Goal: Task Accomplishment & Management: Manage account settings

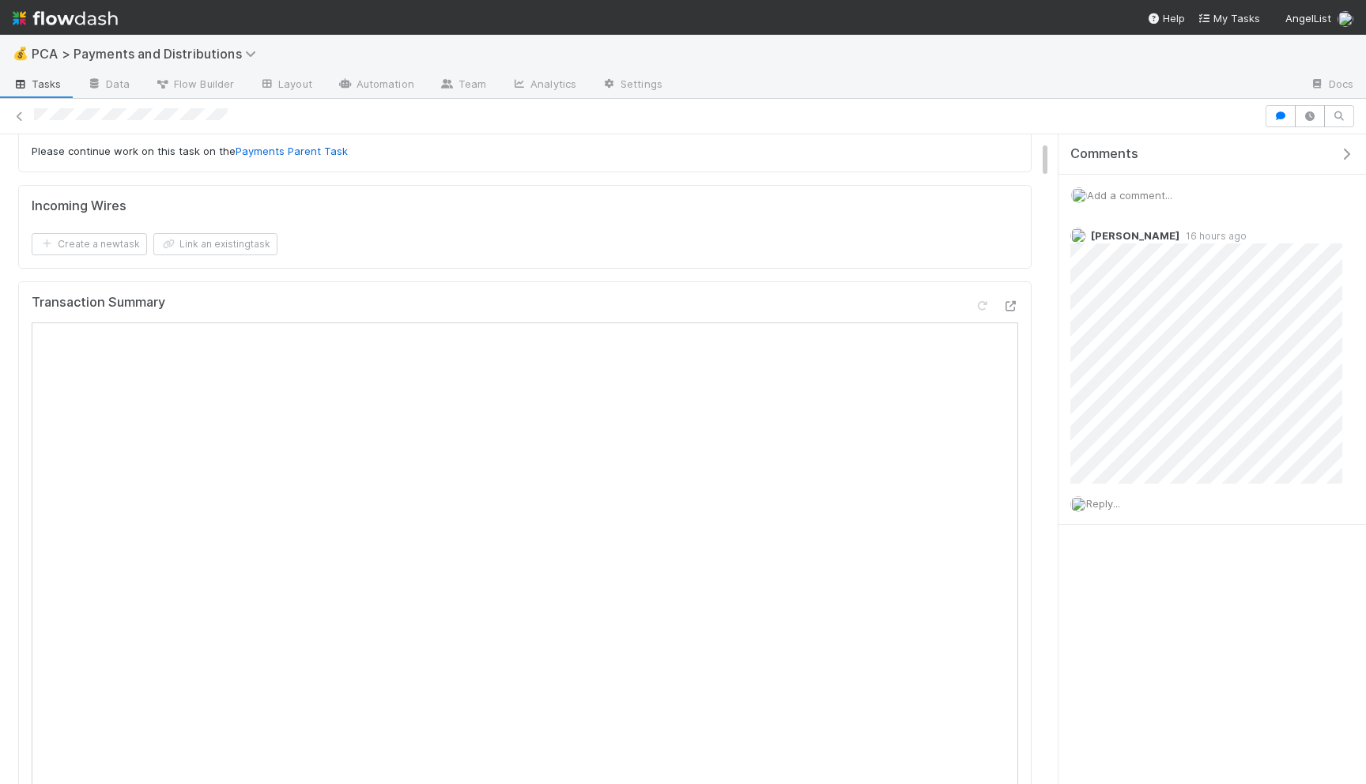
scroll to position [104, 0]
click at [1010, 302] on icon at bounding box center [1011, 304] width 16 height 10
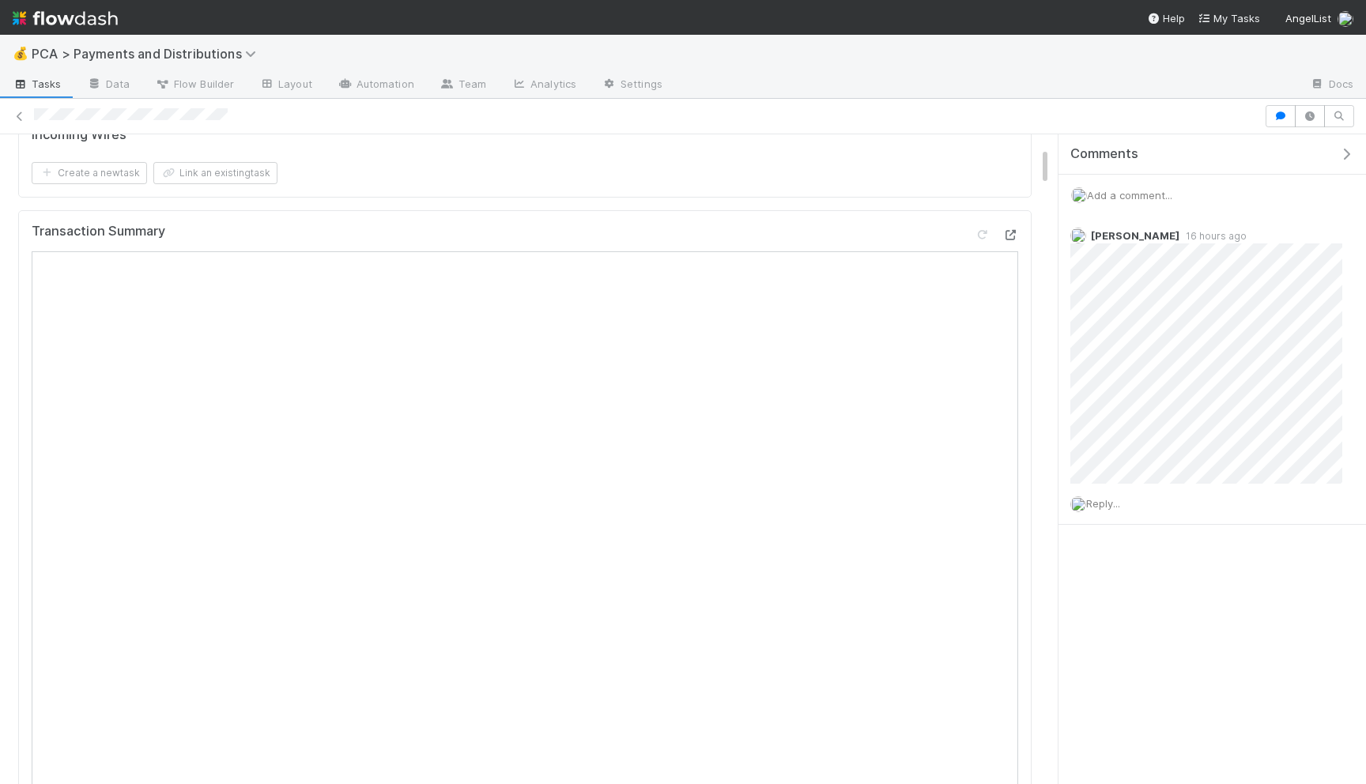
scroll to position [72, 0]
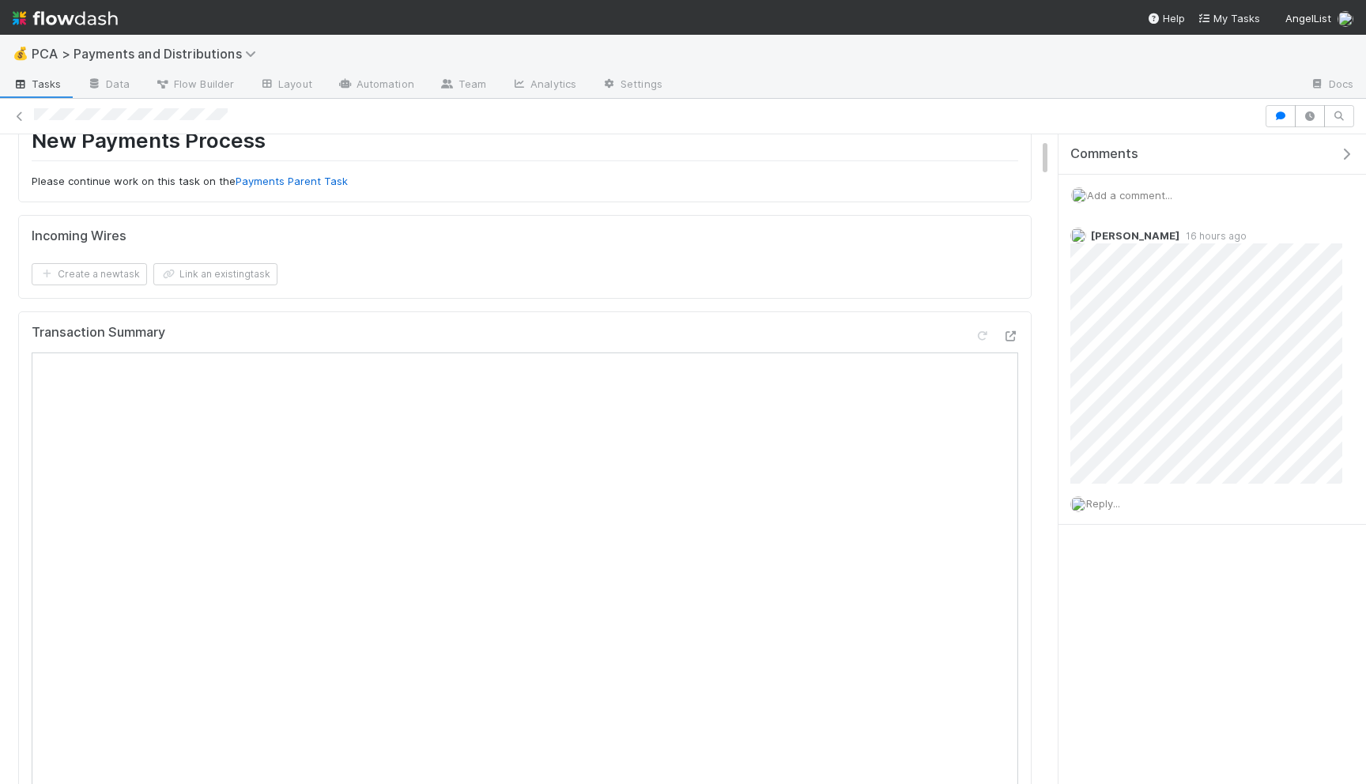
click at [1117, 189] on span "Add a comment..." at bounding box center [1129, 195] width 85 height 13
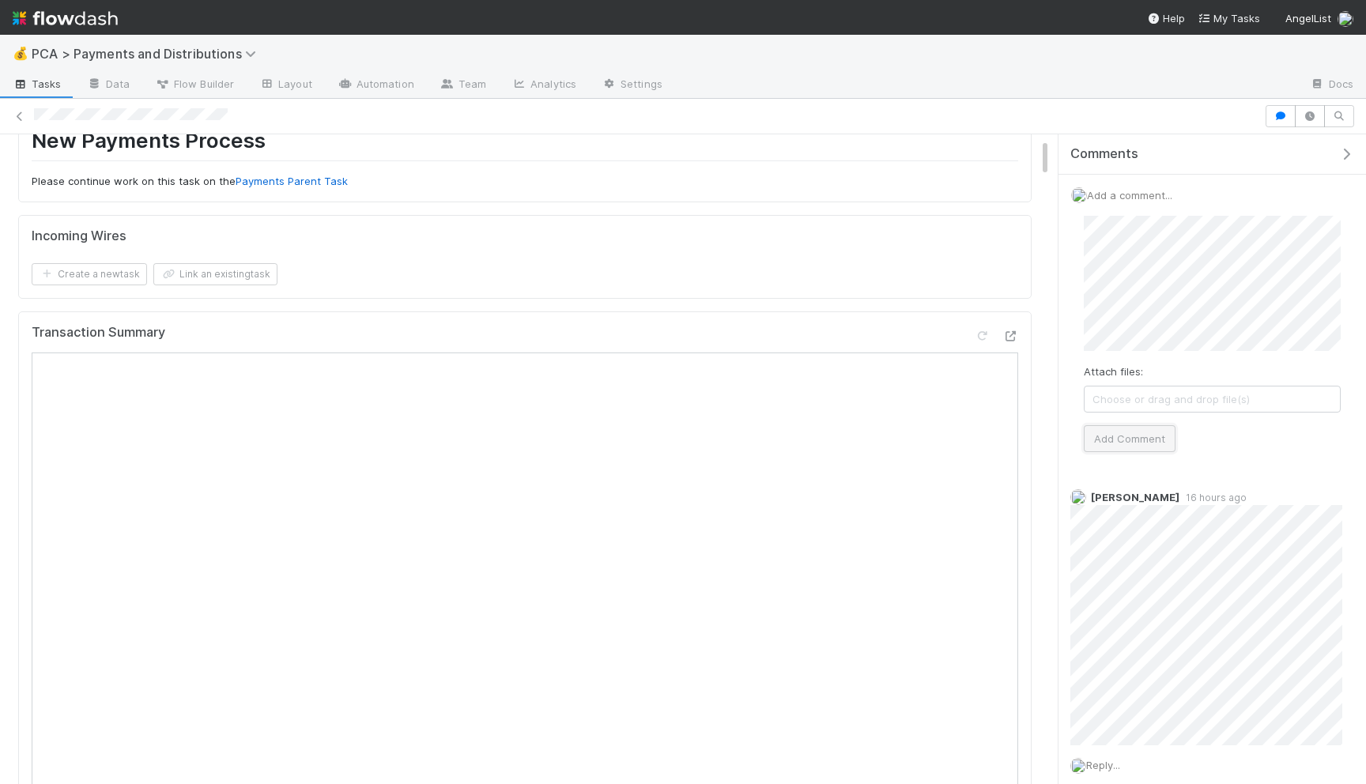
click at [1108, 440] on button "Add Comment" at bounding box center [1130, 438] width 92 height 27
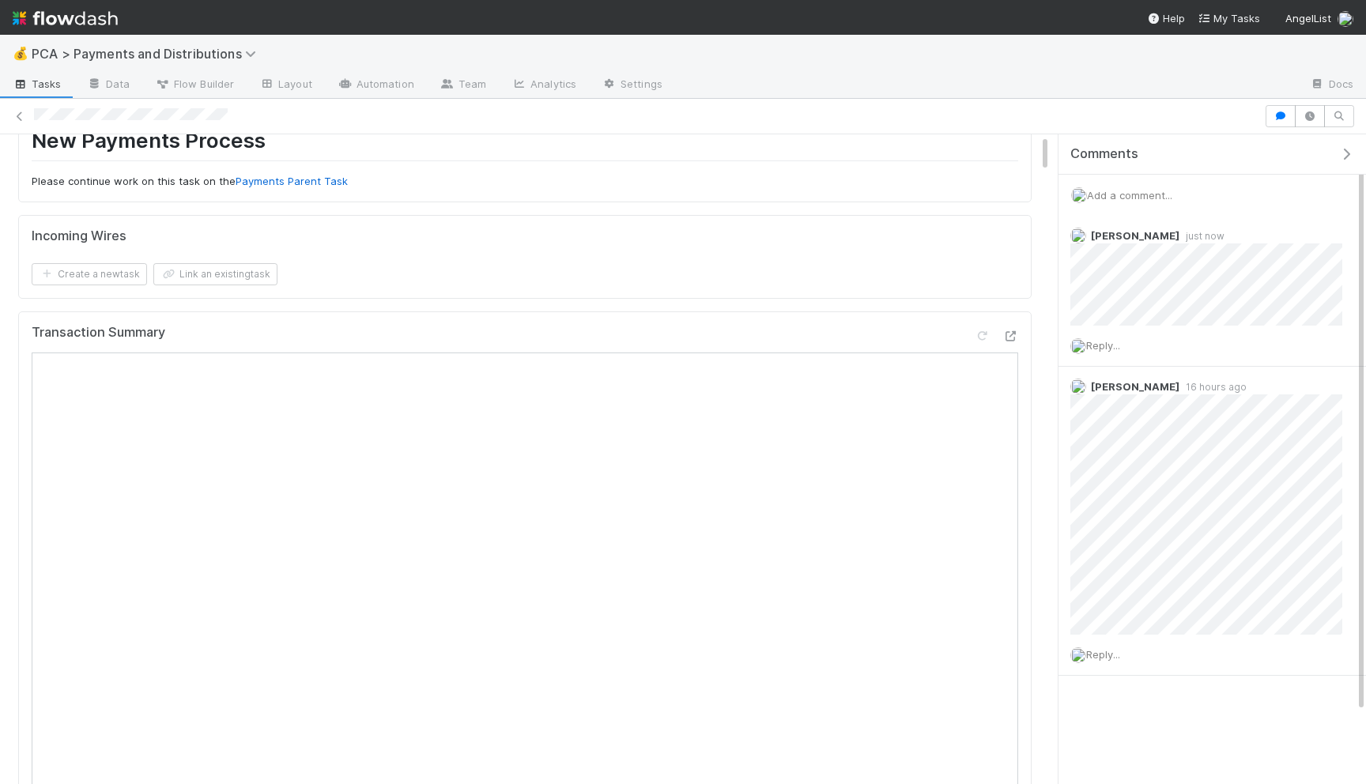
scroll to position [0, 0]
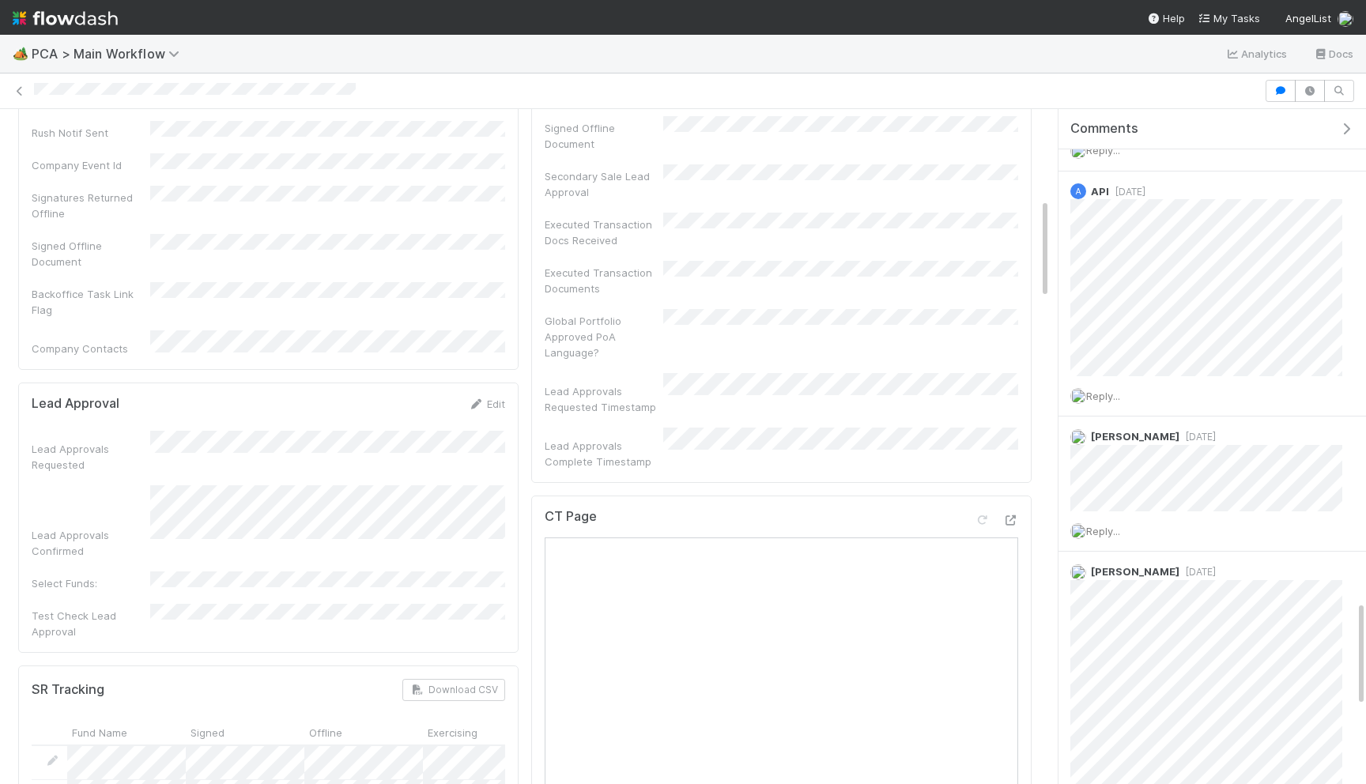
scroll to position [599, 0]
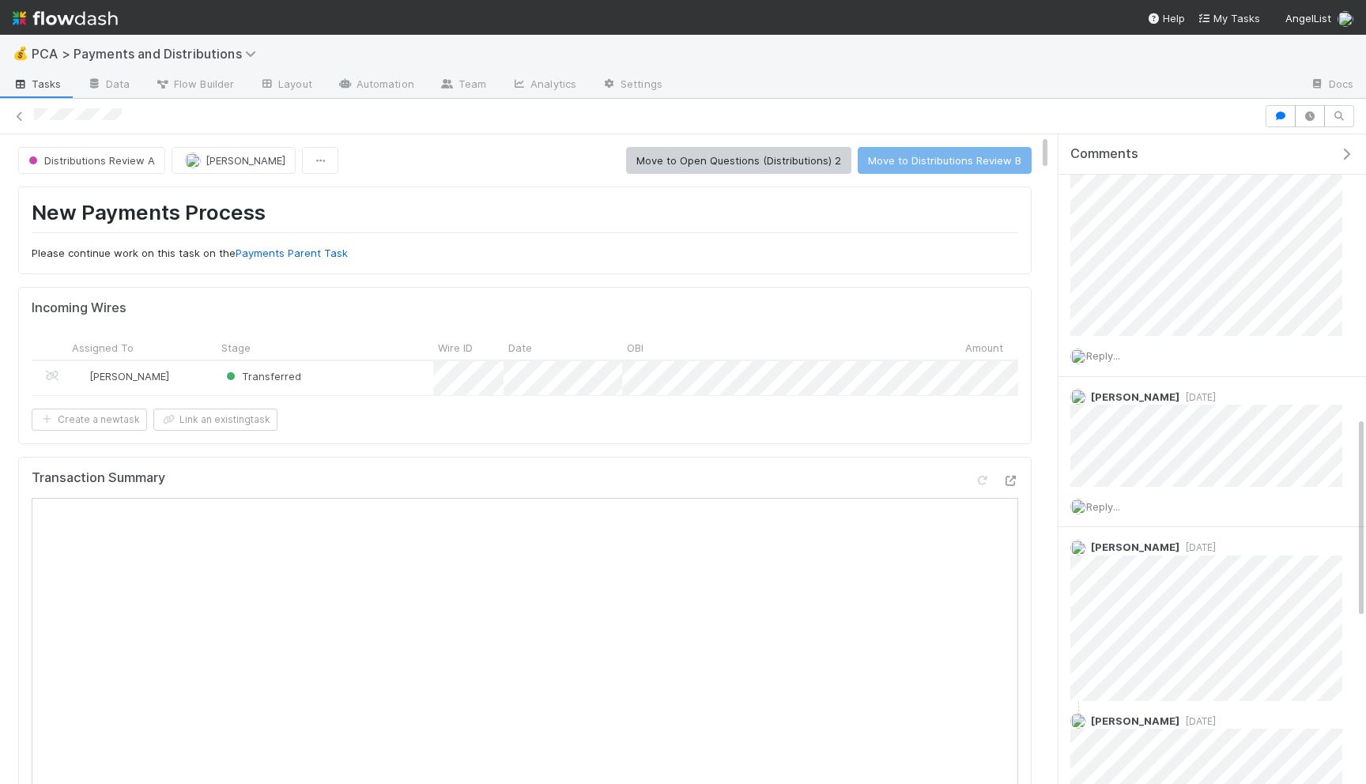
scroll to position [517, 0]
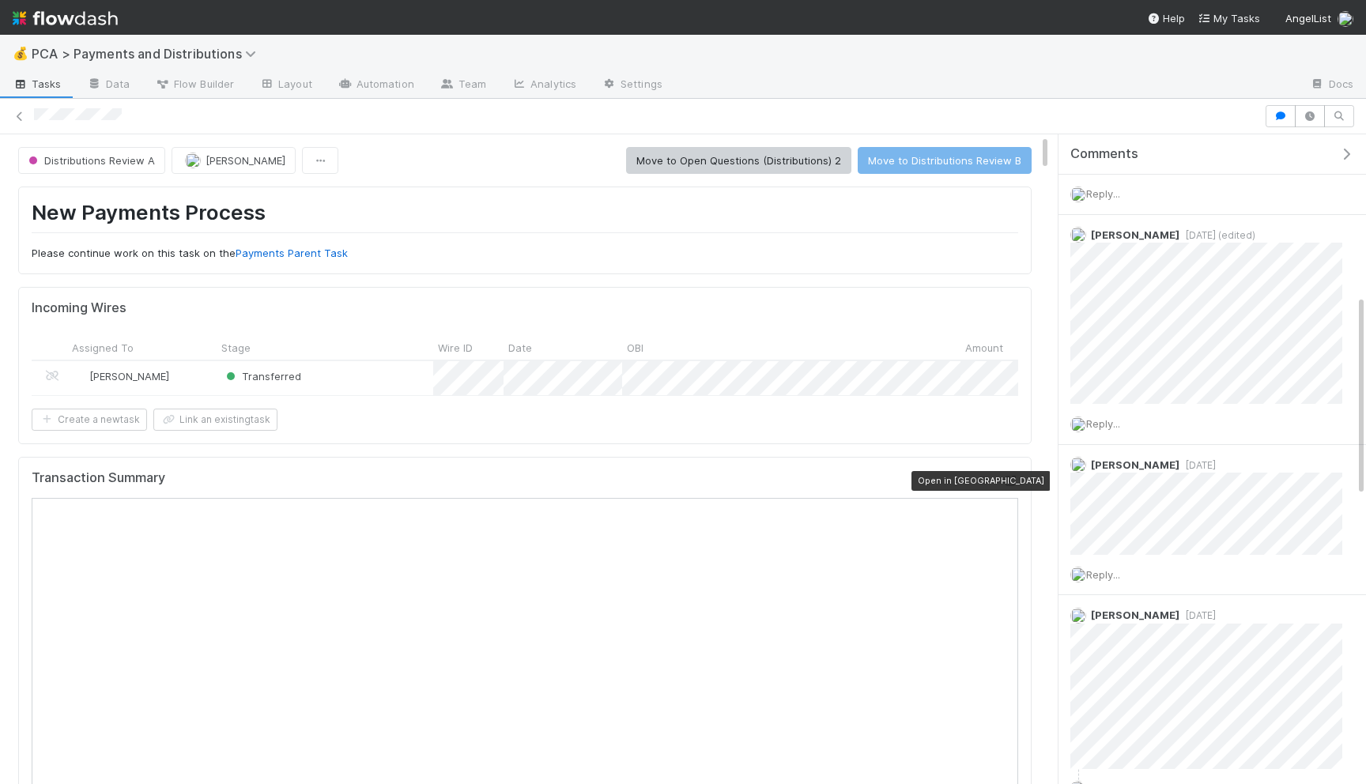
click at [1014, 476] on icon at bounding box center [1011, 481] width 16 height 10
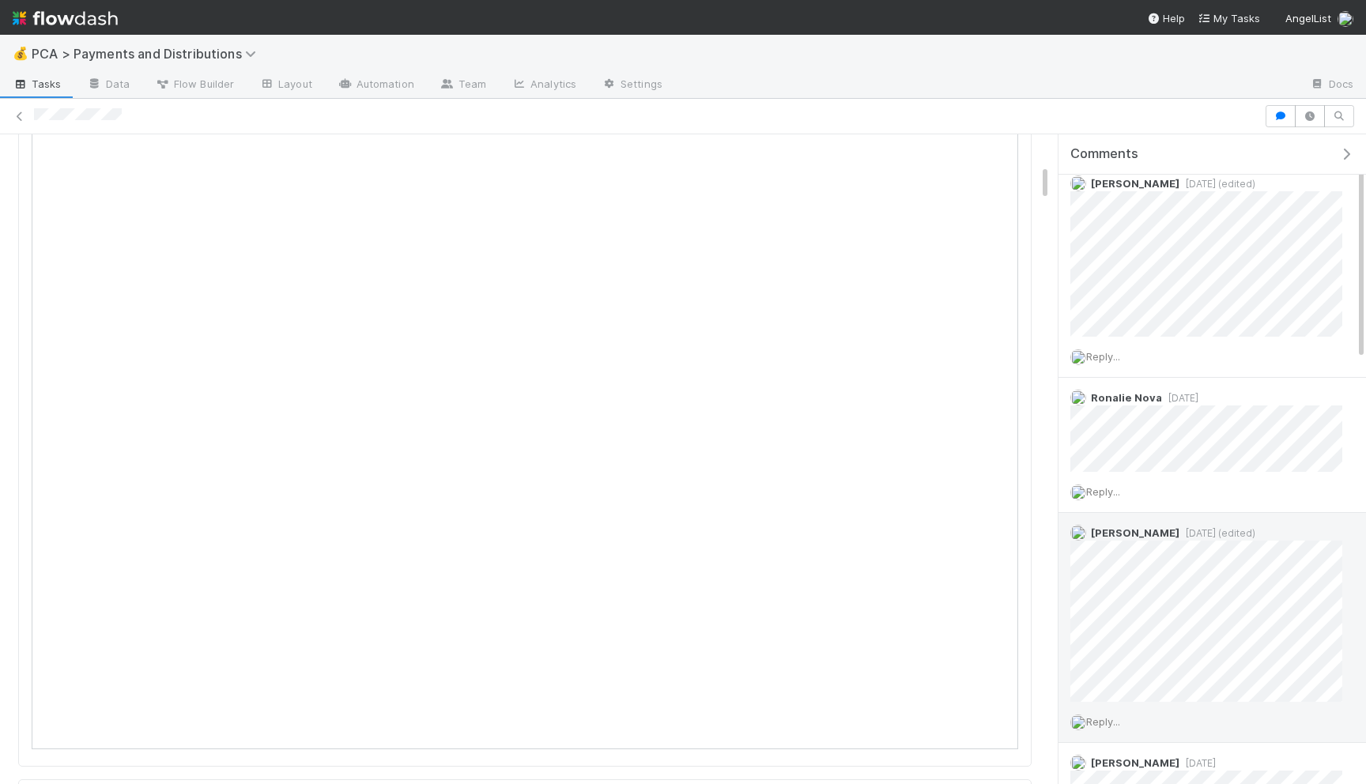
scroll to position [0, 0]
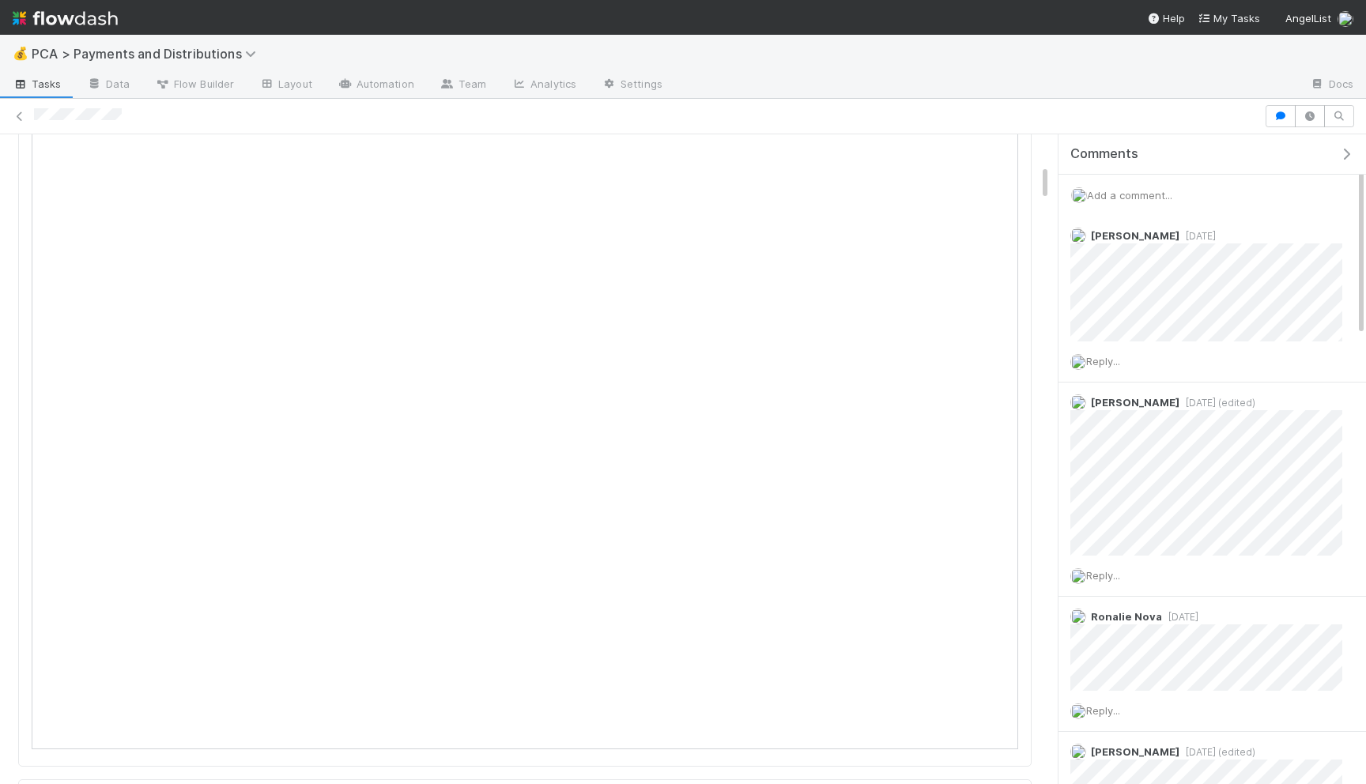
click at [1133, 201] on div "Add a comment..." at bounding box center [1213, 195] width 308 height 41
click at [1133, 183] on div "Add a comment..." at bounding box center [1213, 195] width 308 height 41
click at [1126, 196] on span "Add a comment..." at bounding box center [1129, 195] width 85 height 13
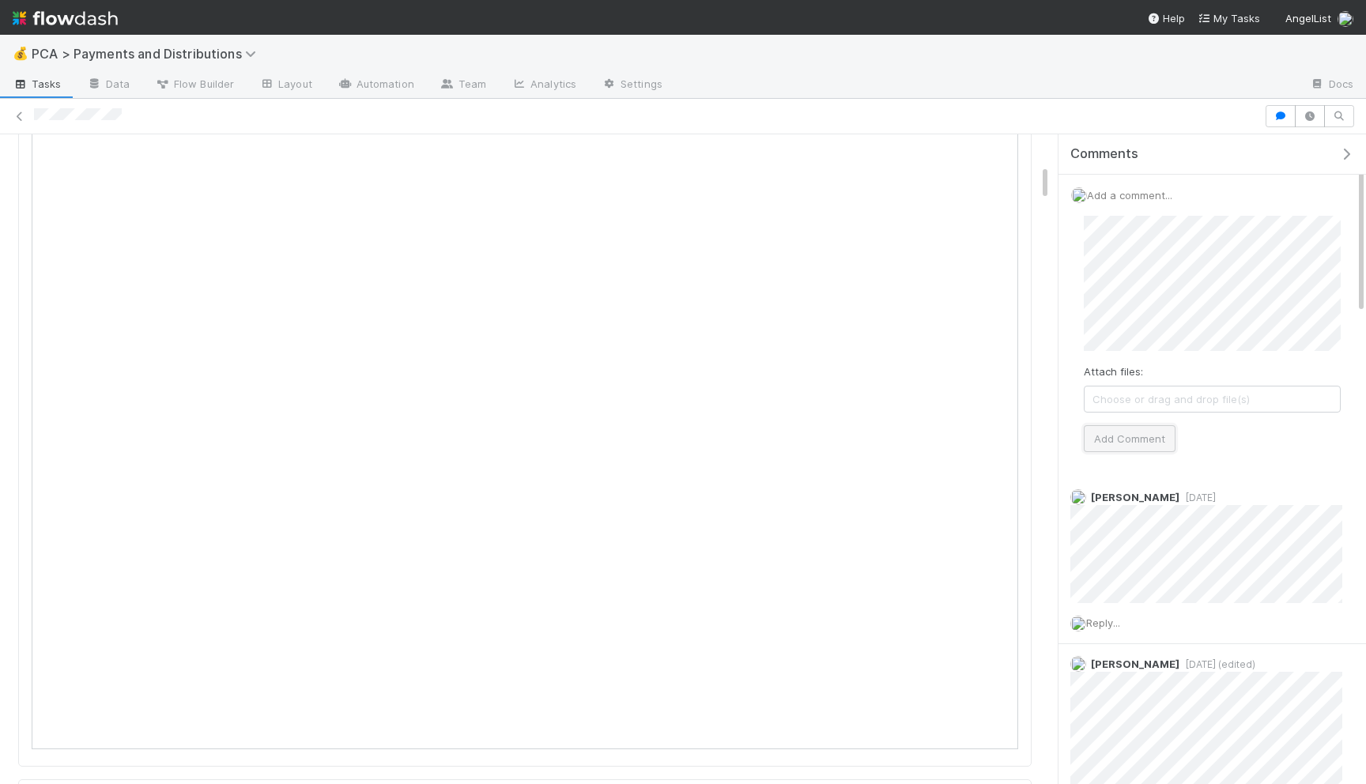
click at [1112, 441] on button "Add Comment" at bounding box center [1130, 438] width 92 height 27
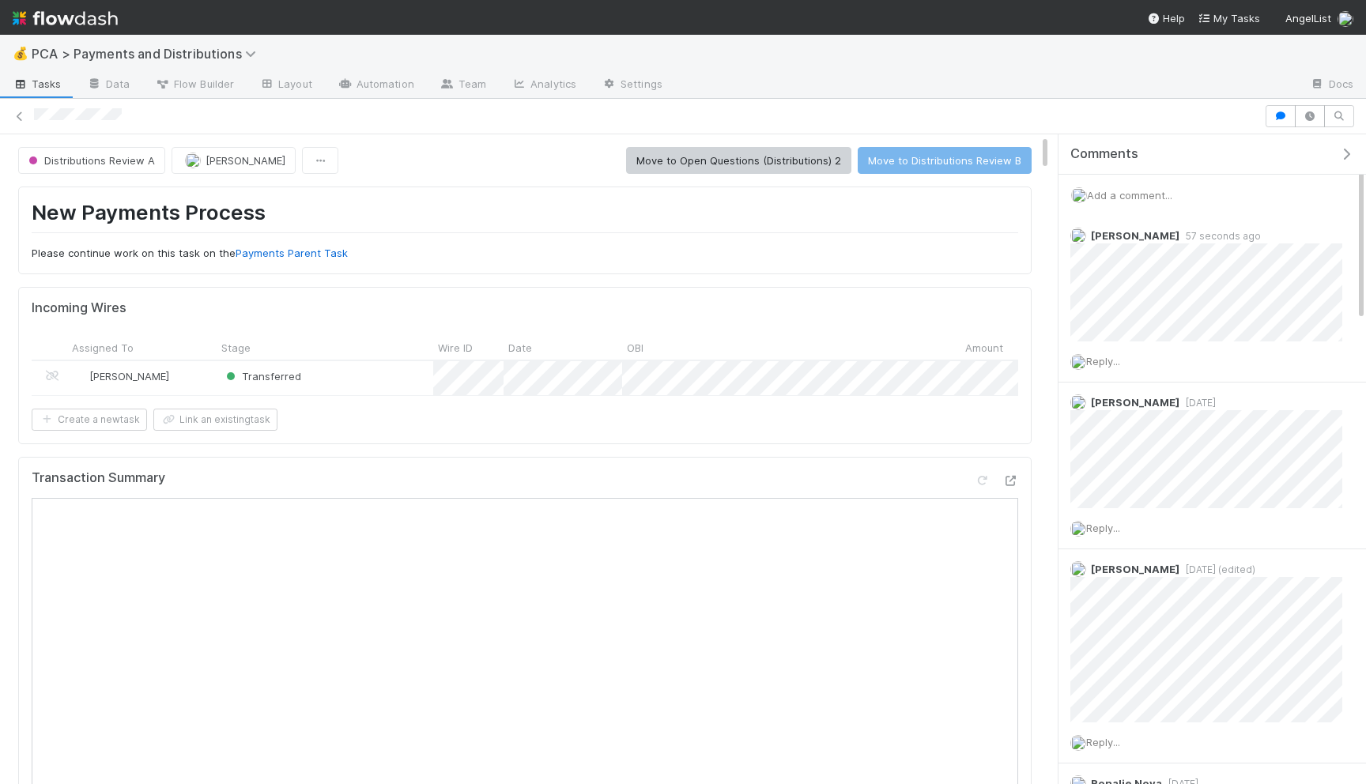
click at [861, 240] on div "New Payments Process Please continue work on this task on the Payments Parent T…" at bounding box center [525, 230] width 987 height 61
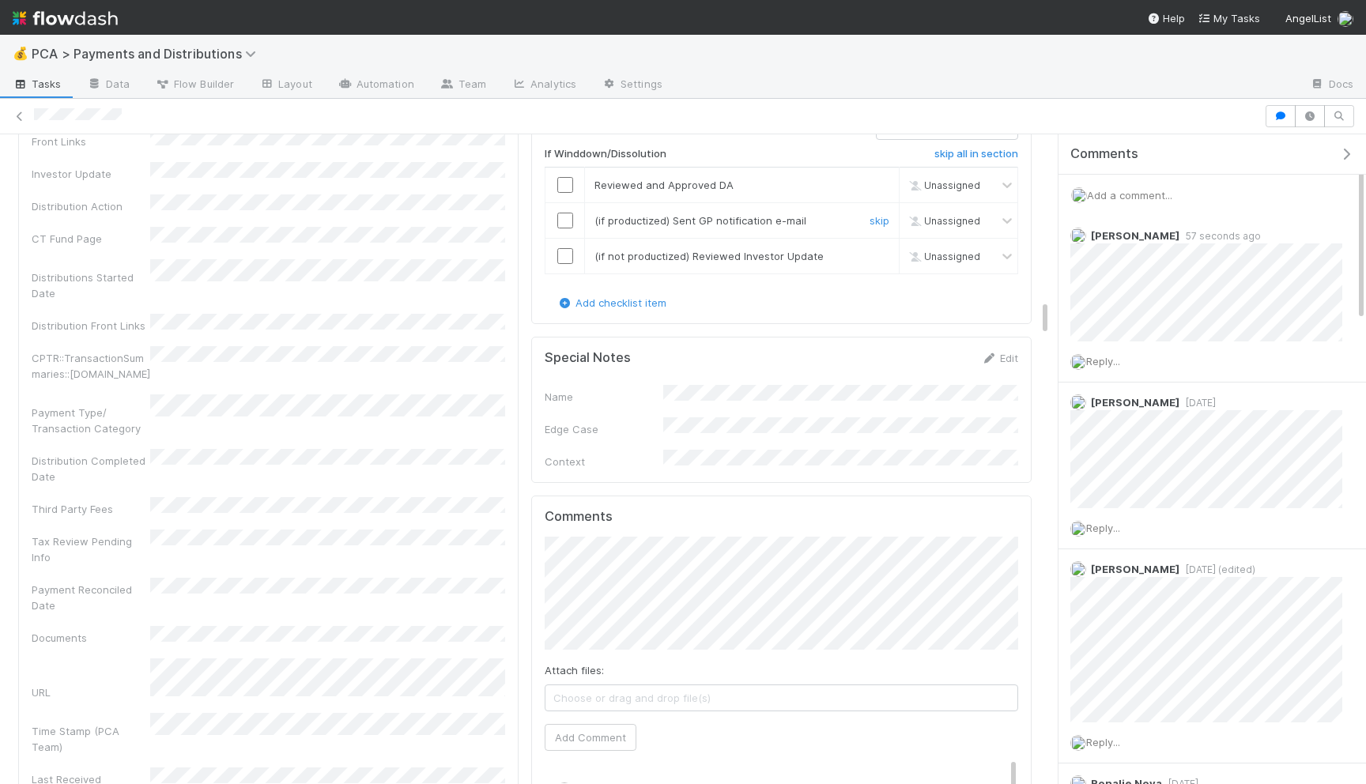
scroll to position [2851, 0]
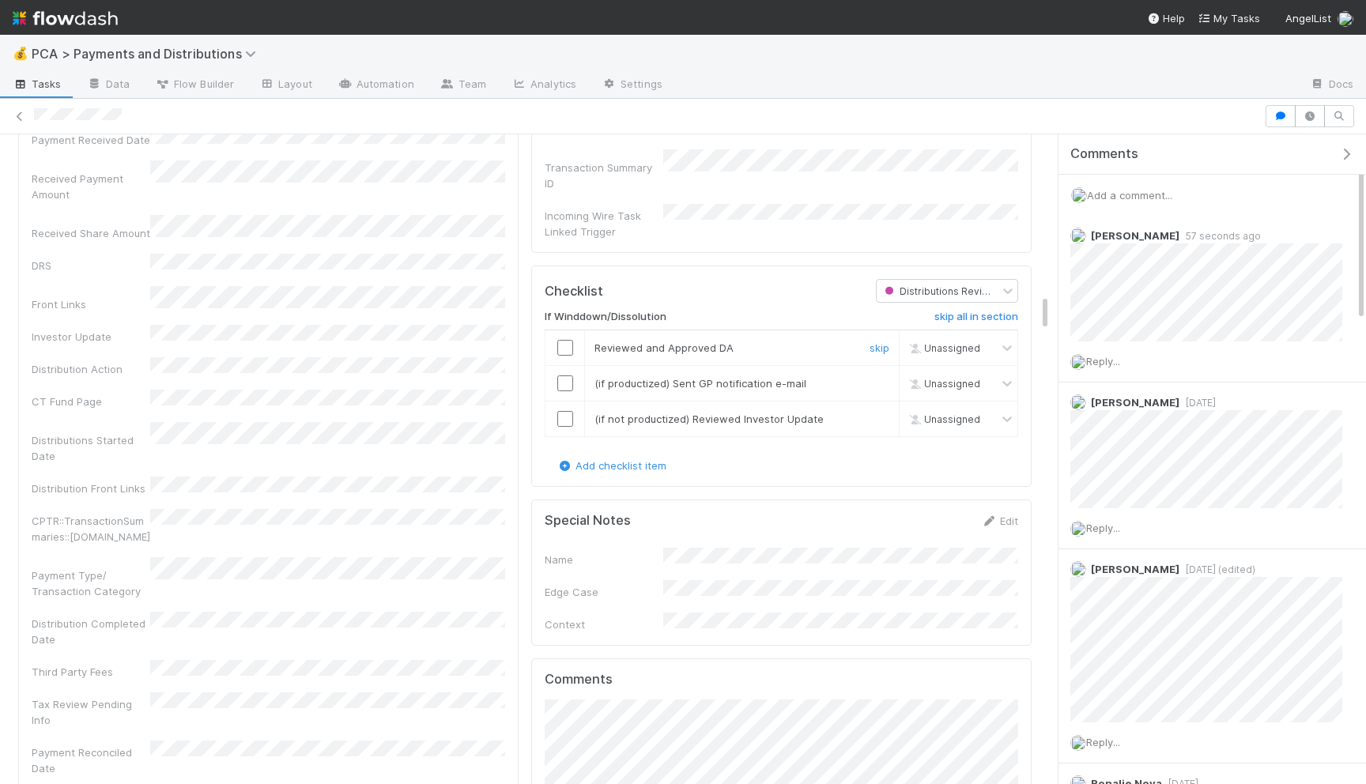
click at [565, 340] on input "checkbox" at bounding box center [565, 348] width 16 height 16
click at [565, 365] on td at bounding box center [566, 383] width 40 height 36
click at [564, 376] on input "checkbox" at bounding box center [565, 384] width 16 height 16
click at [564, 411] on input "checkbox" at bounding box center [565, 419] width 16 height 16
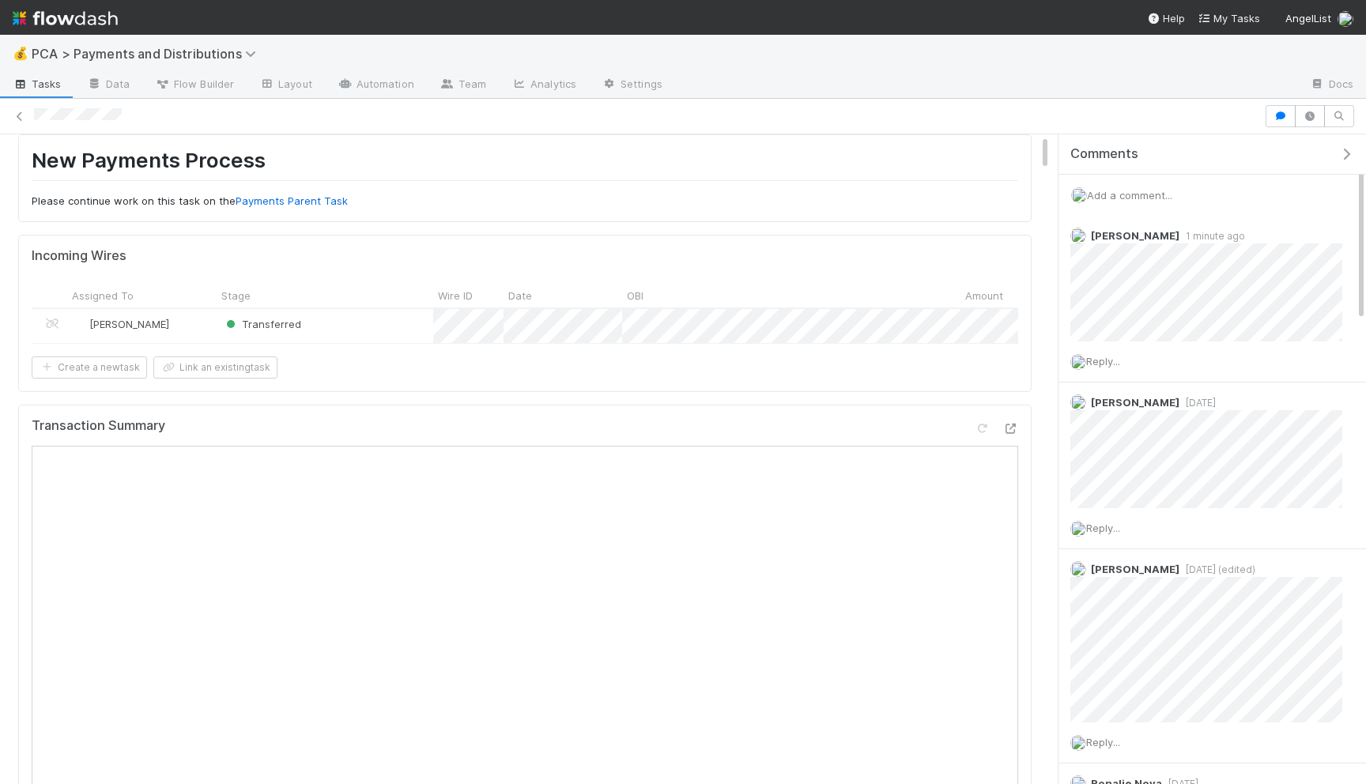
scroll to position [0, 0]
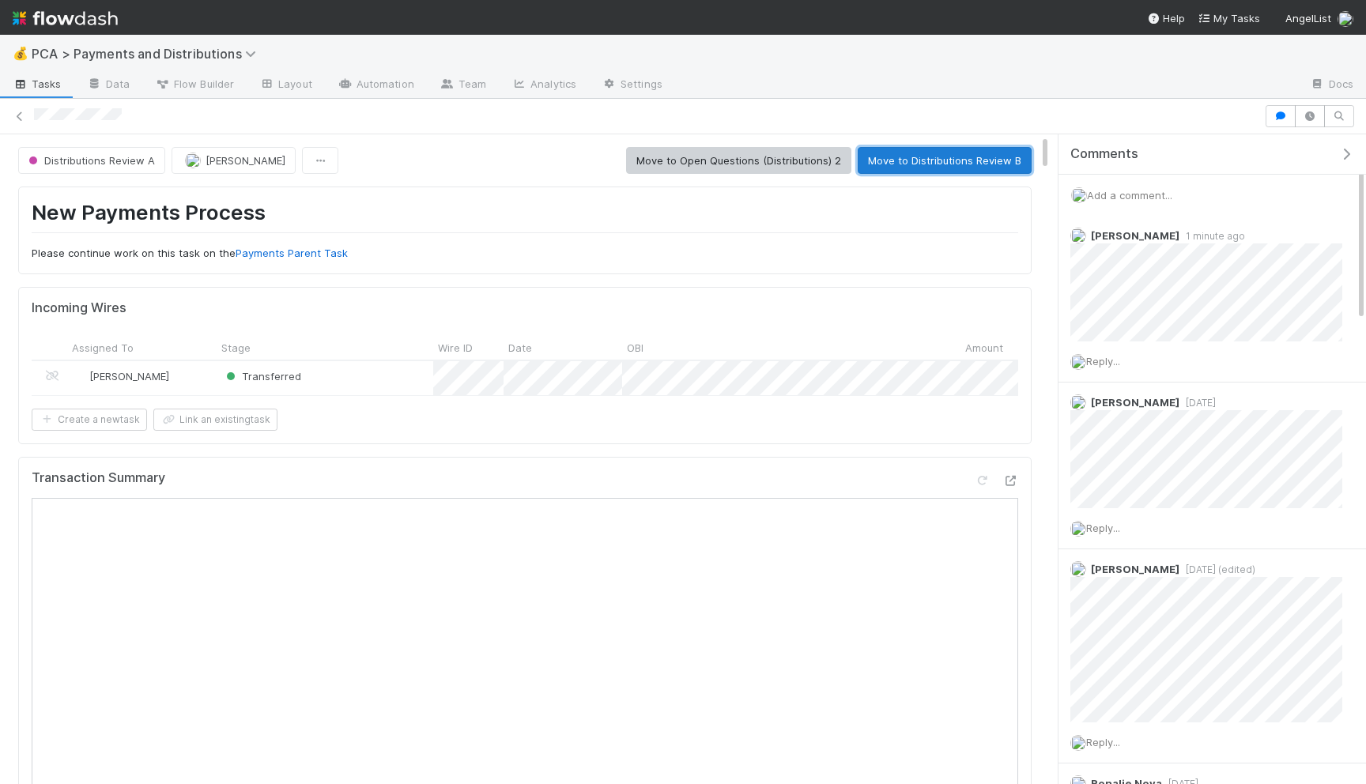
click at [980, 168] on button "Move to Distributions Review B" at bounding box center [945, 160] width 174 height 27
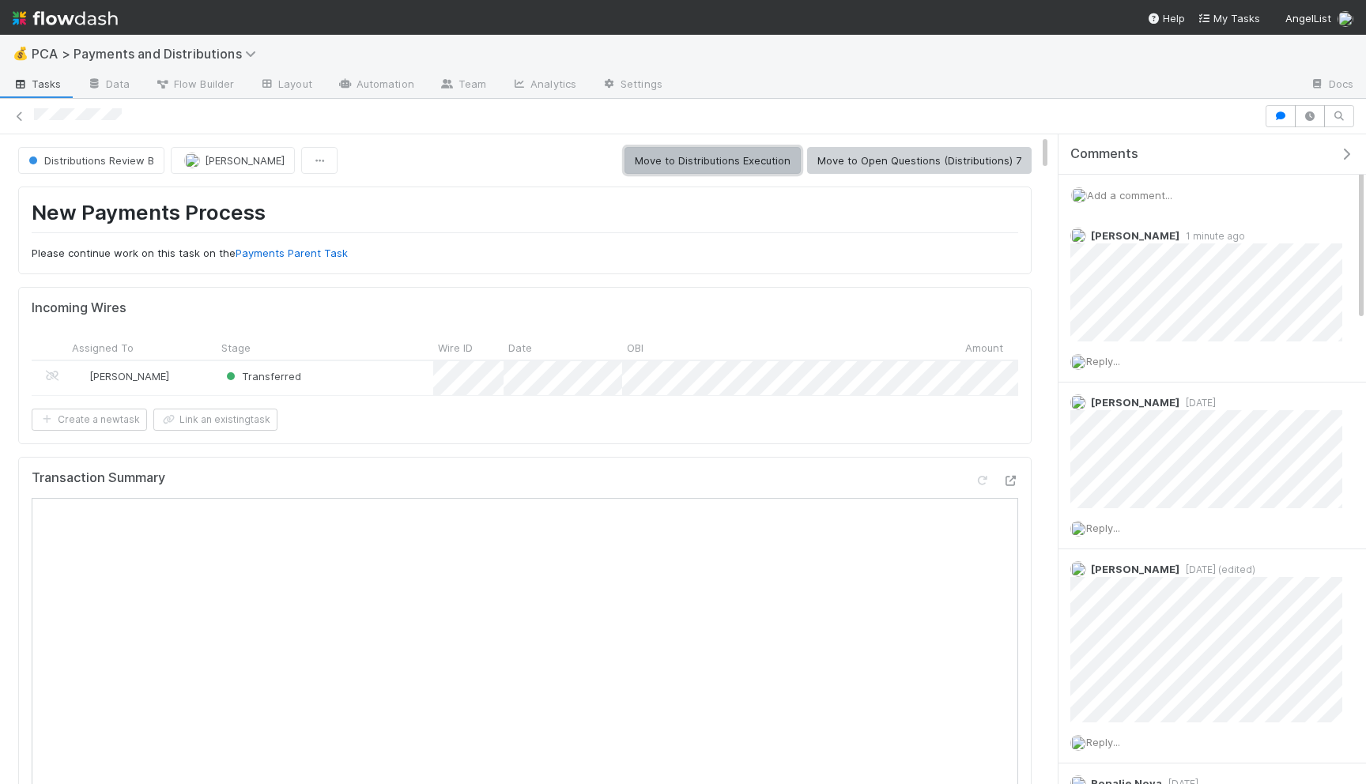
click at [757, 163] on button "Move to Distributions Execution" at bounding box center [713, 160] width 176 height 27
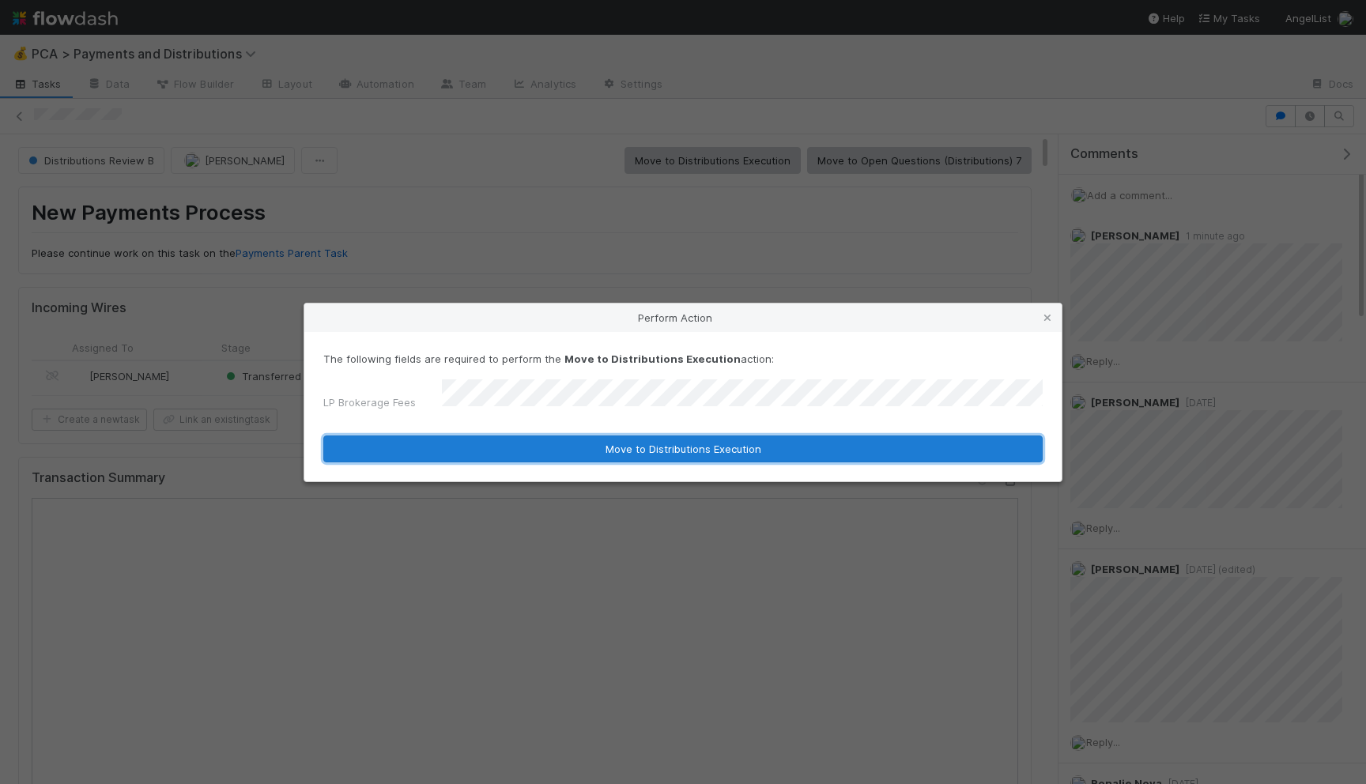
click at [651, 447] on button "Move to Distributions Execution" at bounding box center [682, 449] width 719 height 27
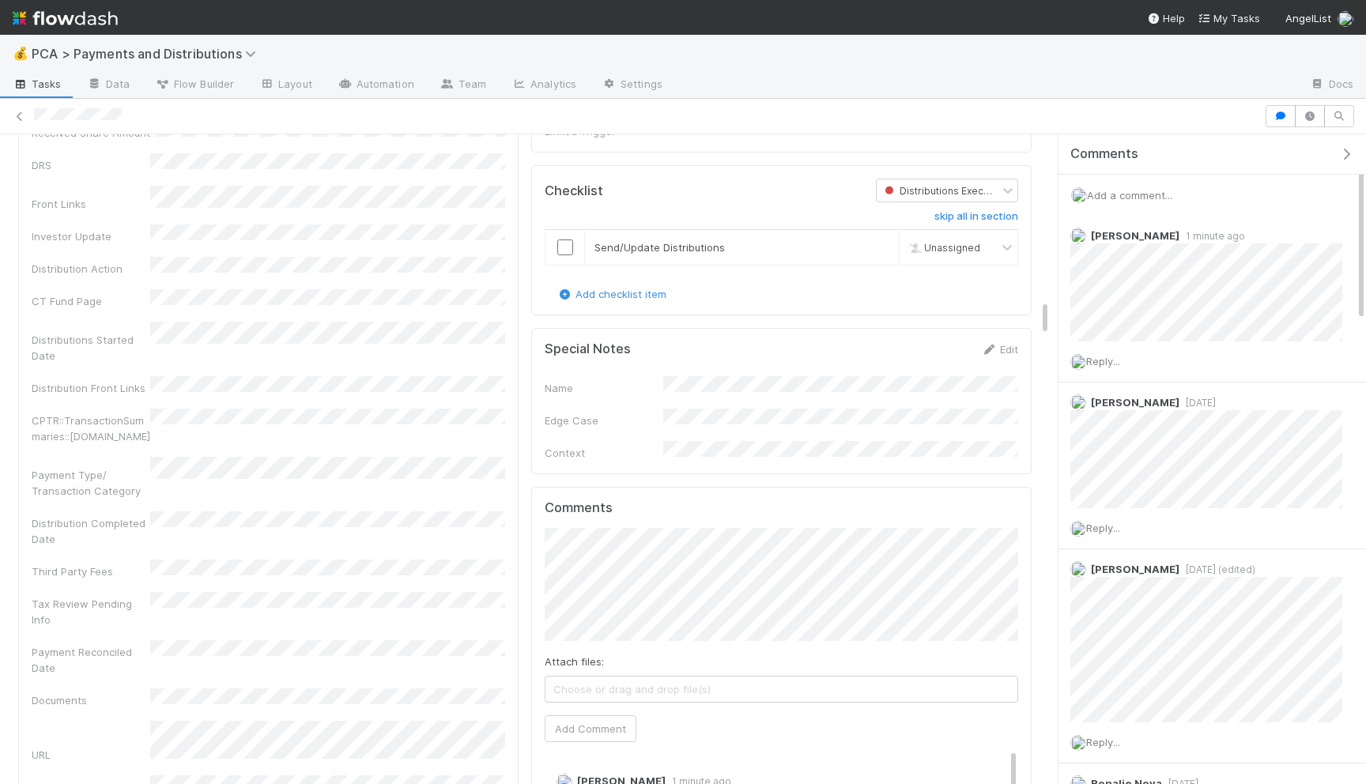
scroll to position [2876, 0]
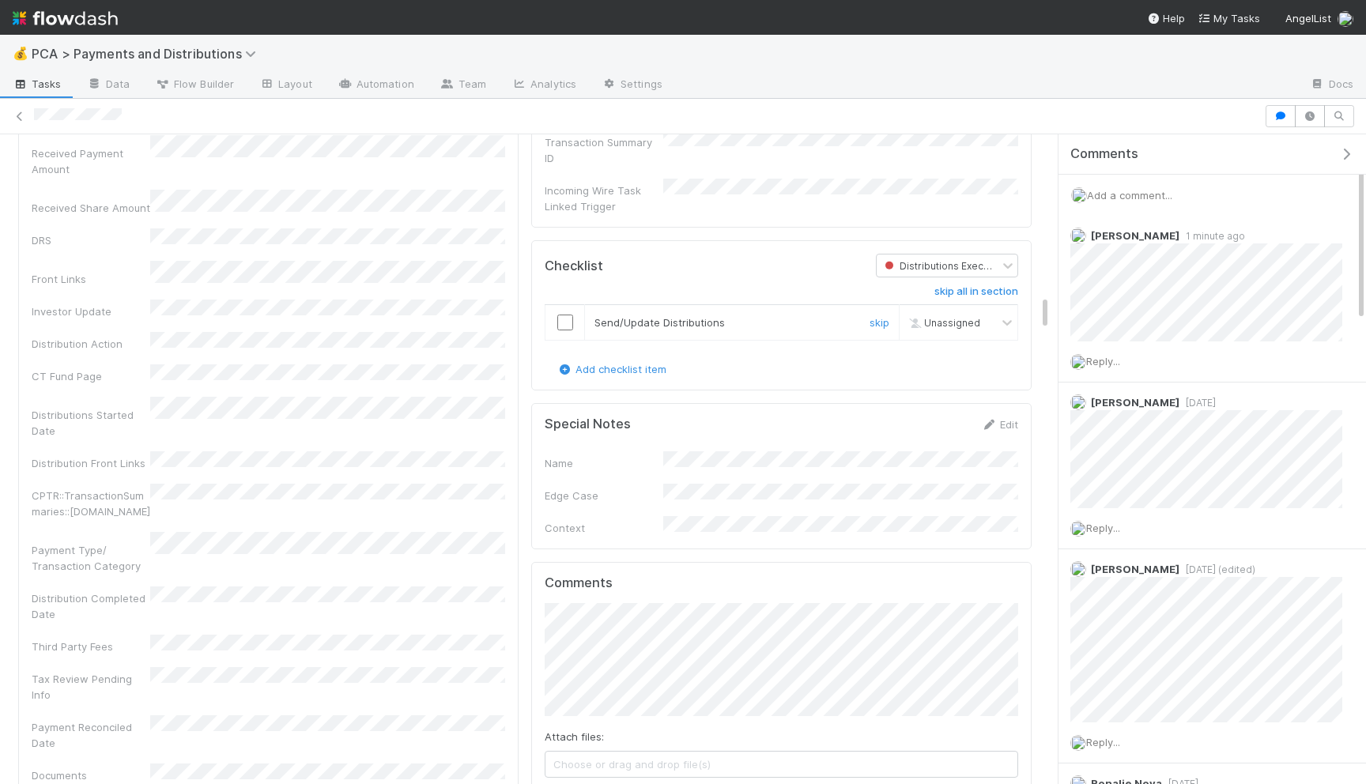
click at [568, 315] on input "checkbox" at bounding box center [565, 323] width 16 height 16
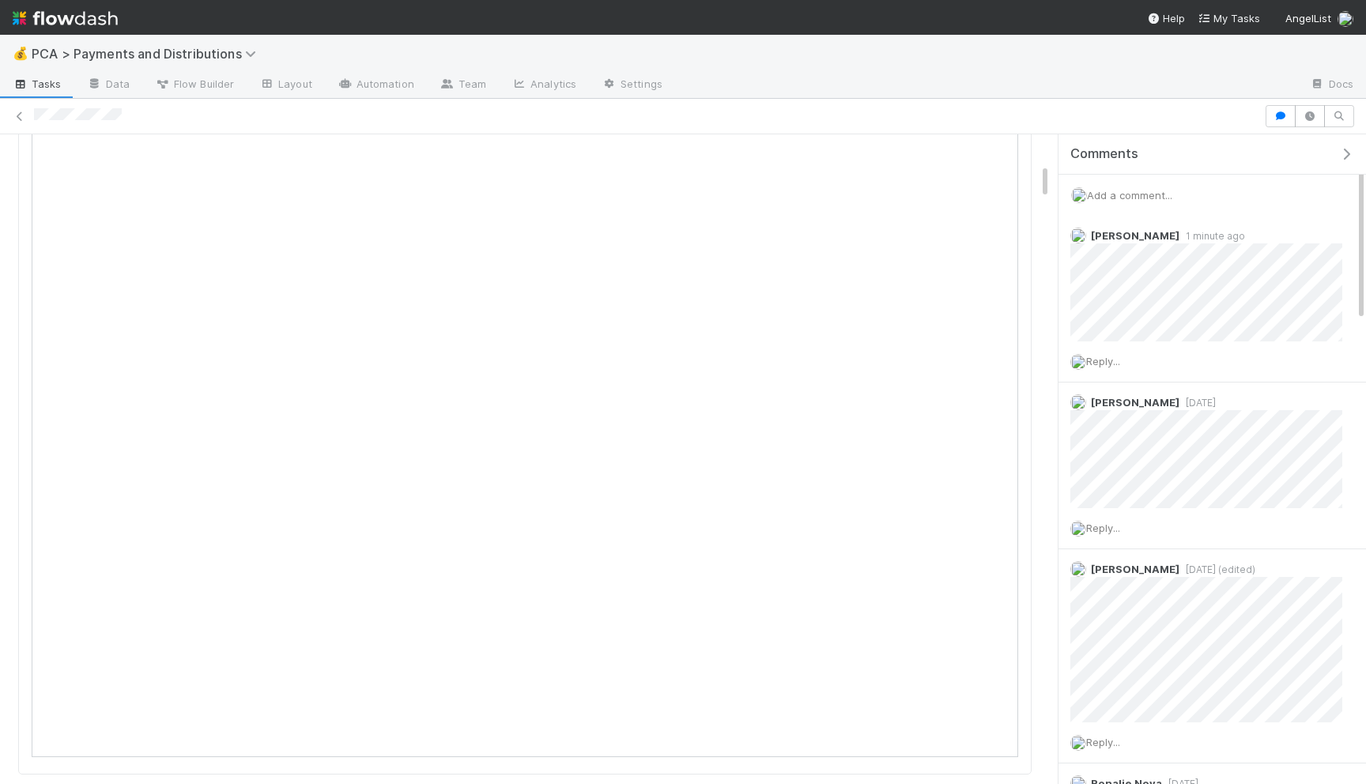
scroll to position [0, 0]
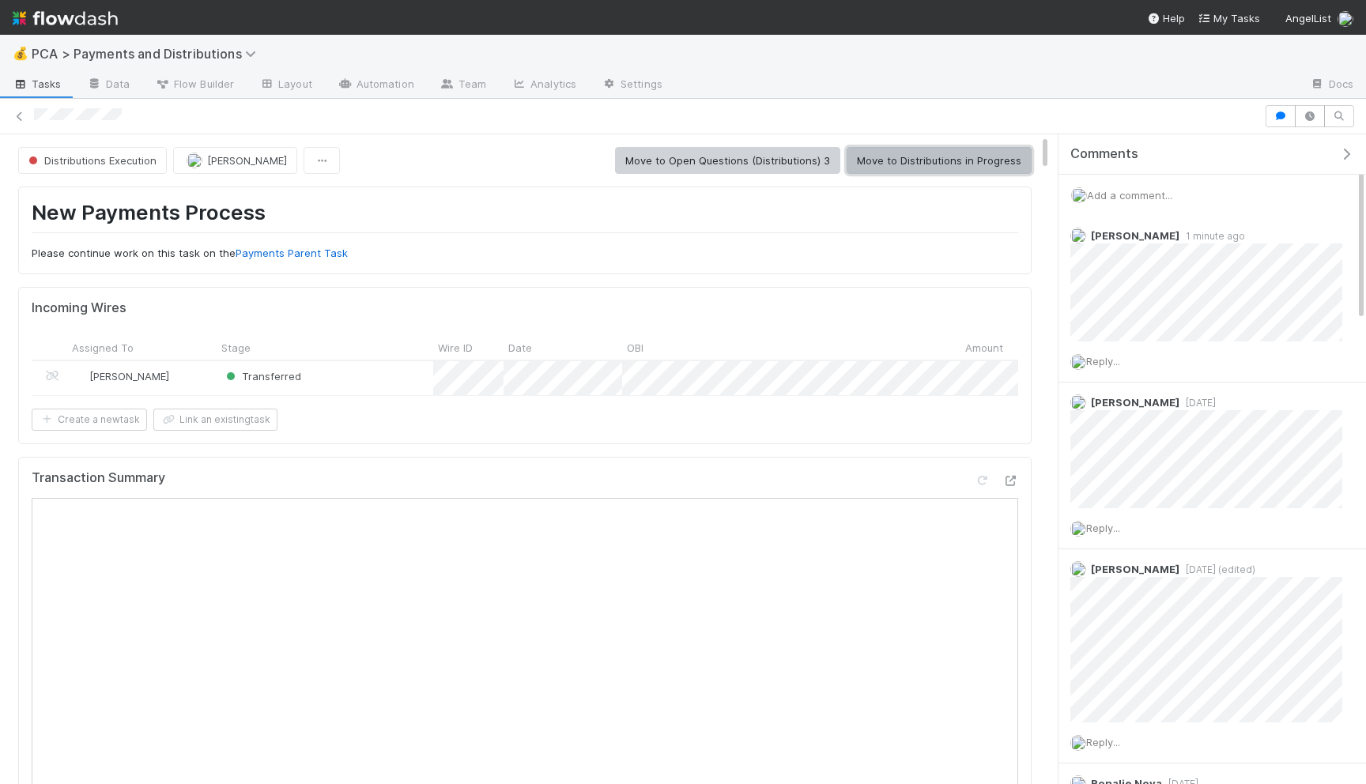
click at [882, 159] on button "Move to Distributions in Progress" at bounding box center [939, 160] width 185 height 27
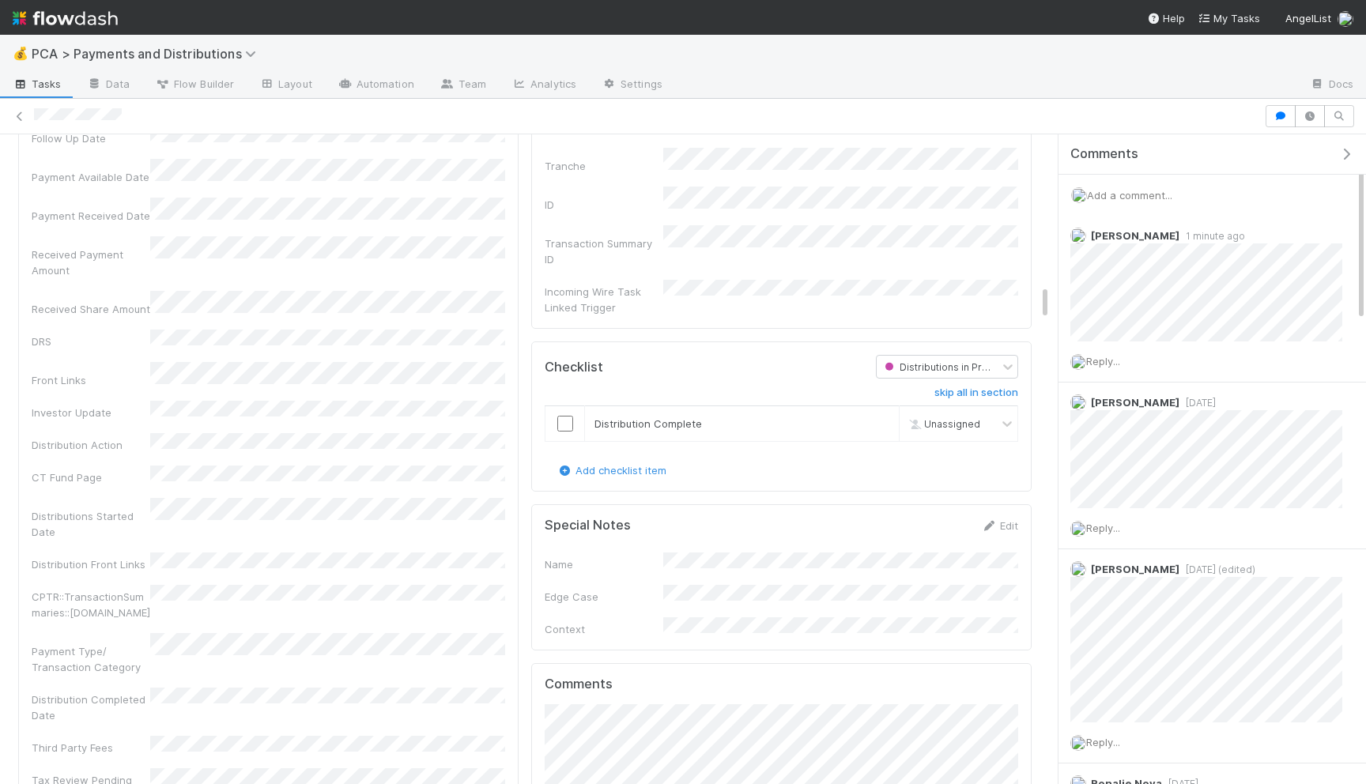
scroll to position [2701, 0]
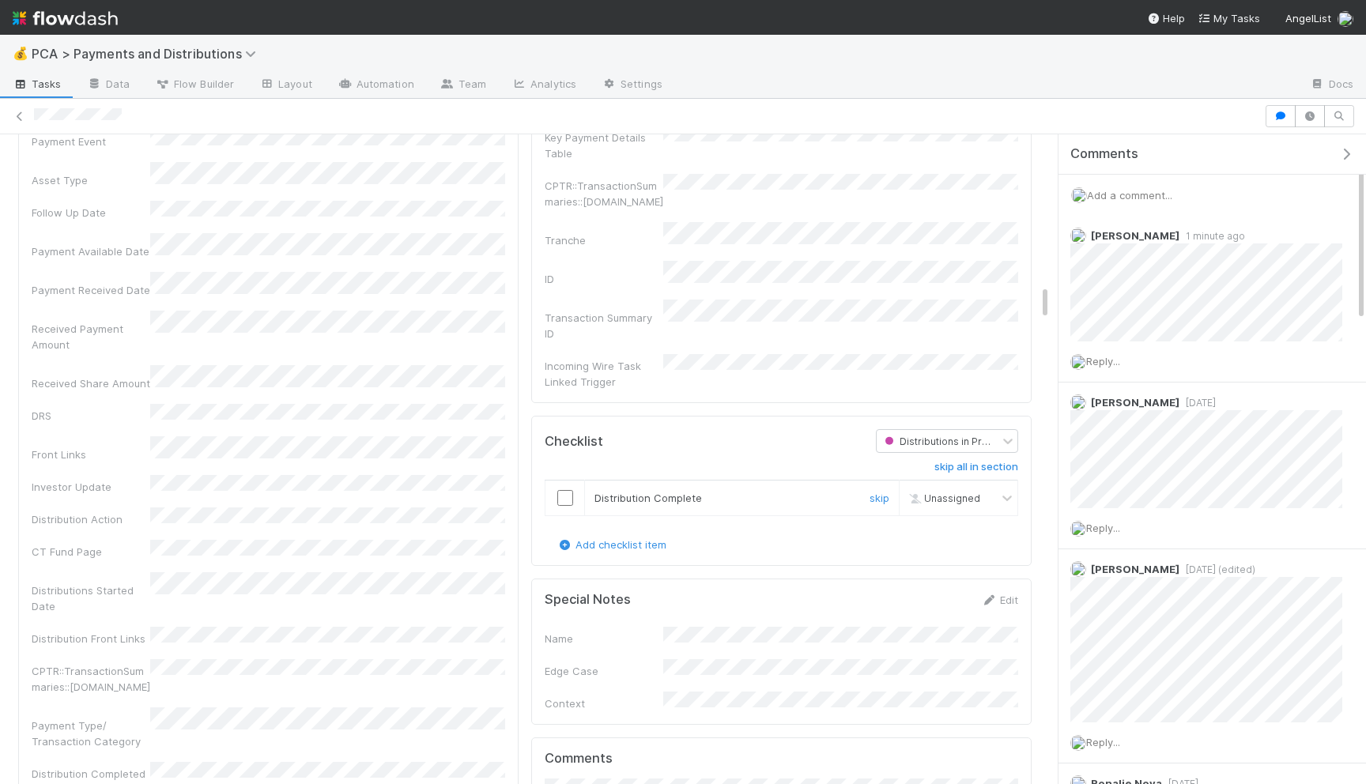
click at [566, 490] on input "checkbox" at bounding box center [565, 498] width 16 height 16
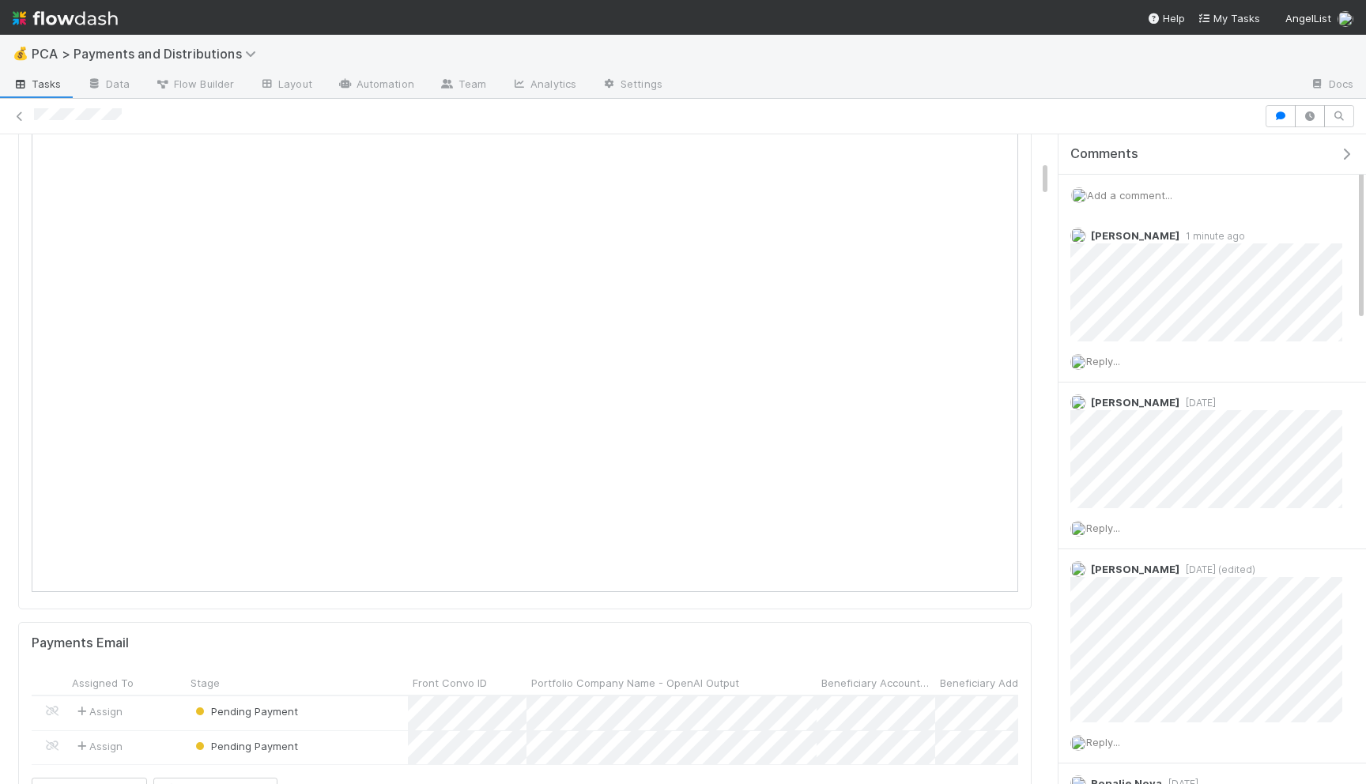
scroll to position [0, 0]
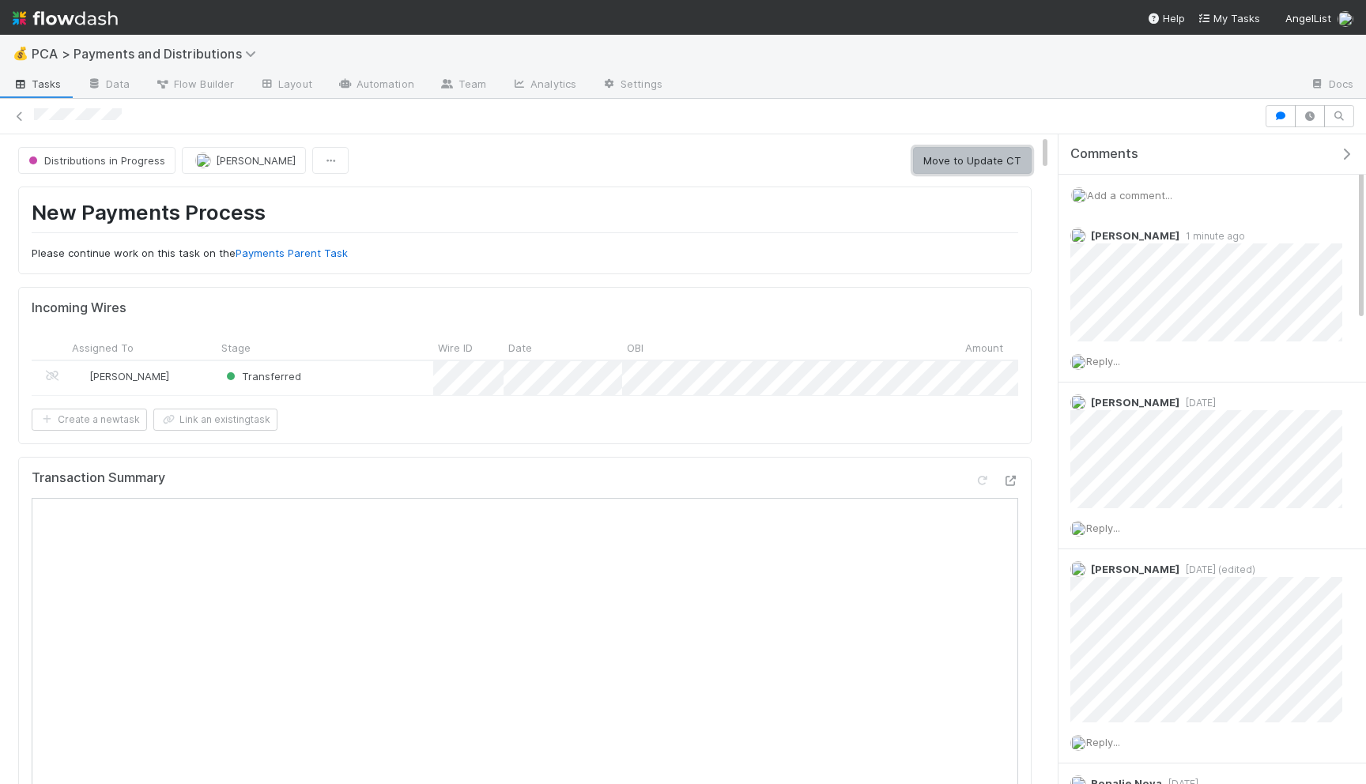
click at [957, 153] on button "Move to Update CT" at bounding box center [972, 160] width 119 height 27
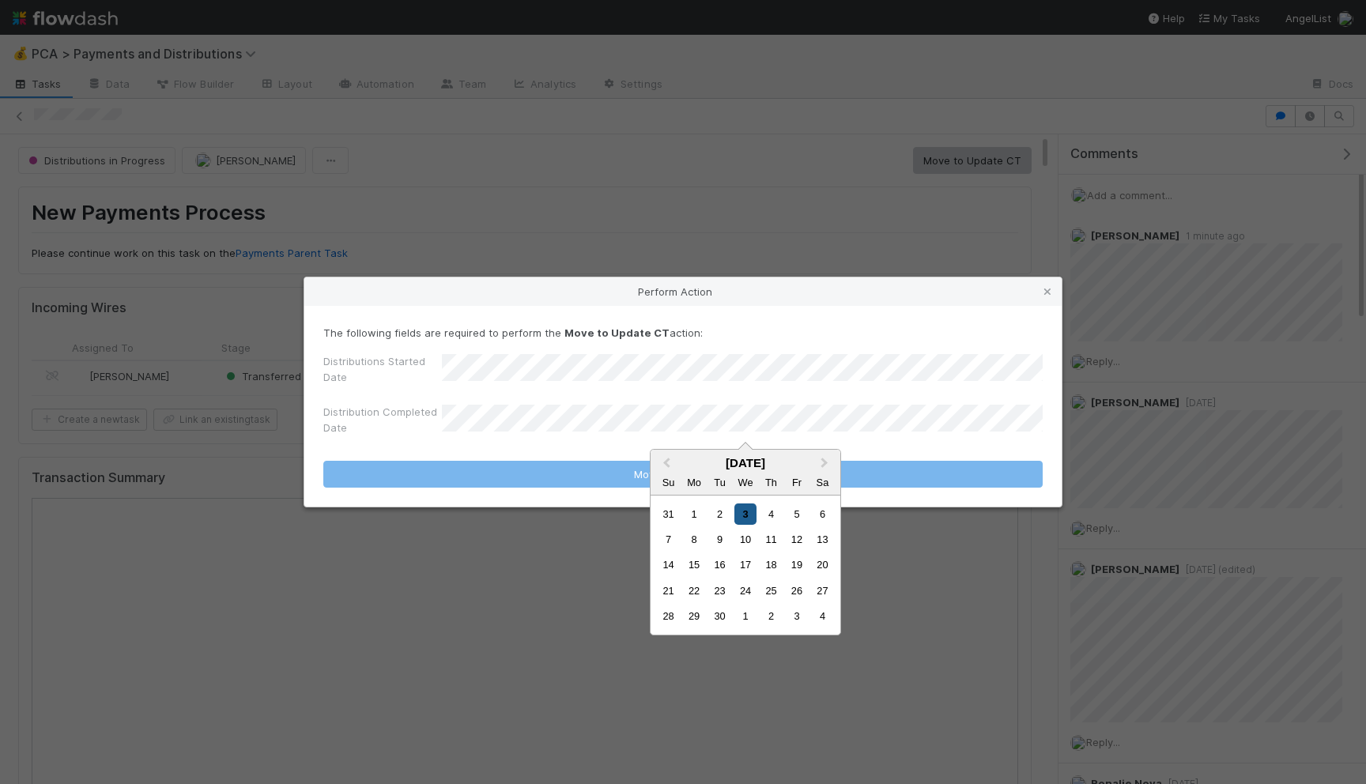
click at [738, 510] on div "3" at bounding box center [745, 514] width 21 height 21
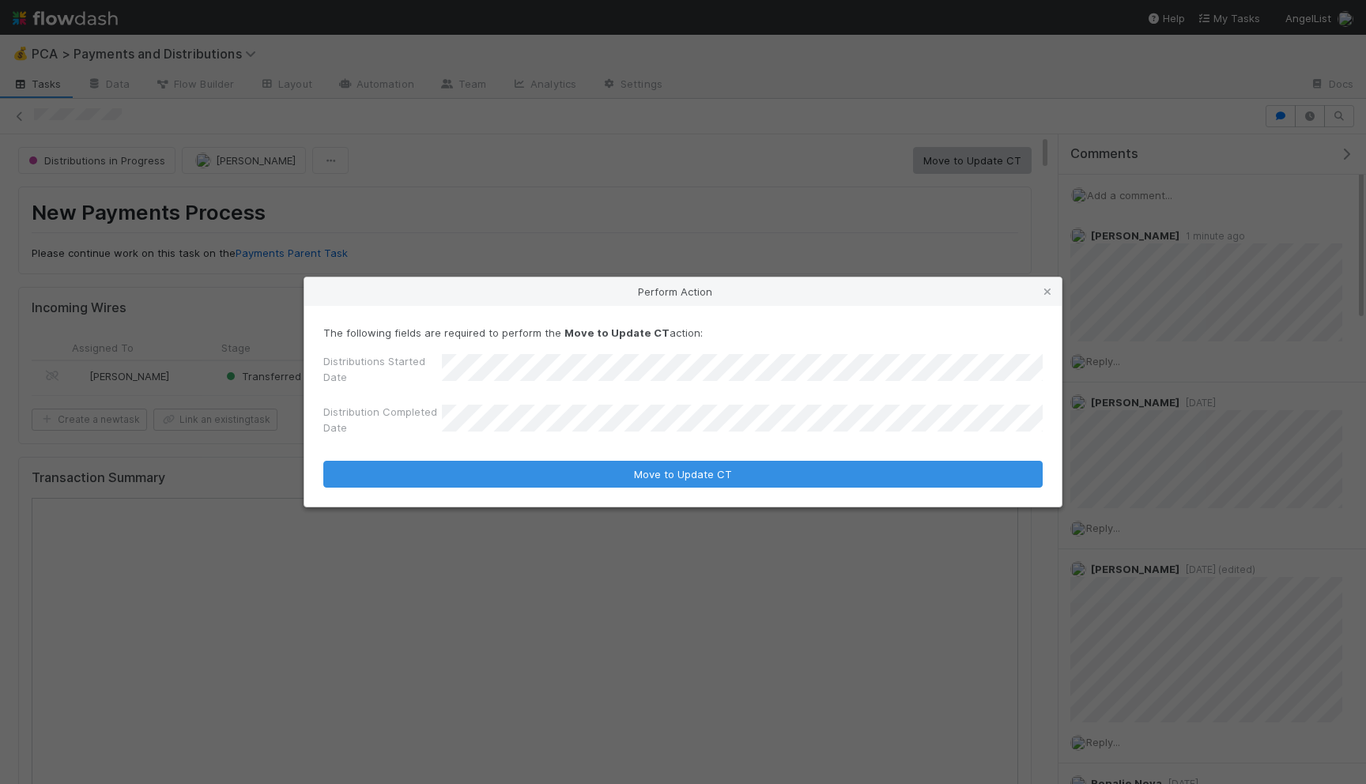
click at [733, 459] on form "The following fields are required to perform the Move to Update CT action: Dist…" at bounding box center [682, 406] width 719 height 163
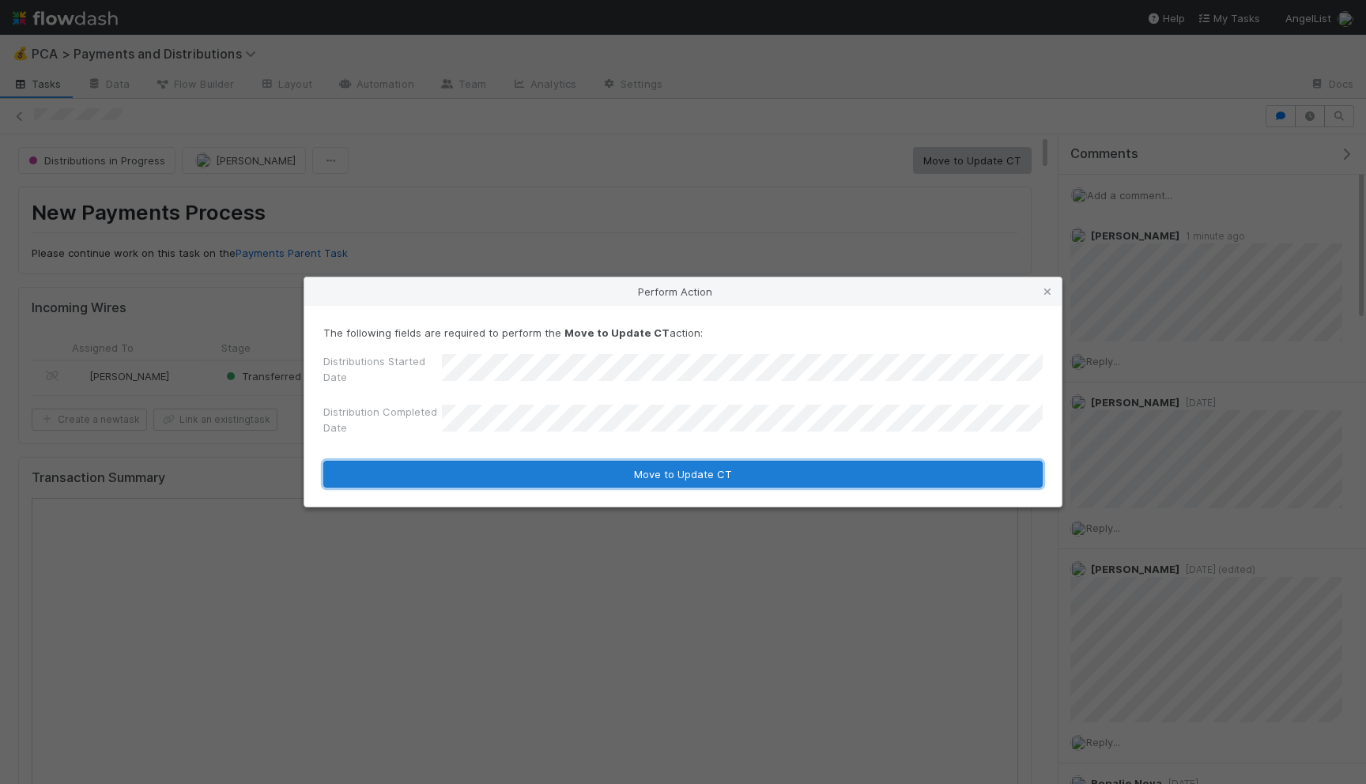
click at [732, 472] on button "Move to Update CT" at bounding box center [682, 474] width 719 height 27
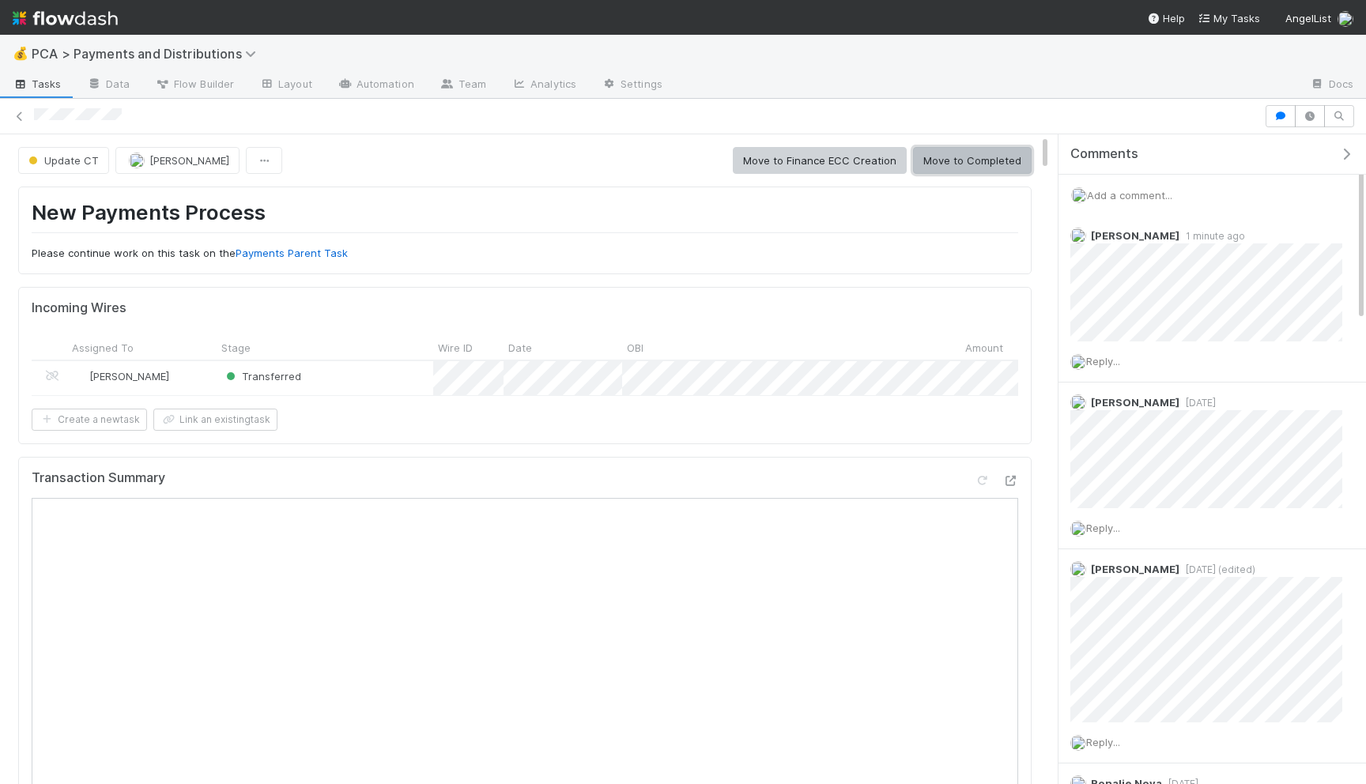
click at [956, 172] on button "Move to Completed" at bounding box center [972, 160] width 119 height 27
click at [956, 172] on div "Update CT Berkley Cade Move to Finance ECC Creation Move to Completed" at bounding box center [525, 160] width 1014 height 27
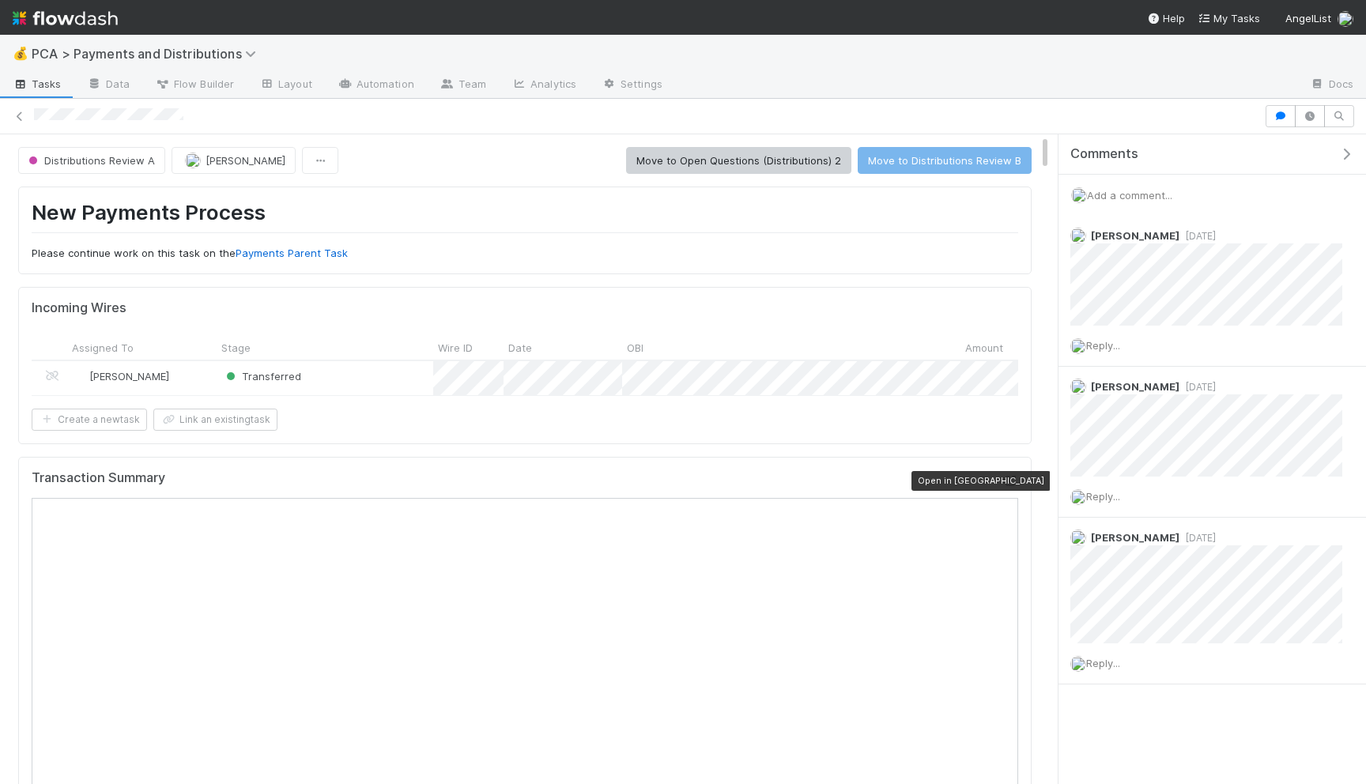
click at [1013, 482] on icon at bounding box center [1011, 481] width 16 height 10
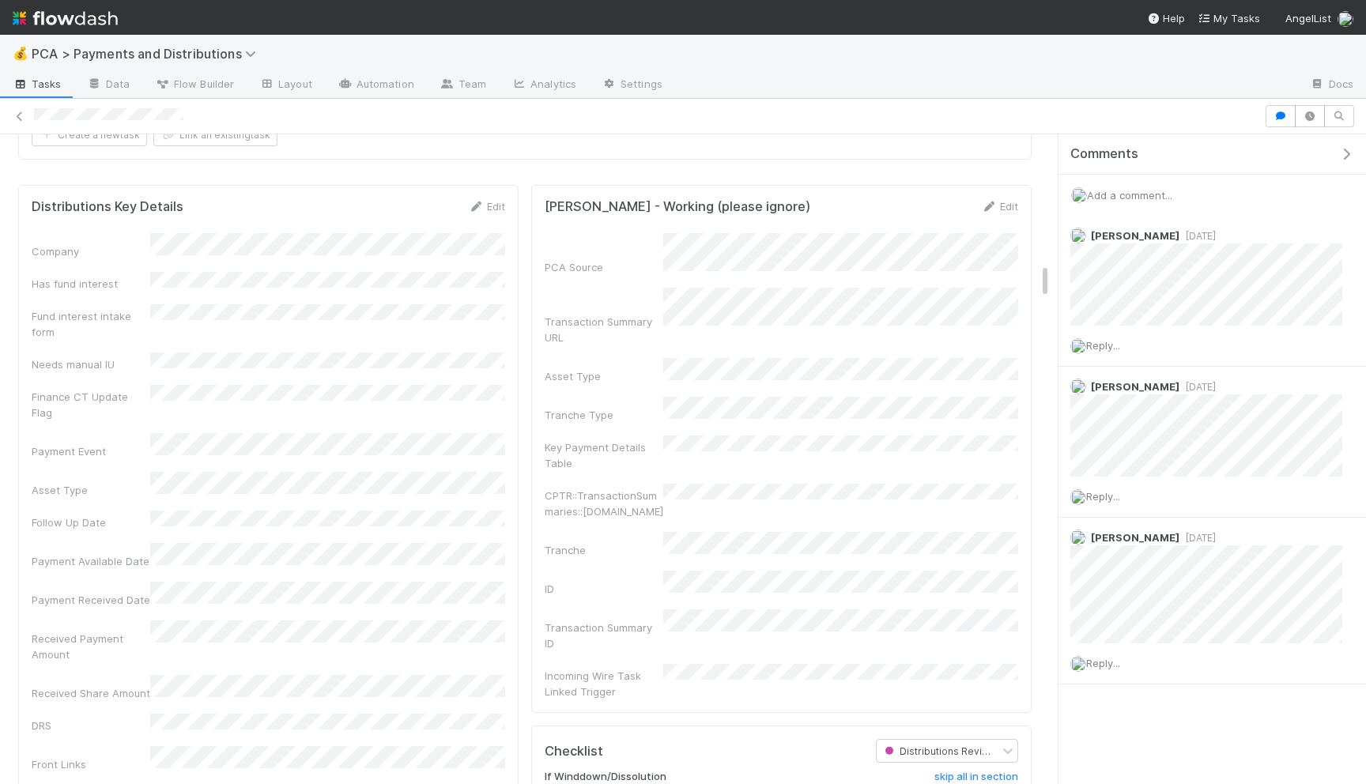
scroll to position [2889, 0]
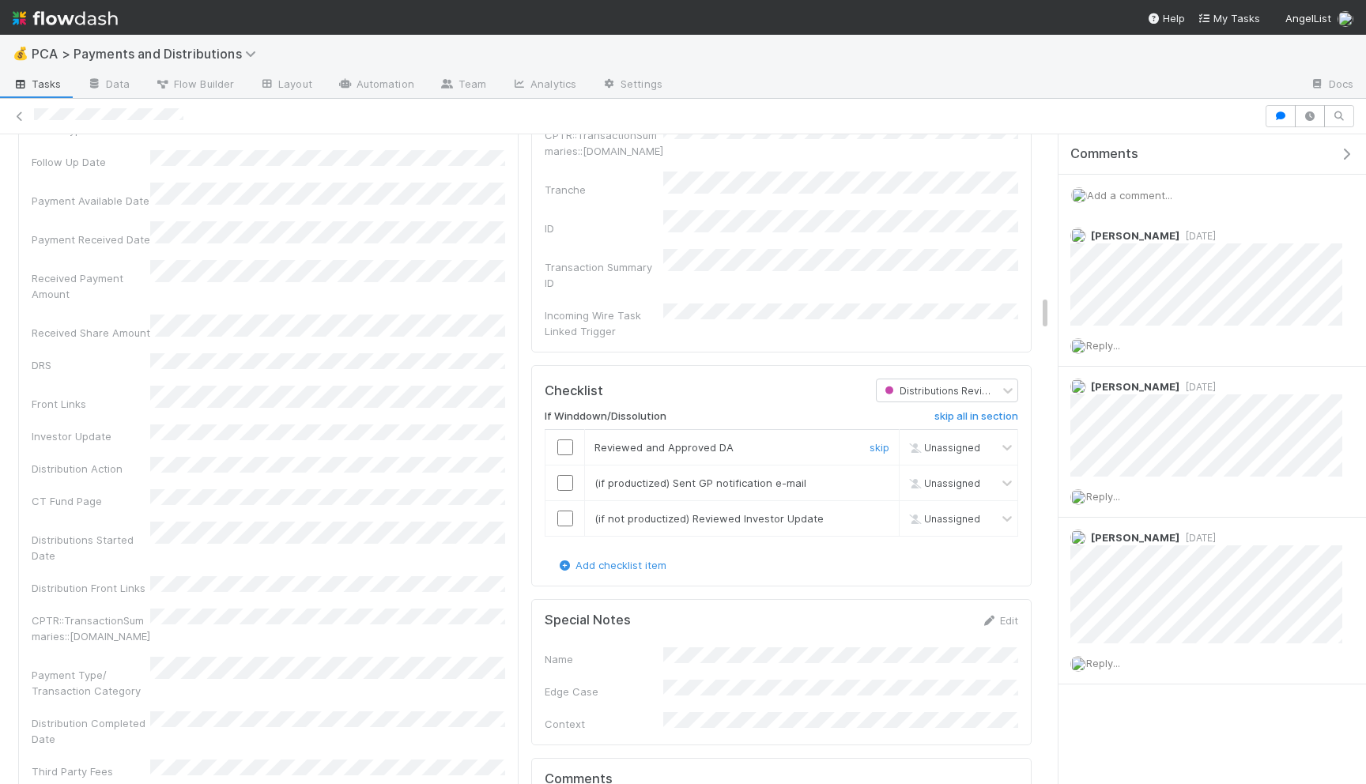
click at [552, 440] on div at bounding box center [565, 448] width 39 height 16
click at [574, 440] on div at bounding box center [565, 448] width 39 height 16
click at [569, 440] on input "checkbox" at bounding box center [565, 448] width 16 height 16
click at [569, 475] on input "checkbox" at bounding box center [565, 483] width 16 height 16
click at [569, 500] on td at bounding box center [566, 518] width 40 height 36
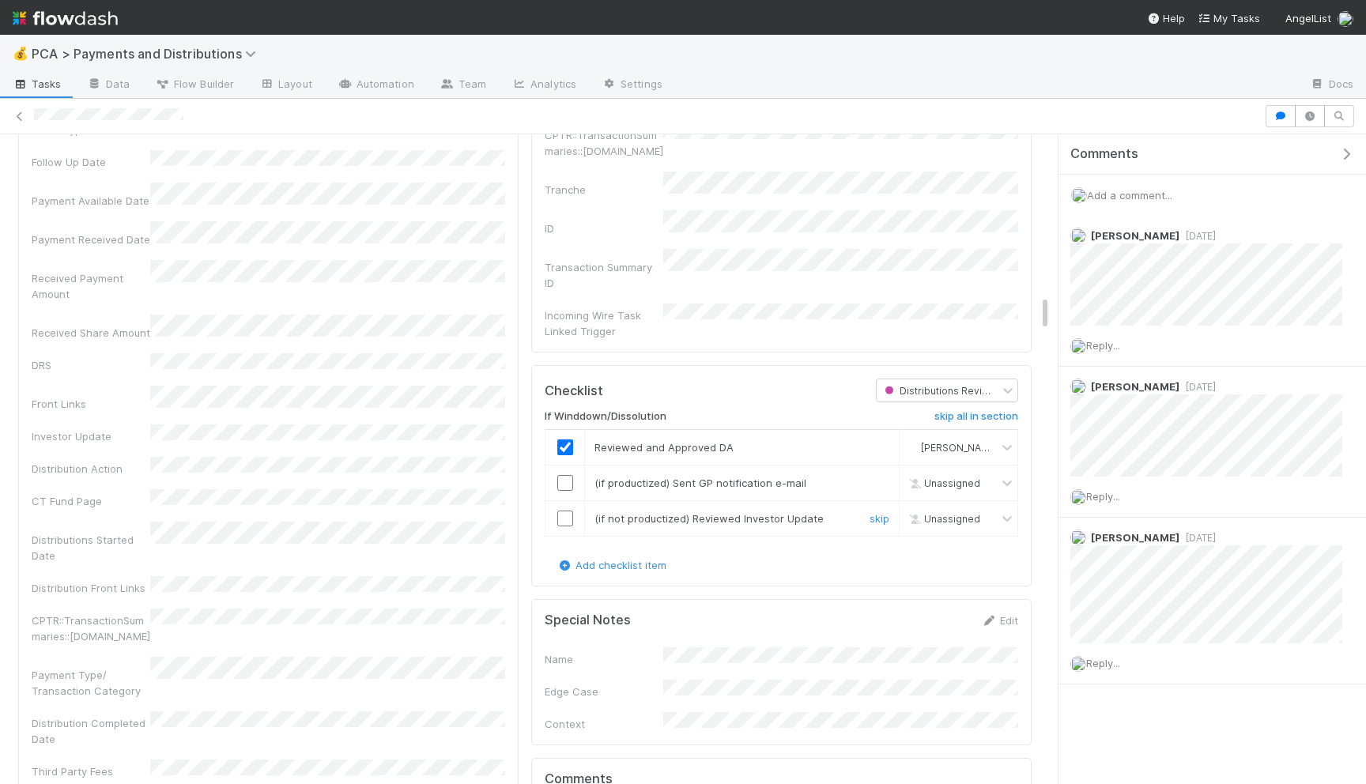
click at [569, 511] on input "checkbox" at bounding box center [565, 519] width 16 height 16
click at [567, 475] on input "checkbox" at bounding box center [565, 483] width 16 height 16
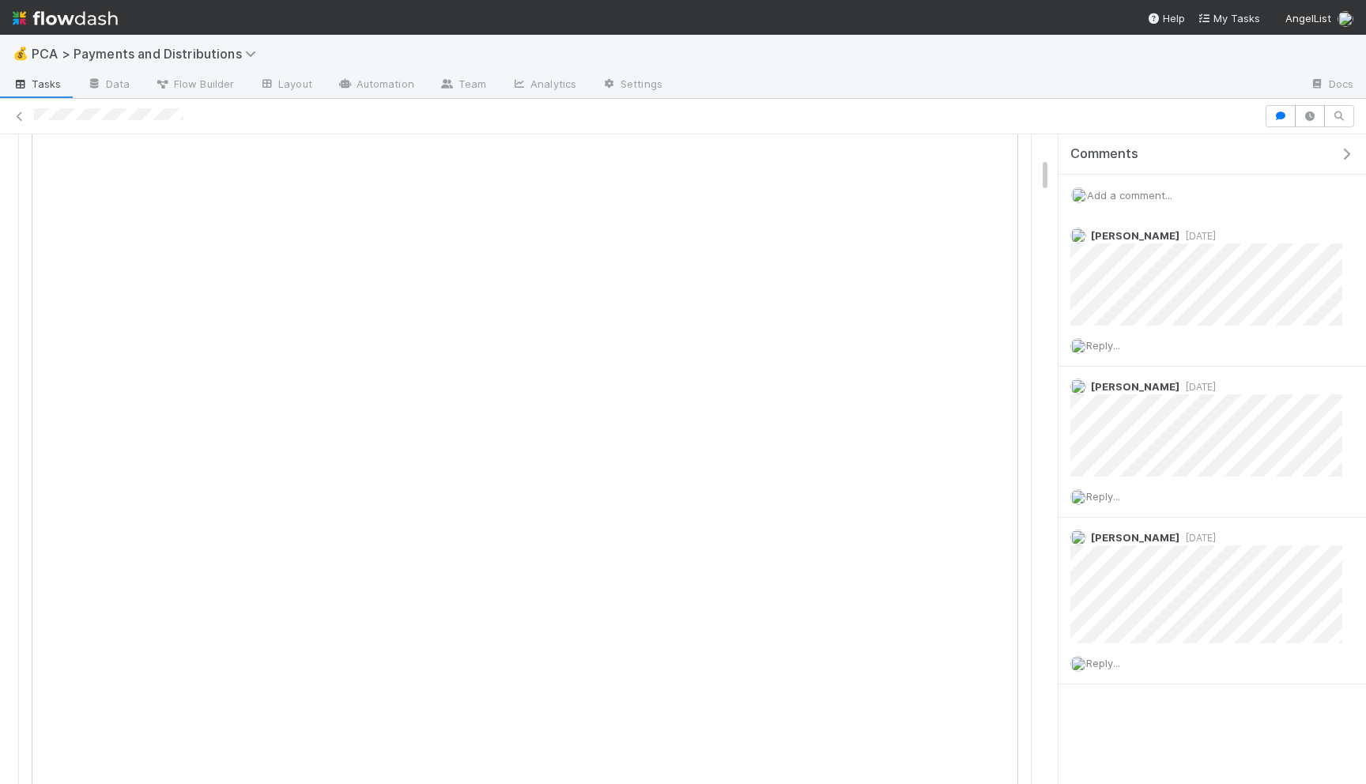
scroll to position [0, 0]
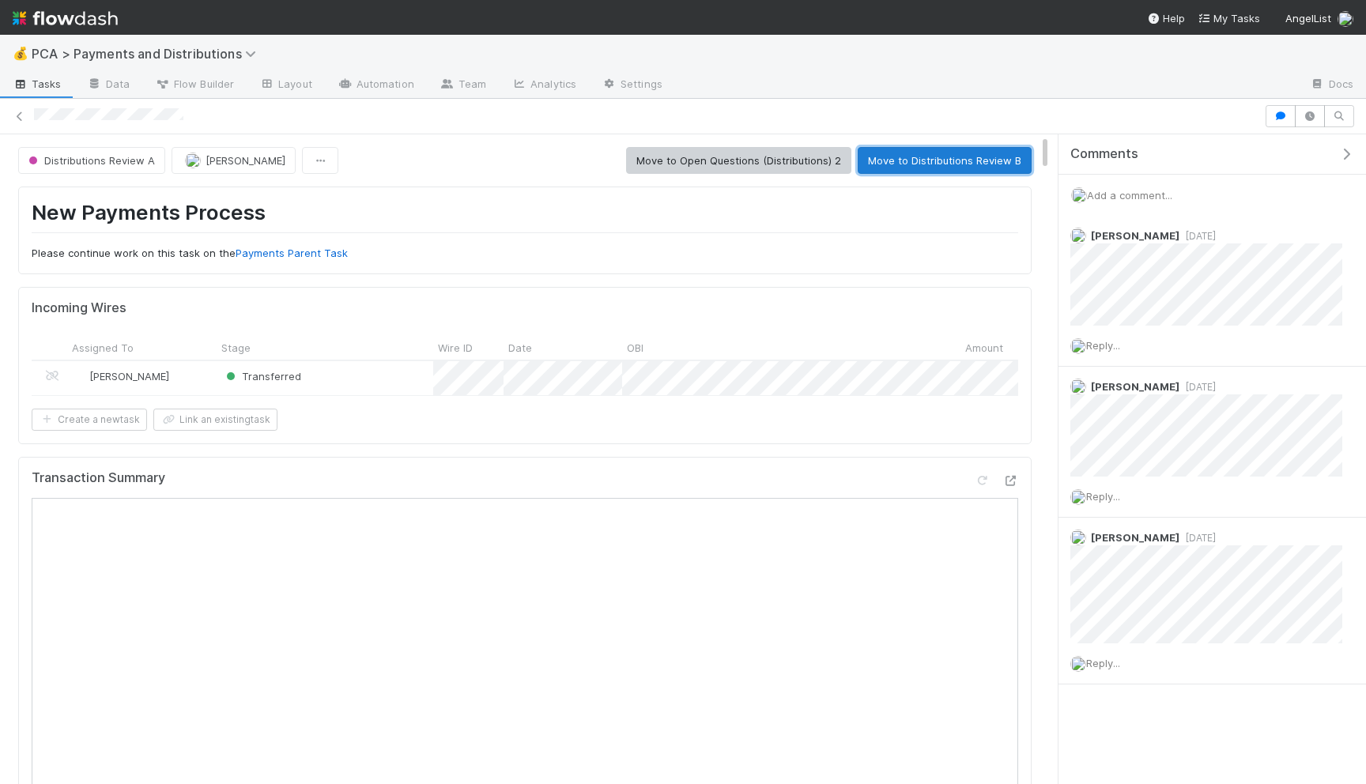
click at [932, 163] on button "Move to Distributions Review B" at bounding box center [945, 160] width 174 height 27
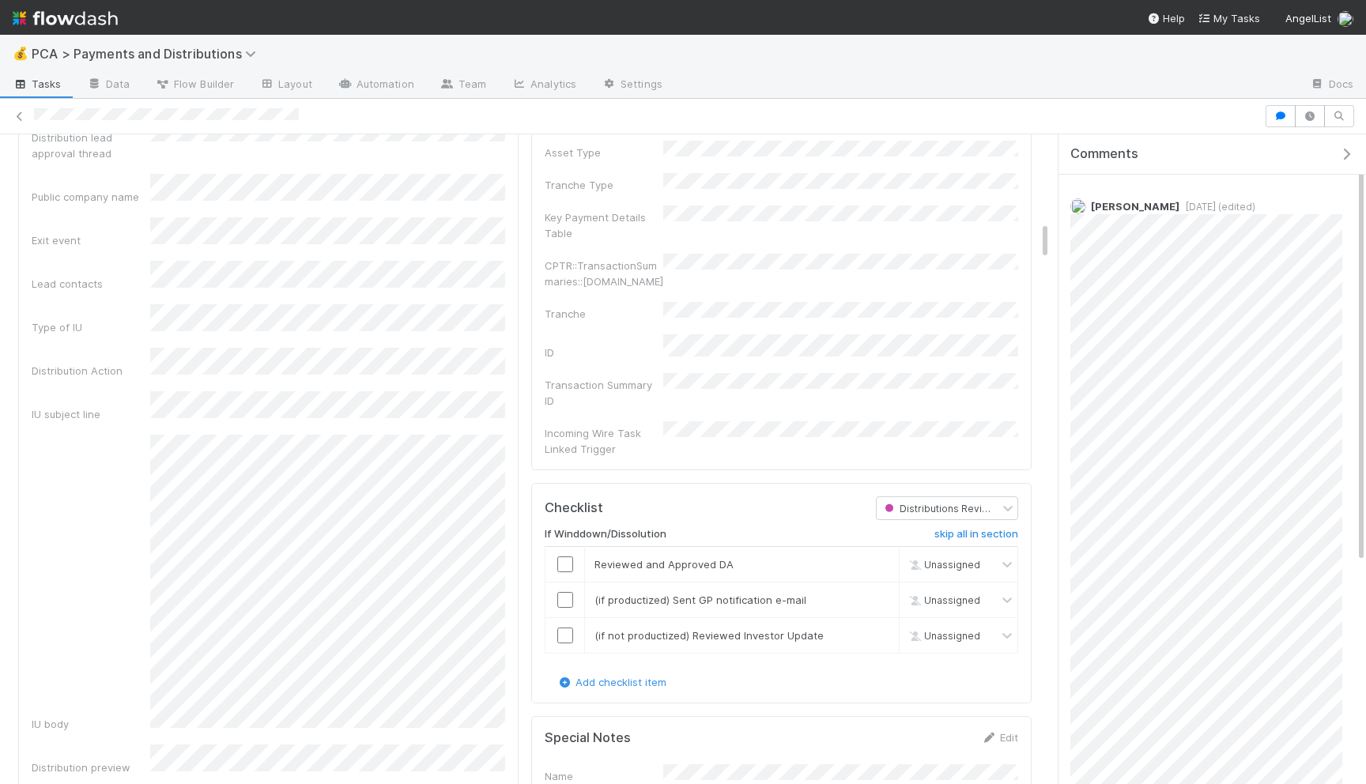
scroll to position [1131, 0]
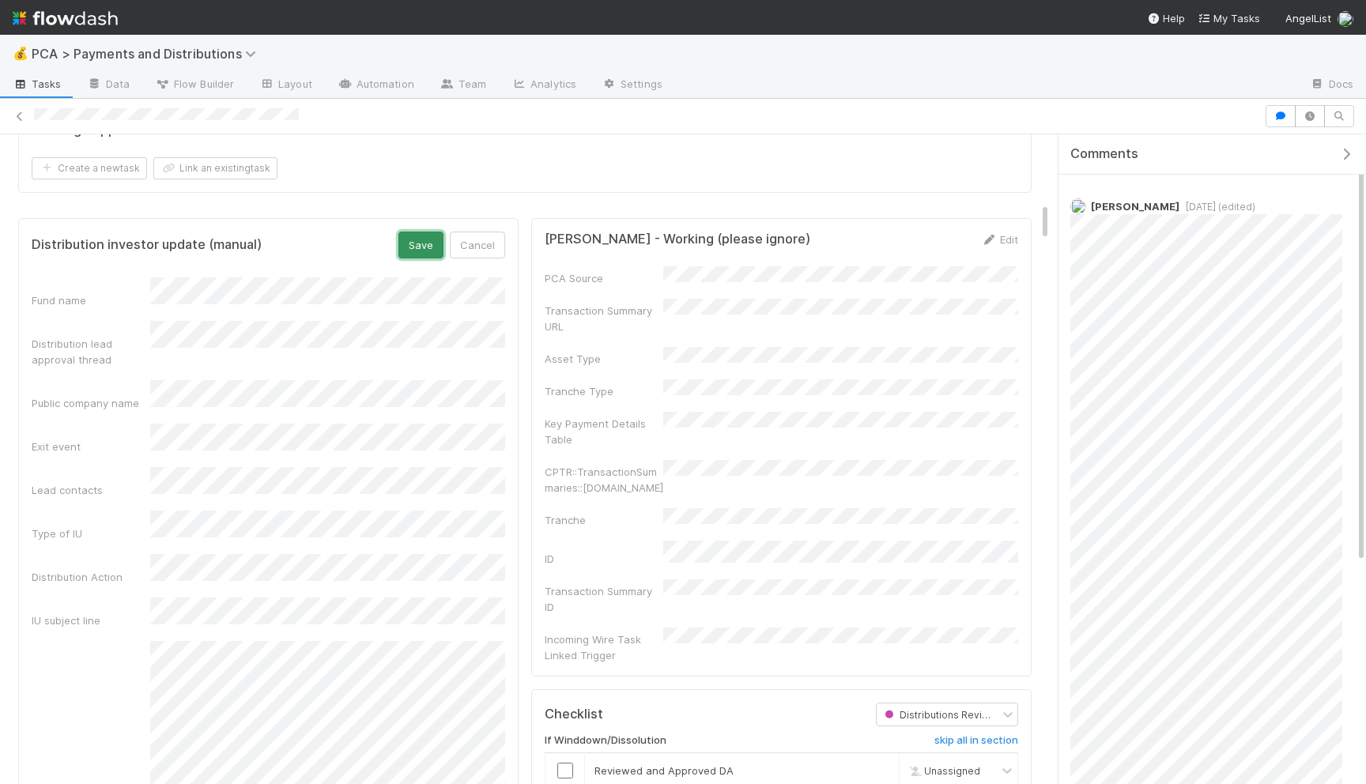
click at [419, 242] on button "Save" at bounding box center [420, 245] width 45 height 27
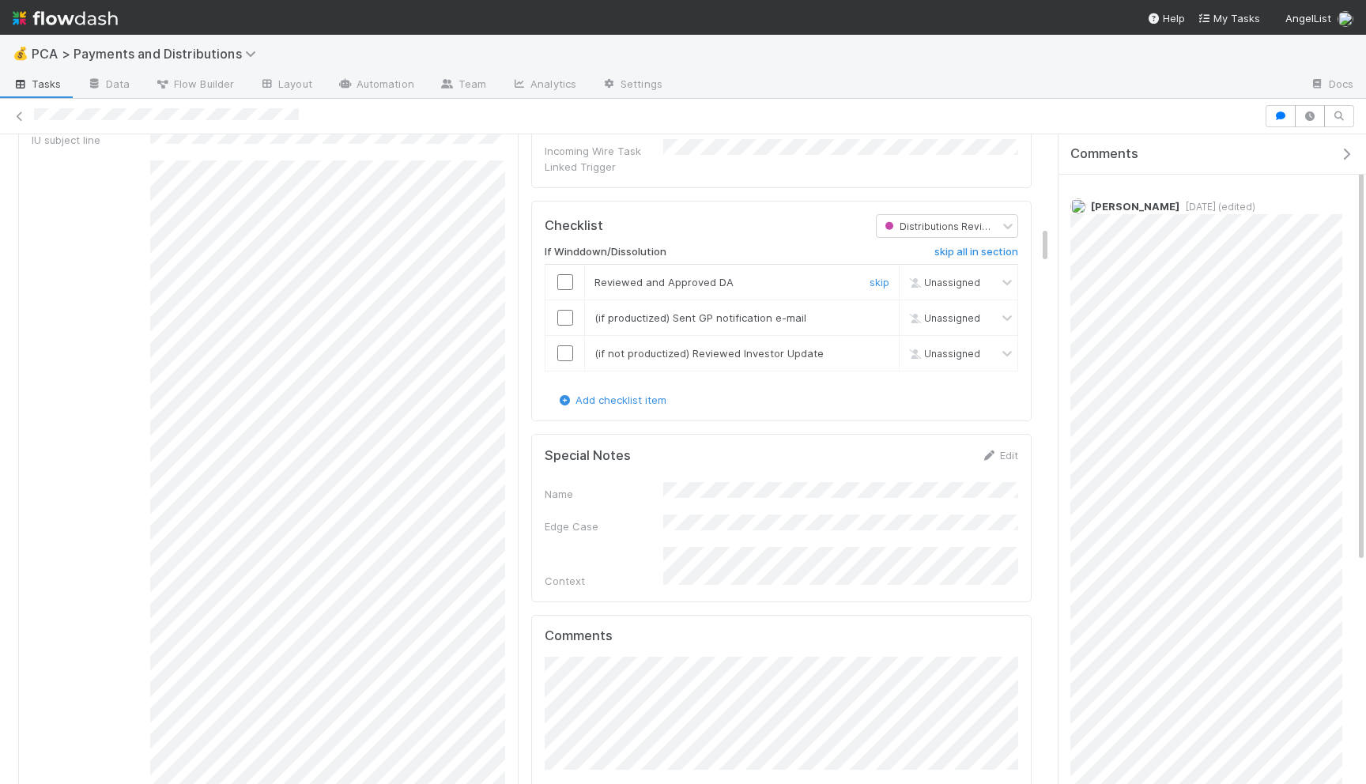
scroll to position [1596, 0]
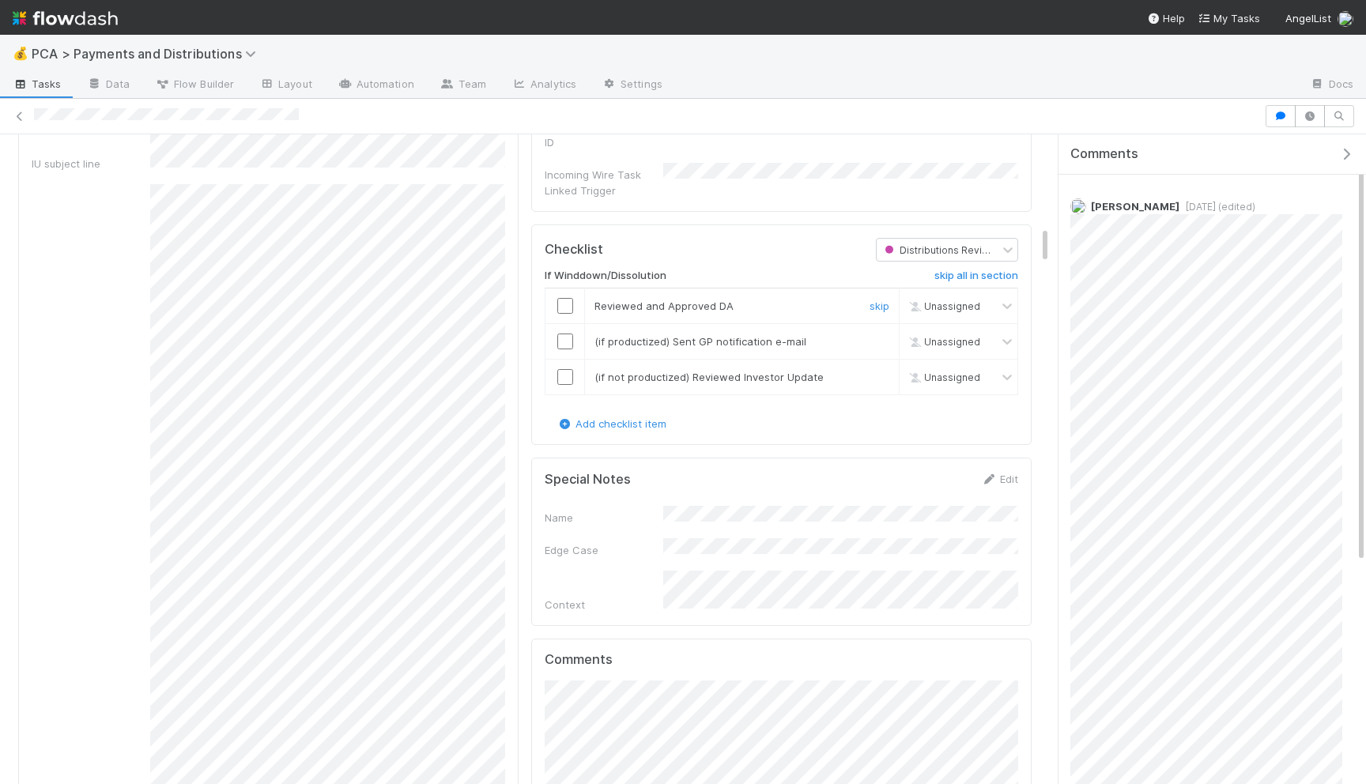
click at [562, 298] on input "checkbox" at bounding box center [565, 306] width 16 height 16
click at [564, 334] on input "checkbox" at bounding box center [565, 342] width 16 height 16
click at [567, 369] on input "checkbox" at bounding box center [565, 377] width 16 height 16
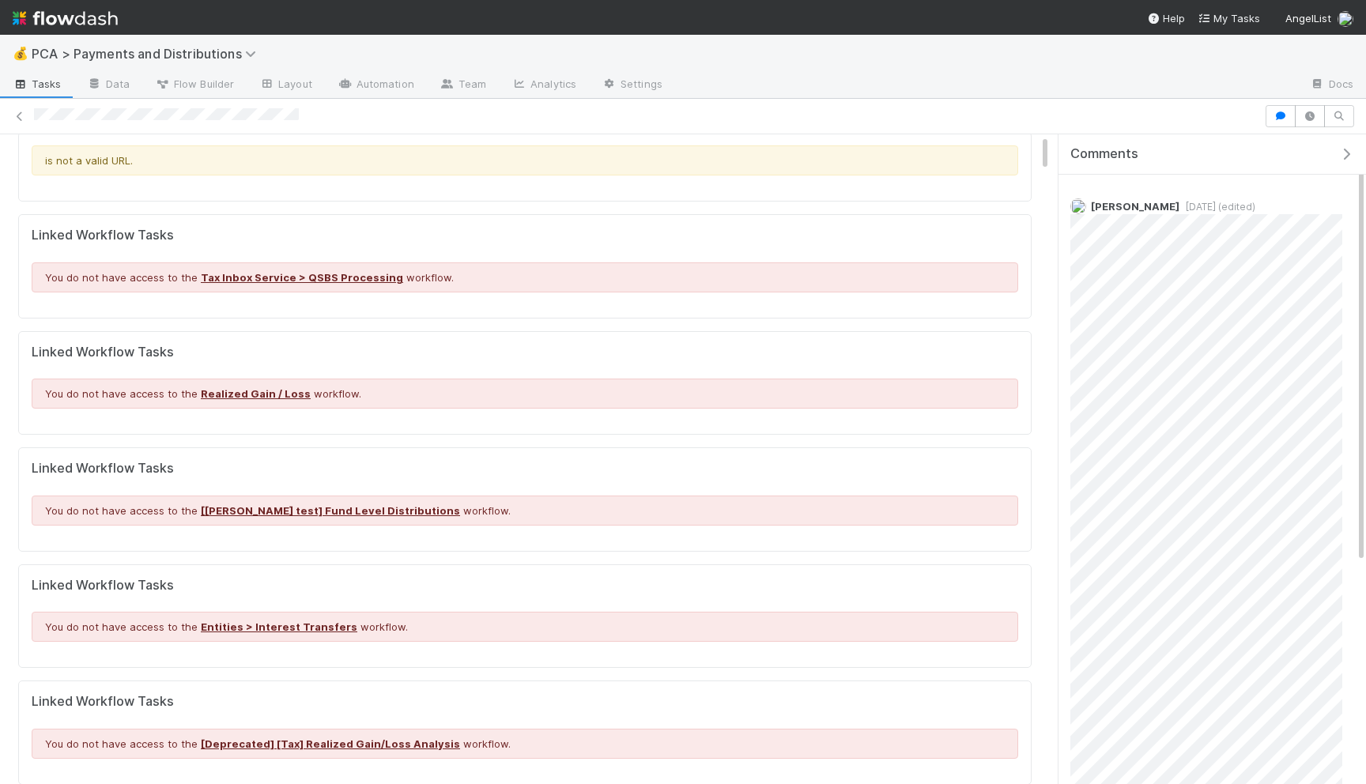
scroll to position [0, 0]
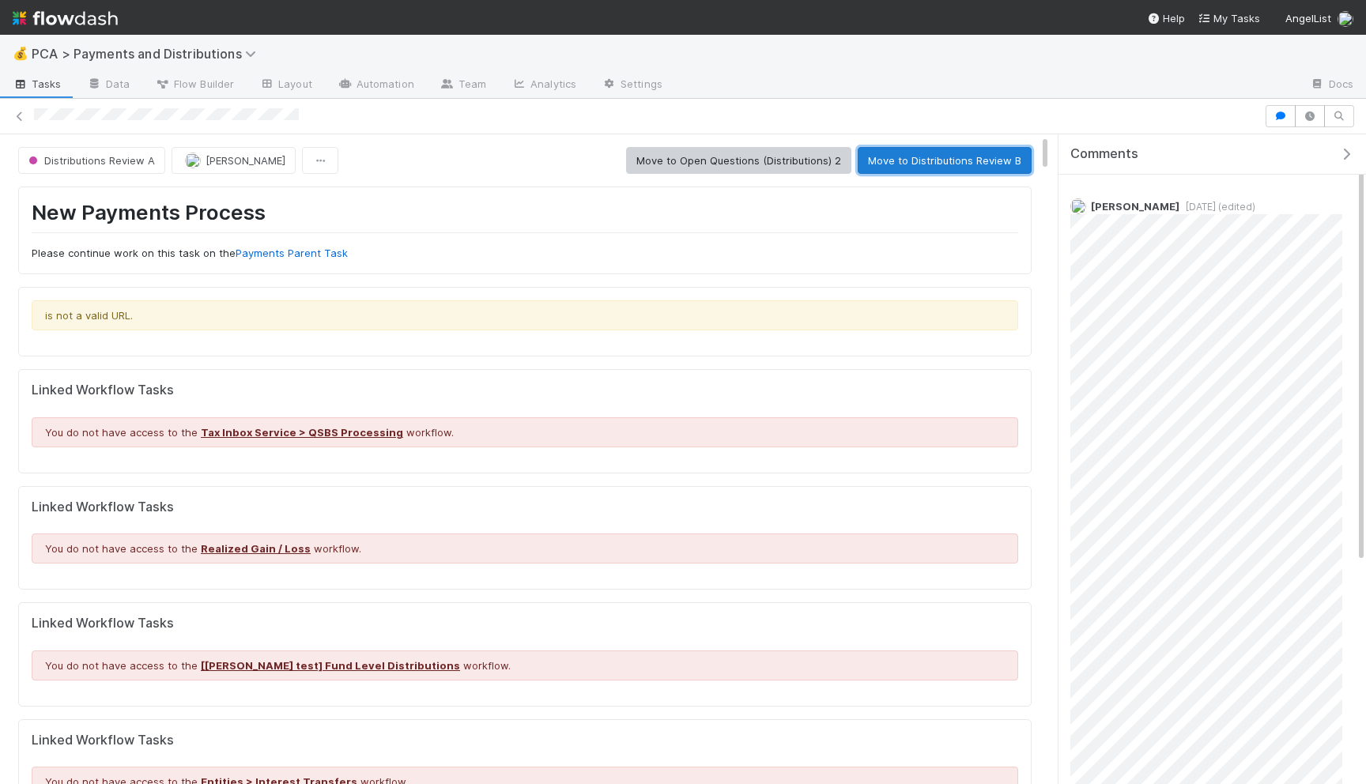
click at [936, 154] on button "Move to Distributions Review B" at bounding box center [945, 160] width 174 height 27
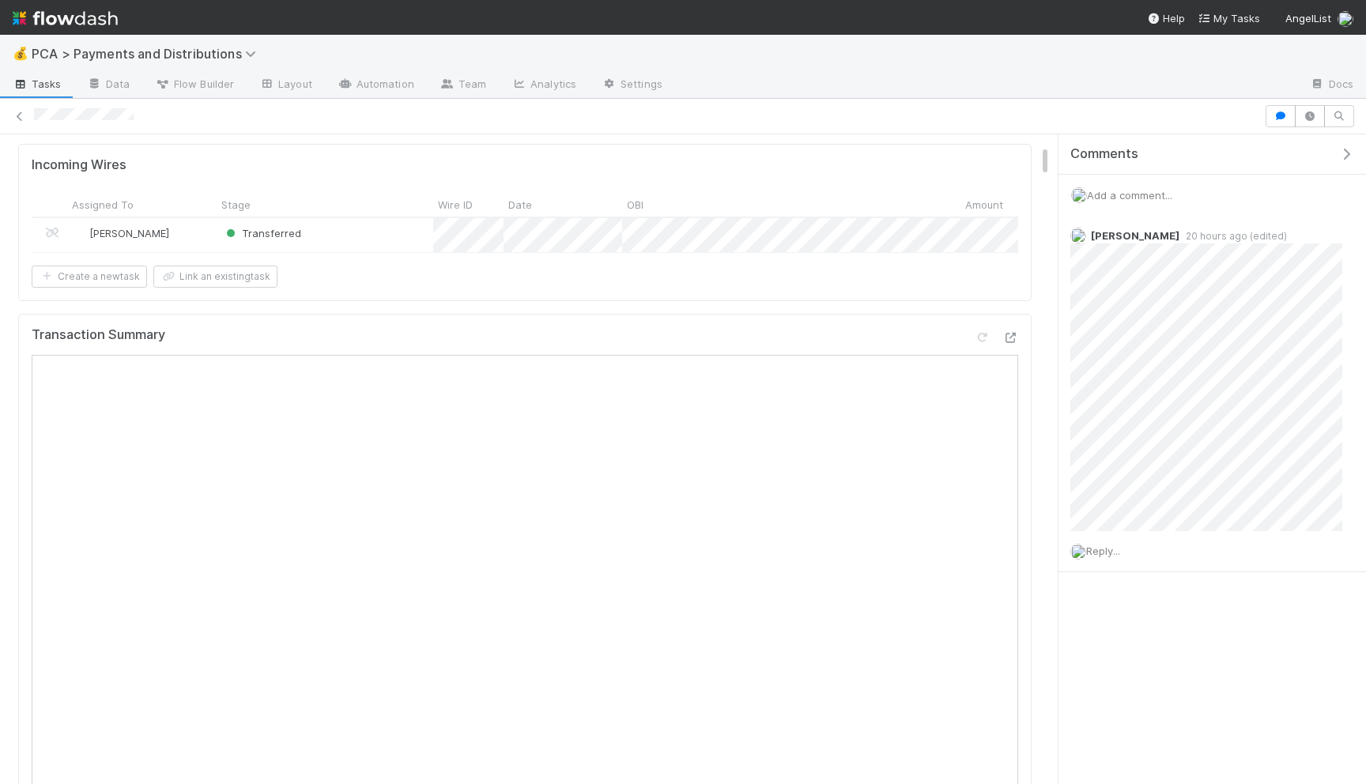
scroll to position [209, 0]
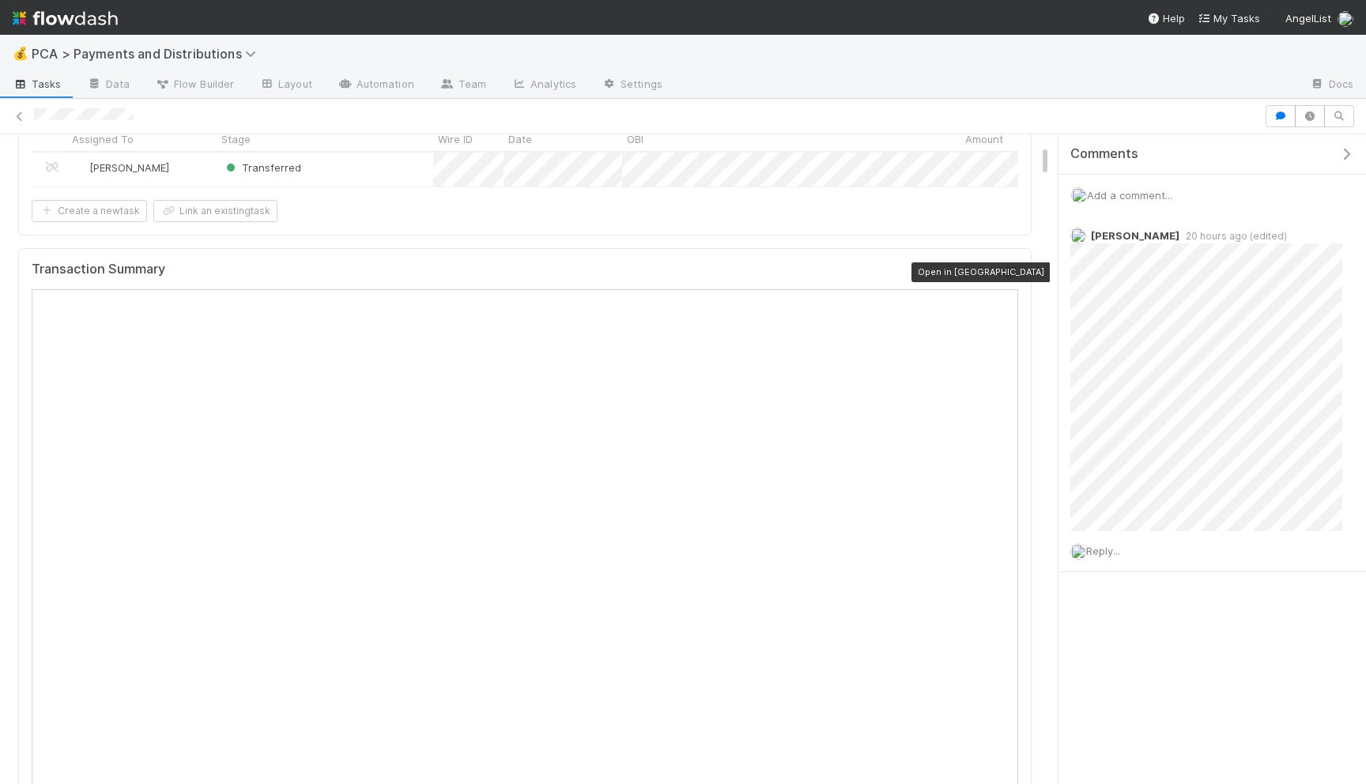
click at [1012, 266] on div at bounding box center [1011, 272] width 16 height 16
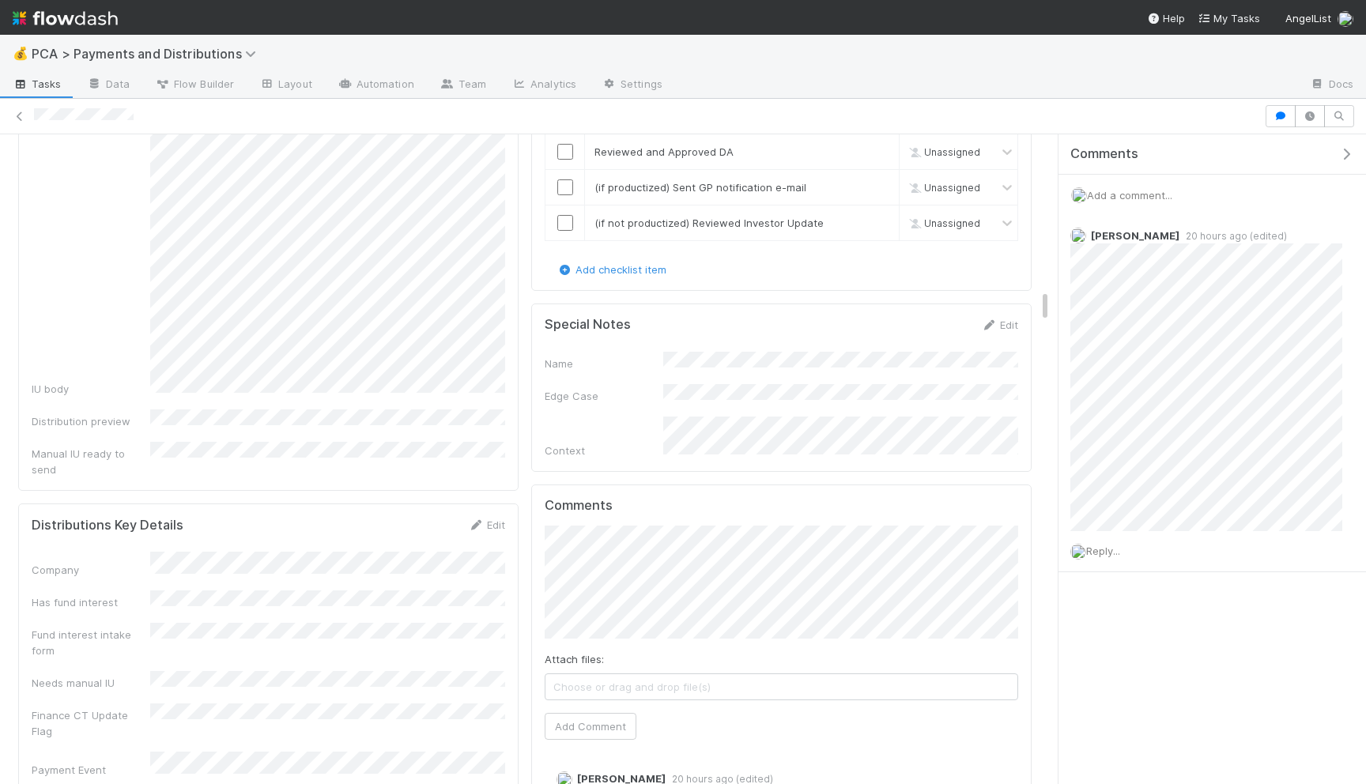
scroll to position [2970, 0]
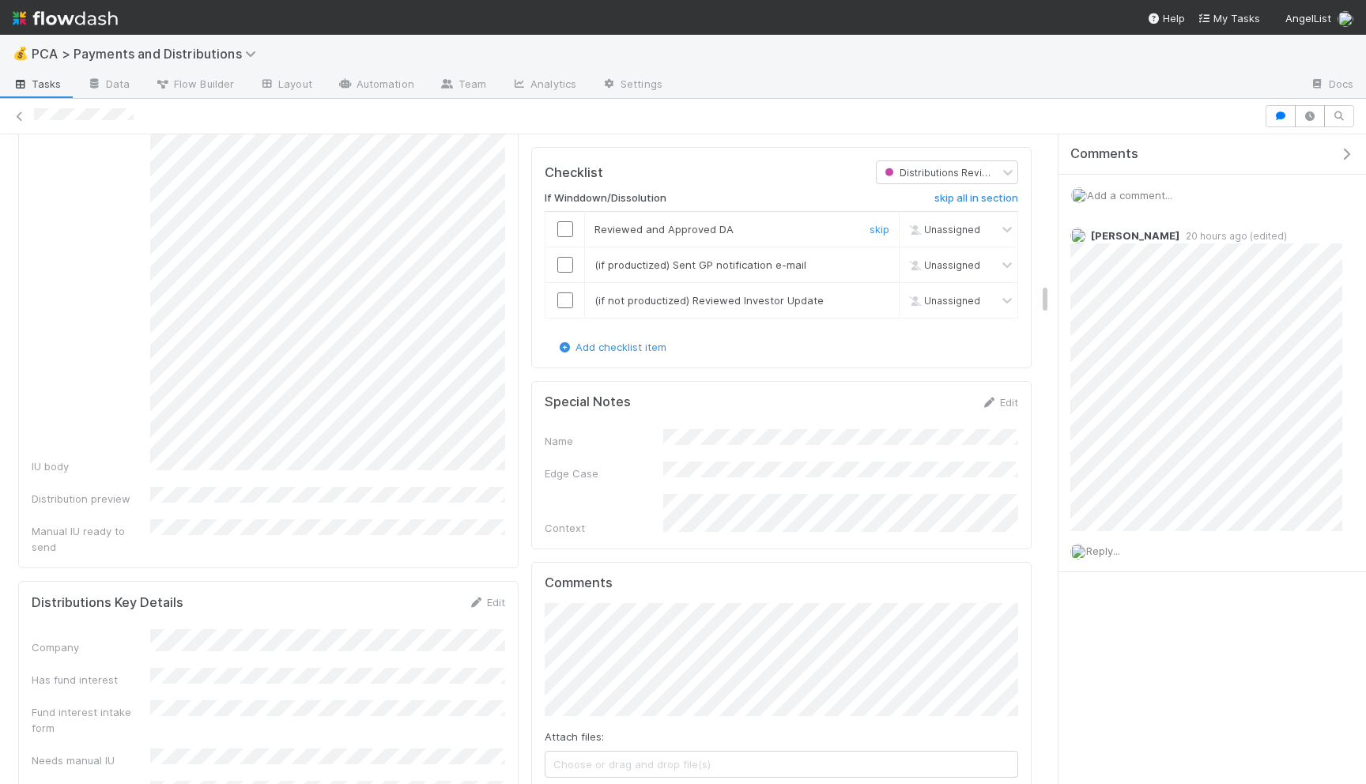
click at [561, 221] on input "checkbox" at bounding box center [565, 229] width 16 height 16
click at [561, 257] on input "checkbox" at bounding box center [565, 265] width 16 height 16
click at [563, 293] on input "checkbox" at bounding box center [565, 301] width 16 height 16
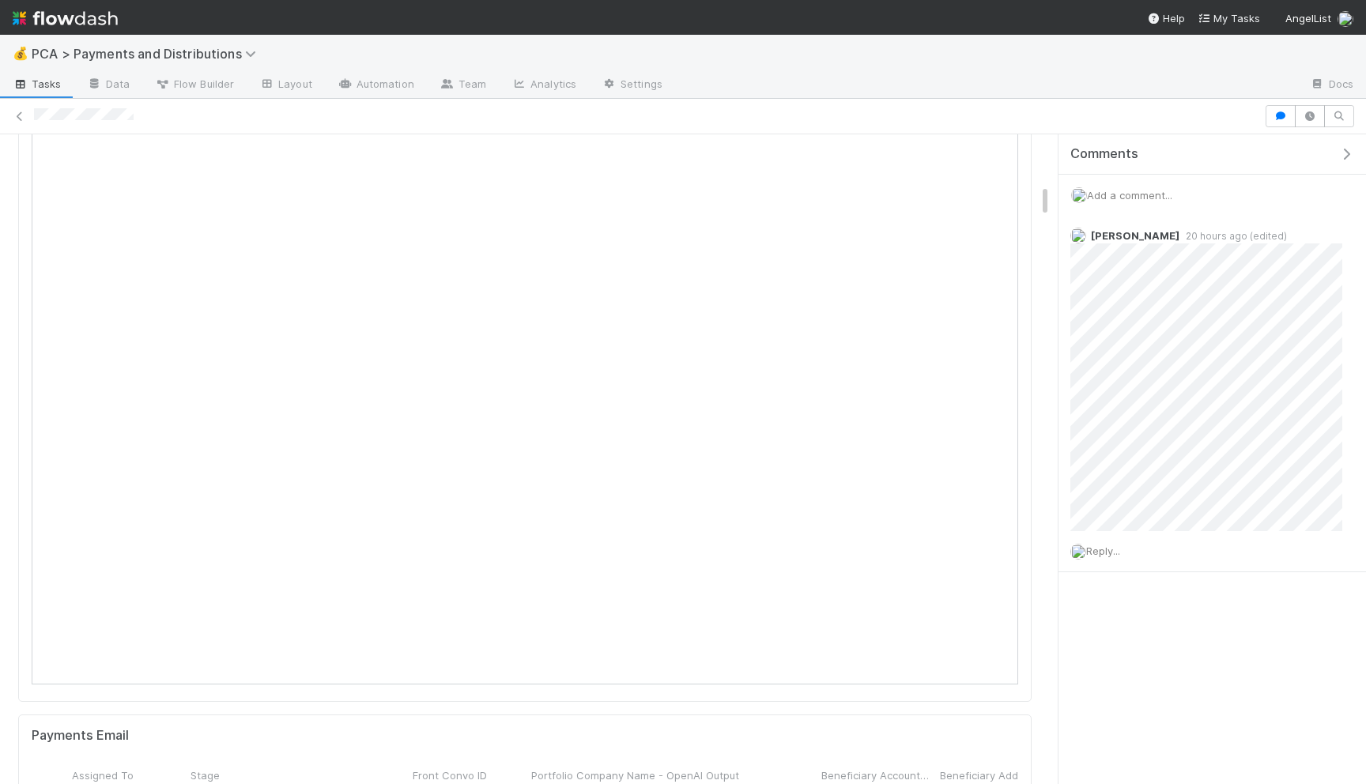
scroll to position [0, 0]
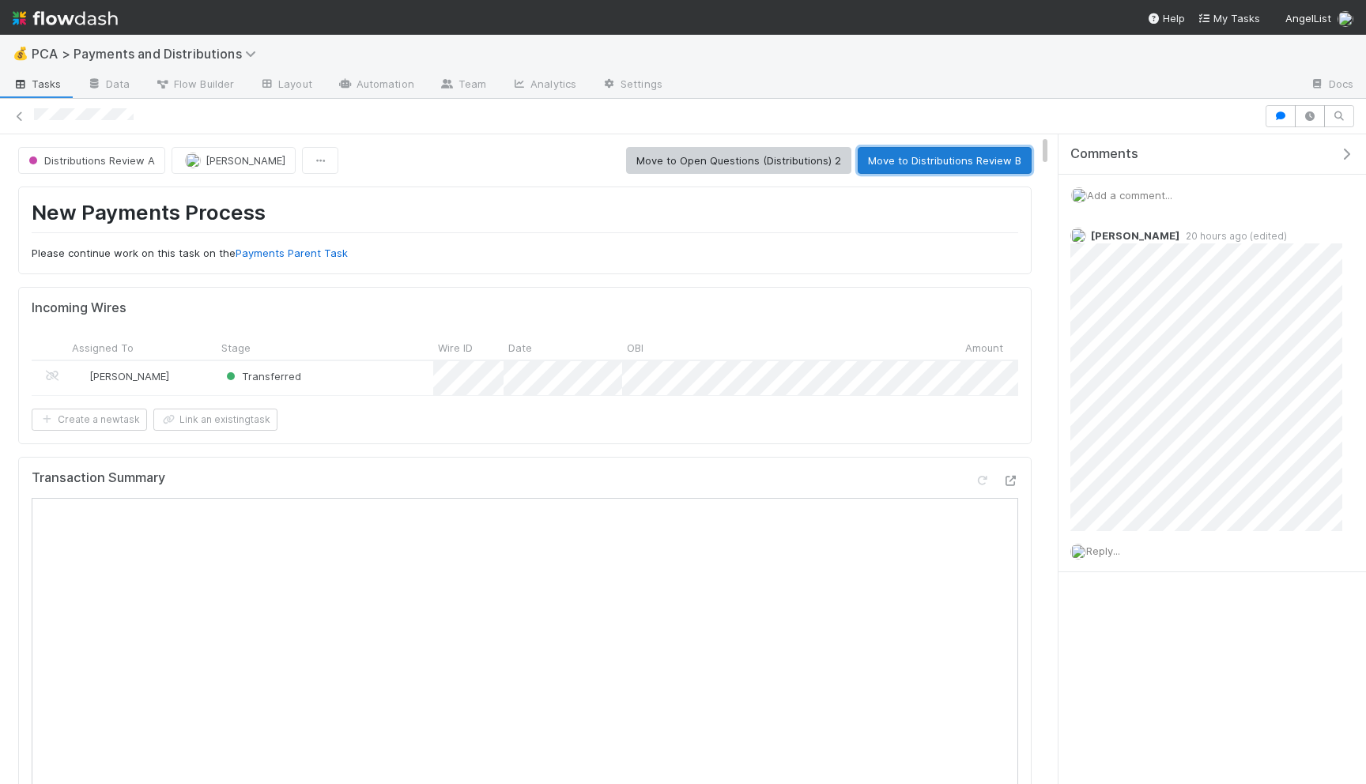
click at [906, 169] on button "Move to Distributions Review B" at bounding box center [945, 160] width 174 height 27
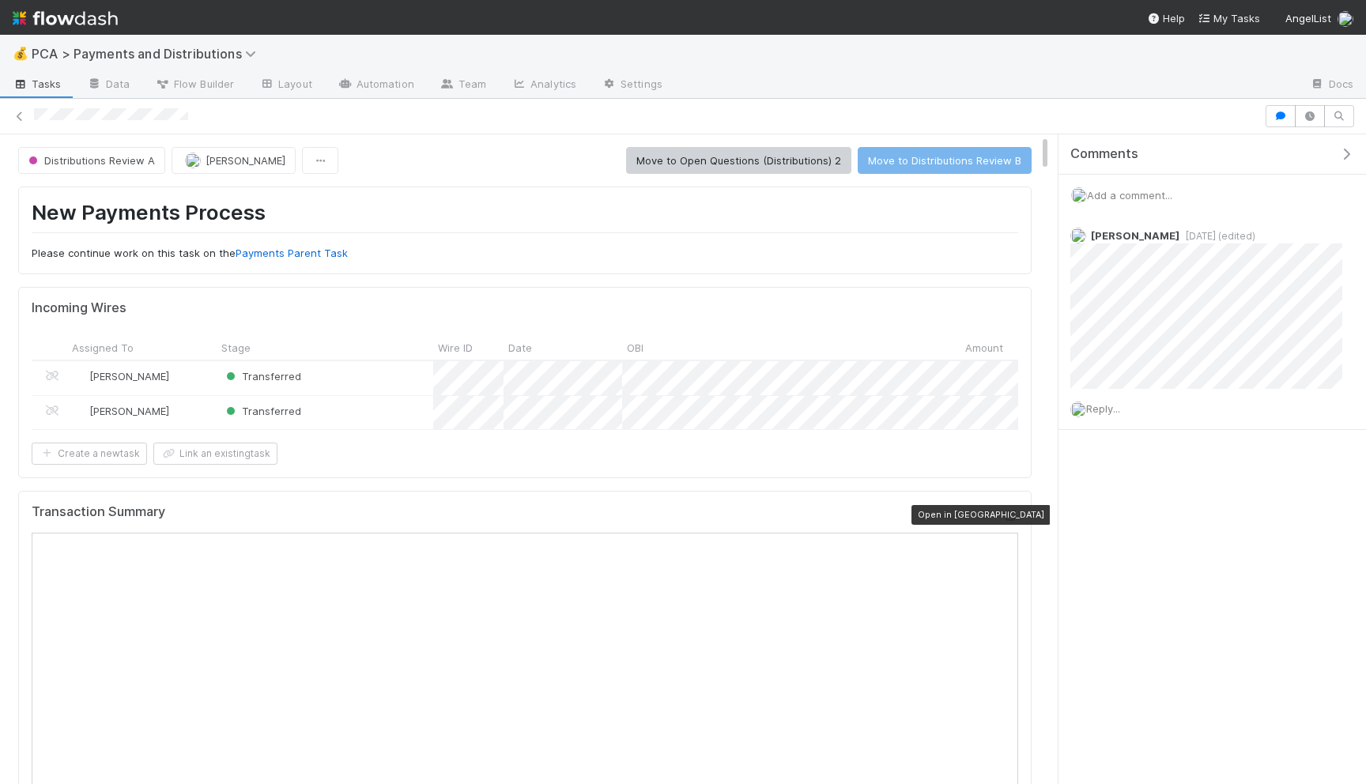
click at [1006, 512] on icon at bounding box center [1011, 516] width 16 height 10
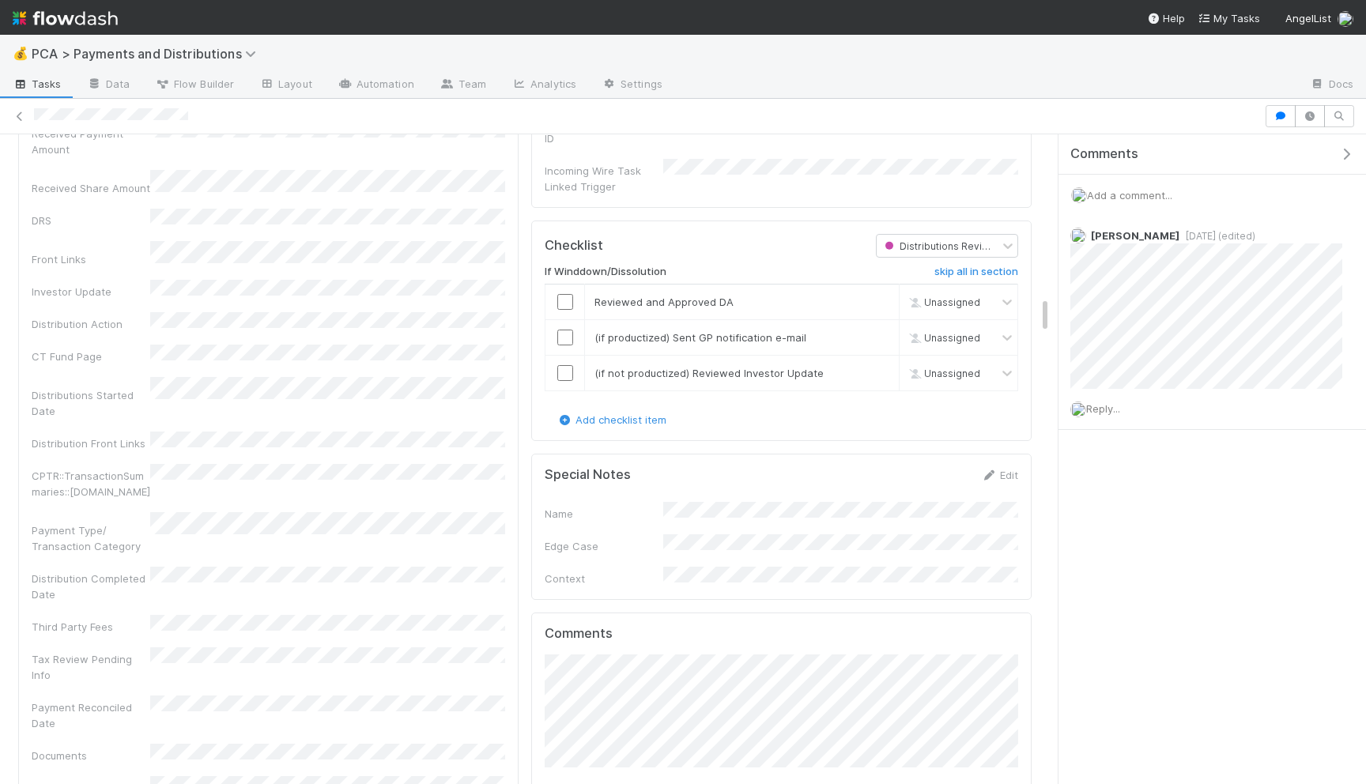
scroll to position [2812, 0]
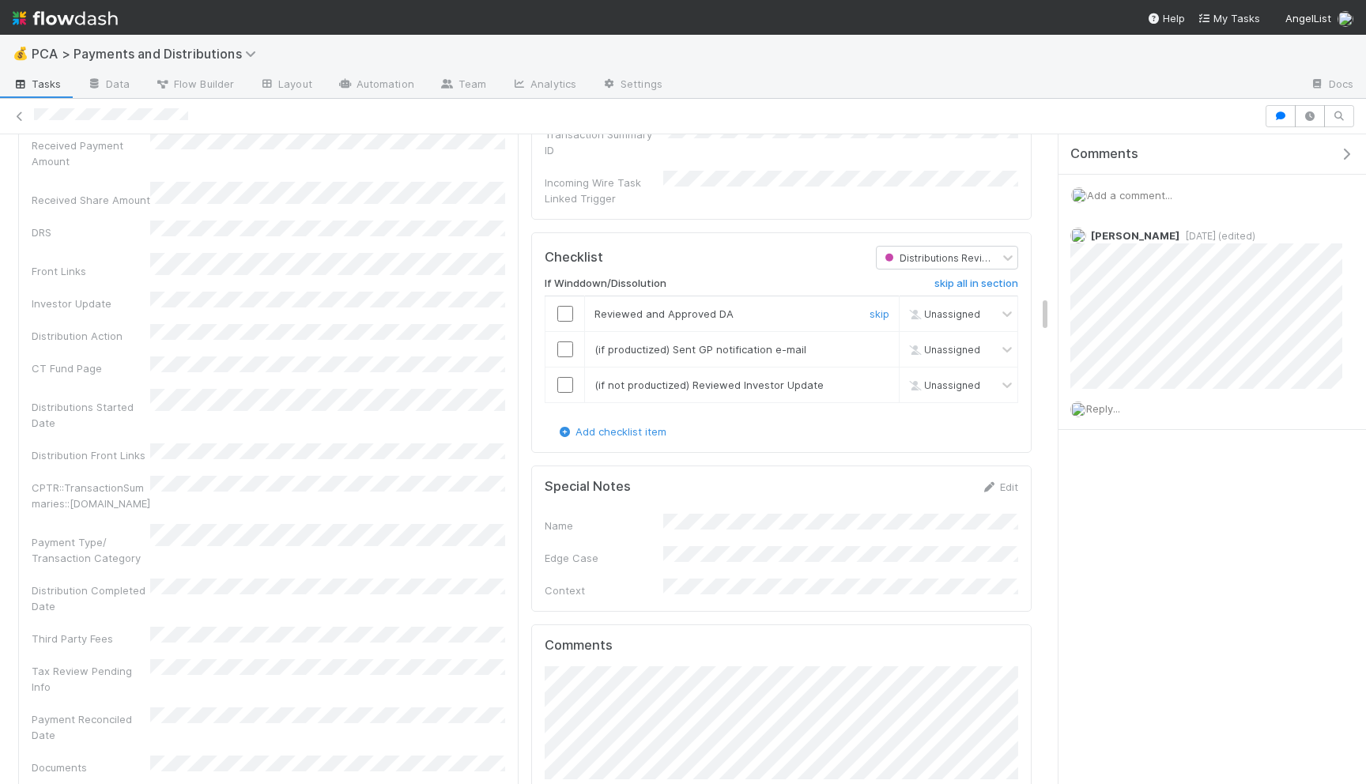
click at [562, 306] on input "checkbox" at bounding box center [565, 314] width 16 height 16
click at [568, 342] on input "checkbox" at bounding box center [565, 350] width 16 height 16
click at [568, 377] on input "checkbox" at bounding box center [565, 385] width 16 height 16
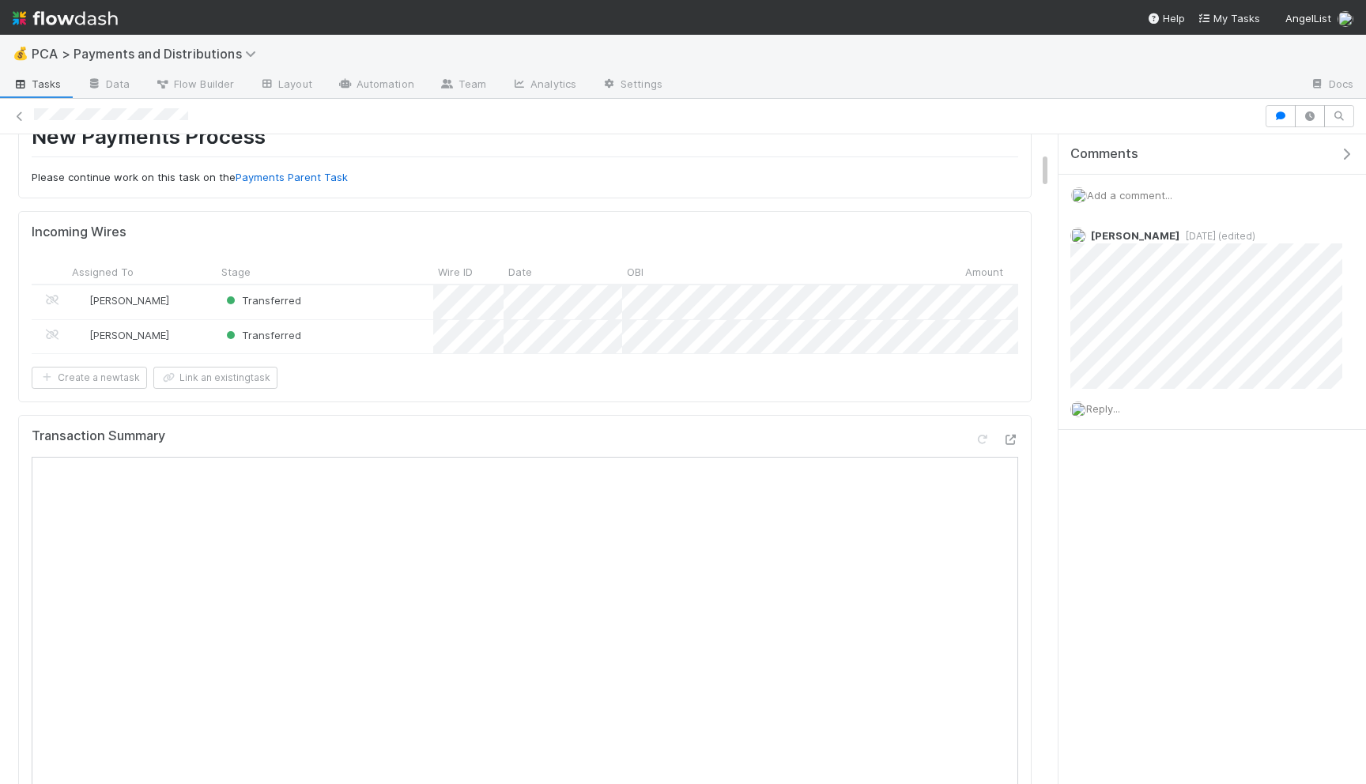
scroll to position [0, 0]
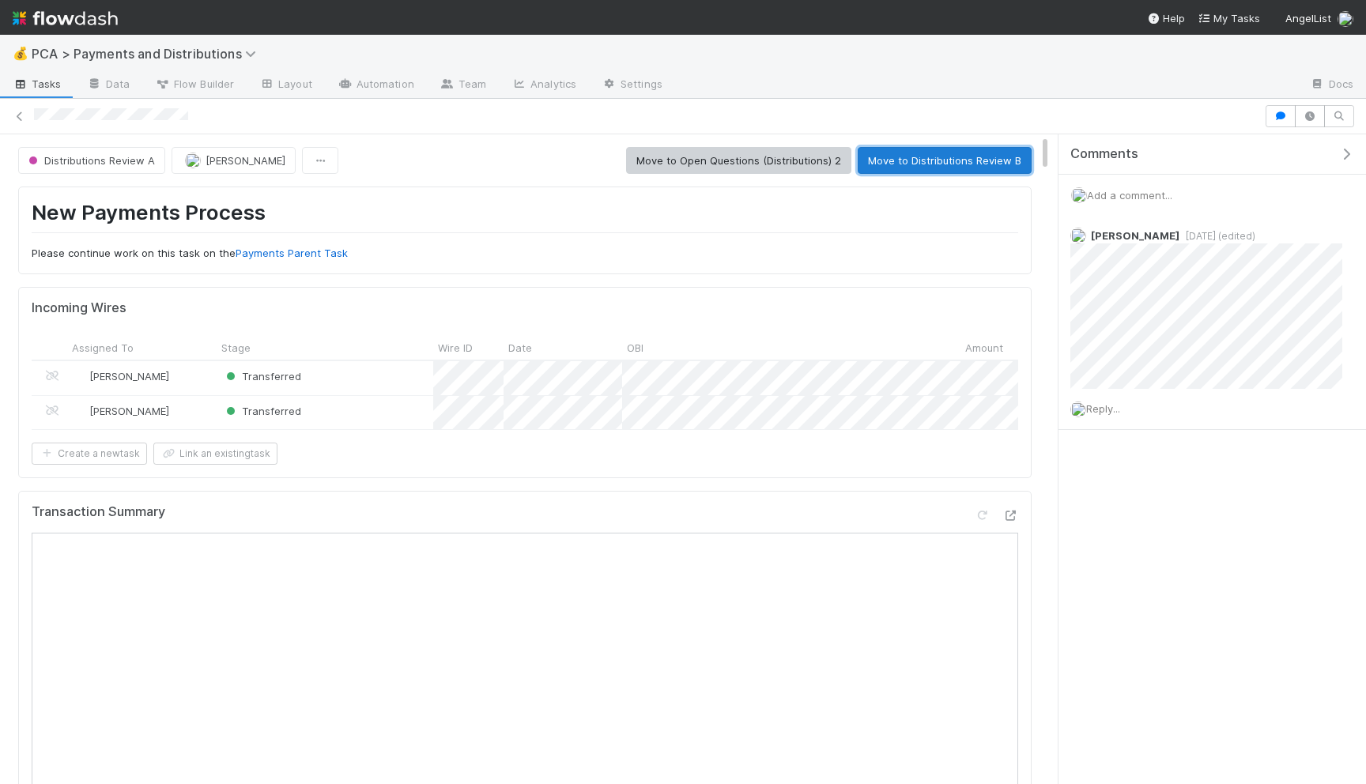
click at [930, 161] on button "Move to Distributions Review B" at bounding box center [945, 160] width 174 height 27
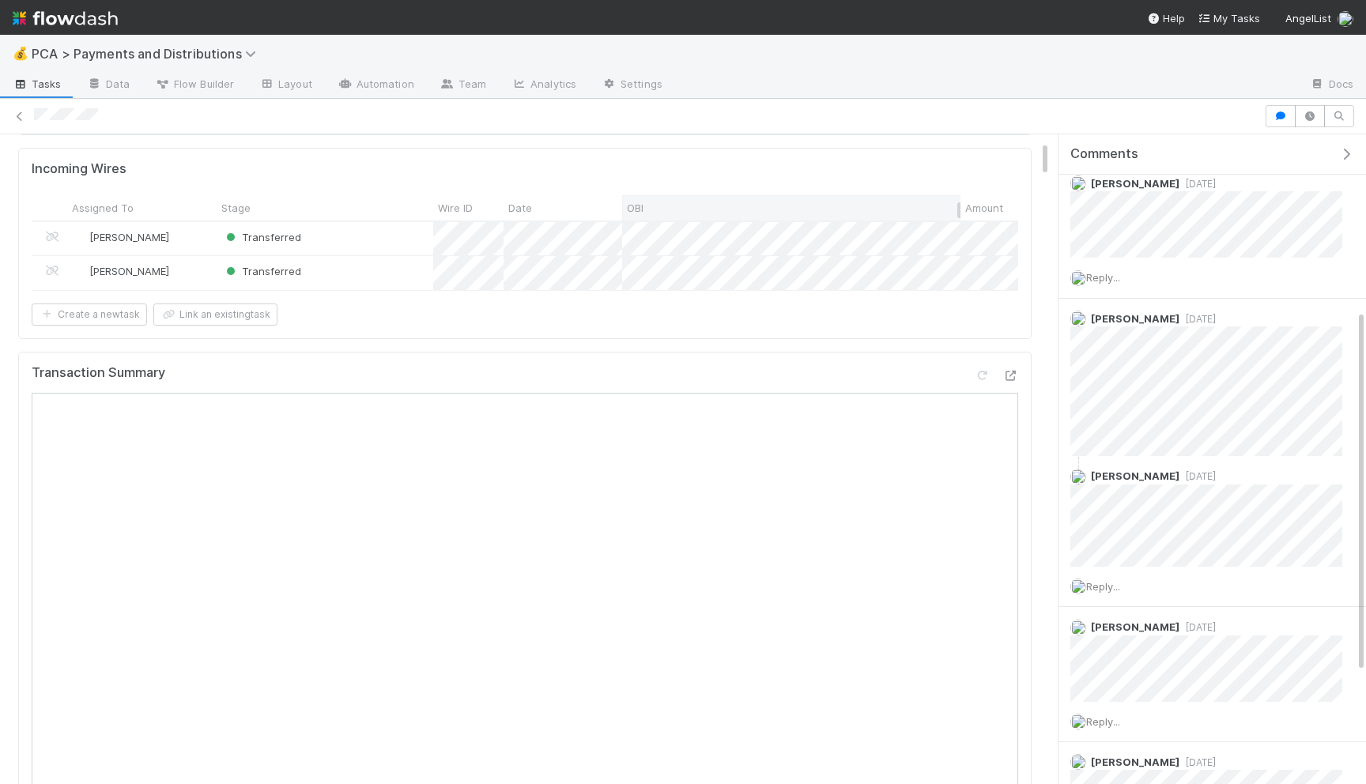
scroll to position [412, 0]
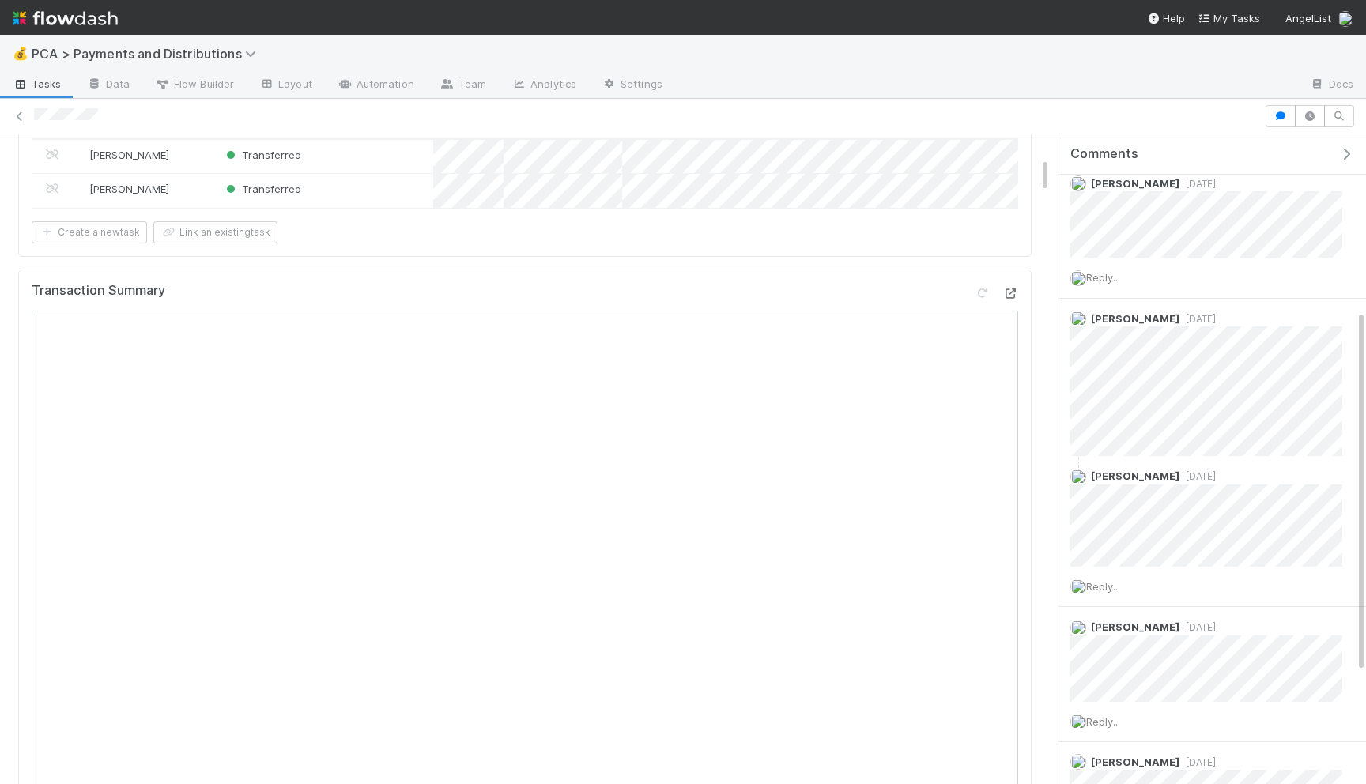
click at [1017, 291] on icon at bounding box center [1011, 294] width 16 height 10
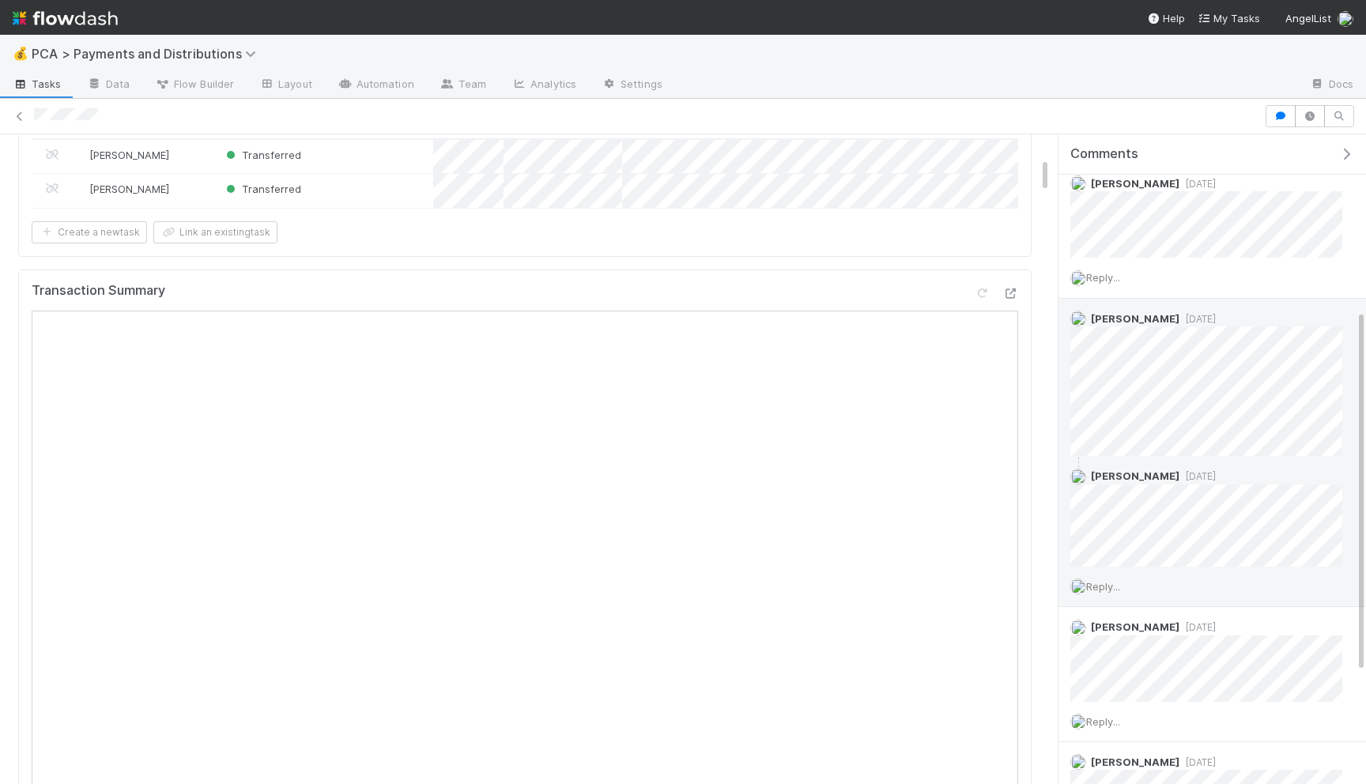
scroll to position [0, 0]
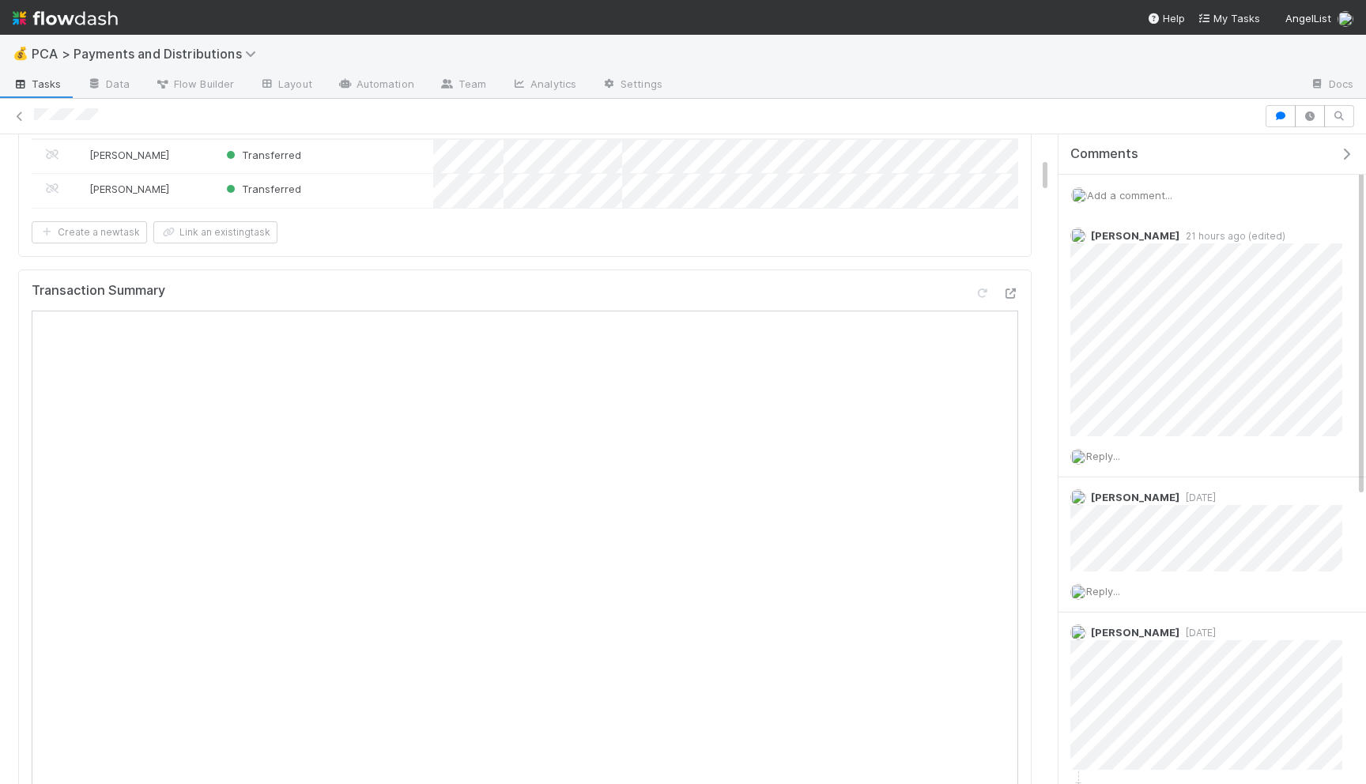
click at [1128, 196] on span "Add a comment..." at bounding box center [1129, 195] width 85 height 13
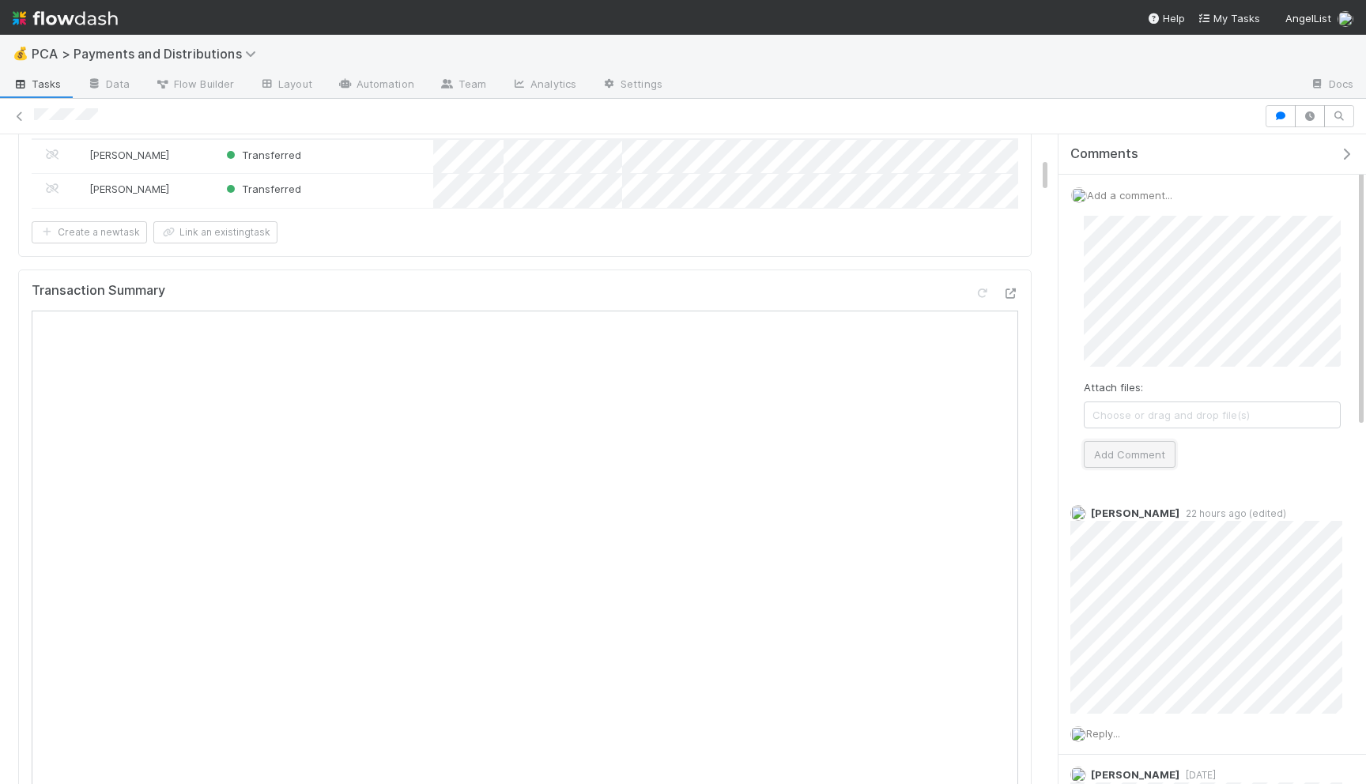
click at [1108, 458] on button "Add Comment" at bounding box center [1130, 454] width 92 height 27
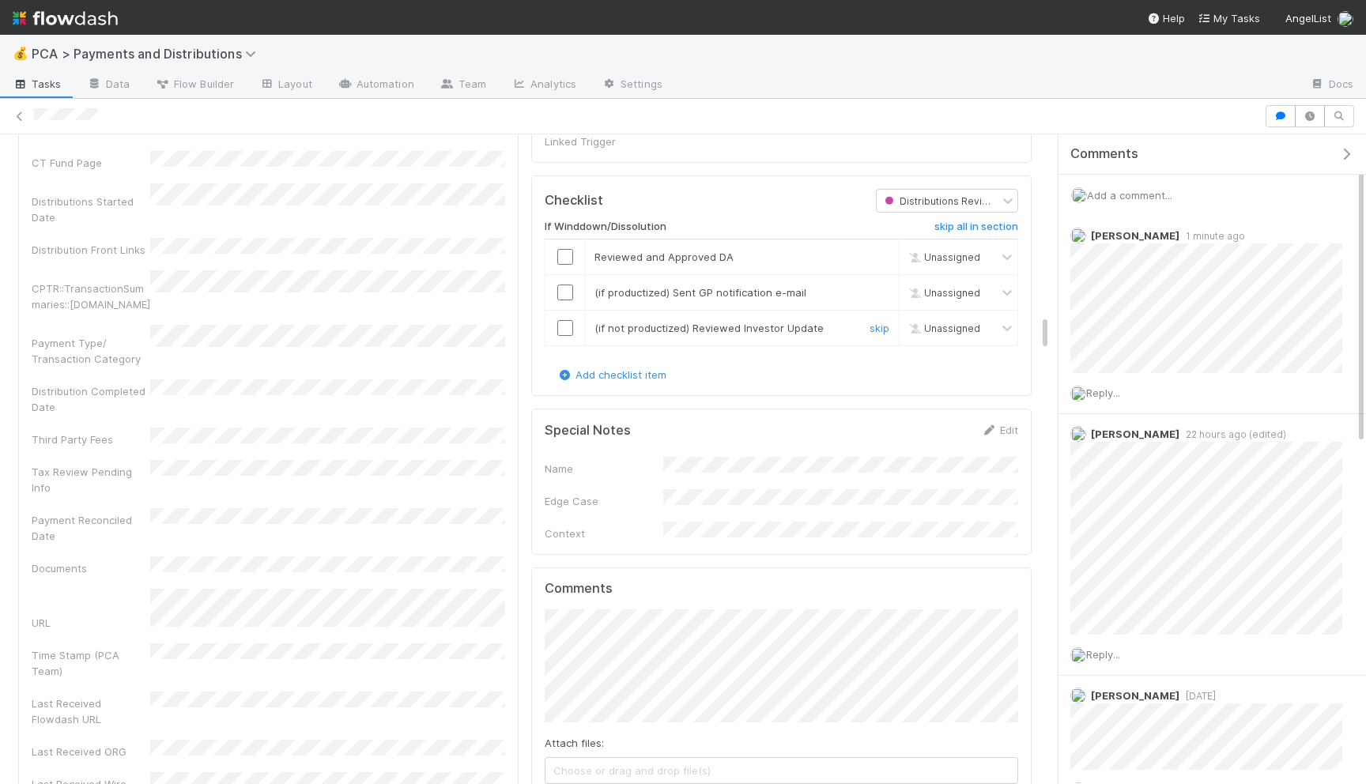
scroll to position [3293, 0]
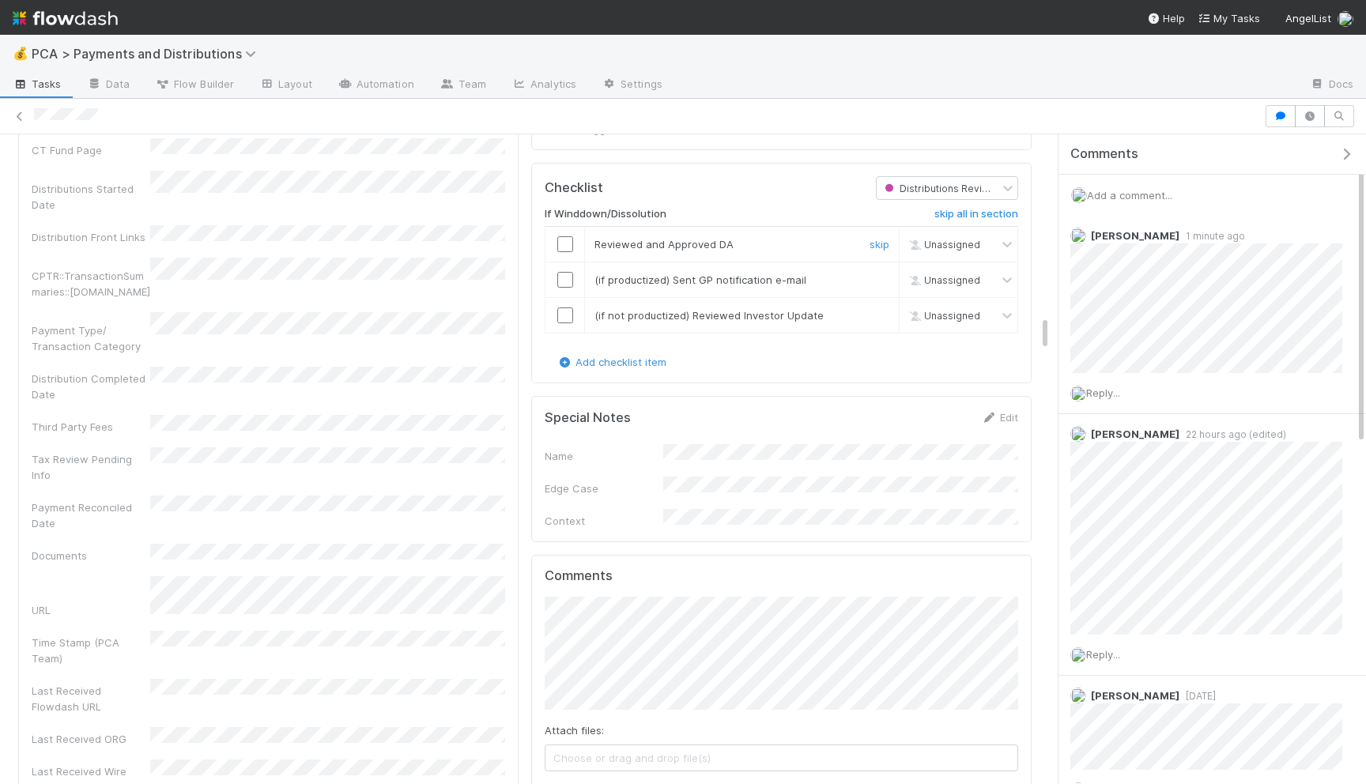
click at [562, 236] on input "checkbox" at bounding box center [565, 244] width 16 height 16
click at [563, 272] on input "checkbox" at bounding box center [565, 280] width 16 height 16
click at [567, 308] on input "checkbox" at bounding box center [565, 316] width 16 height 16
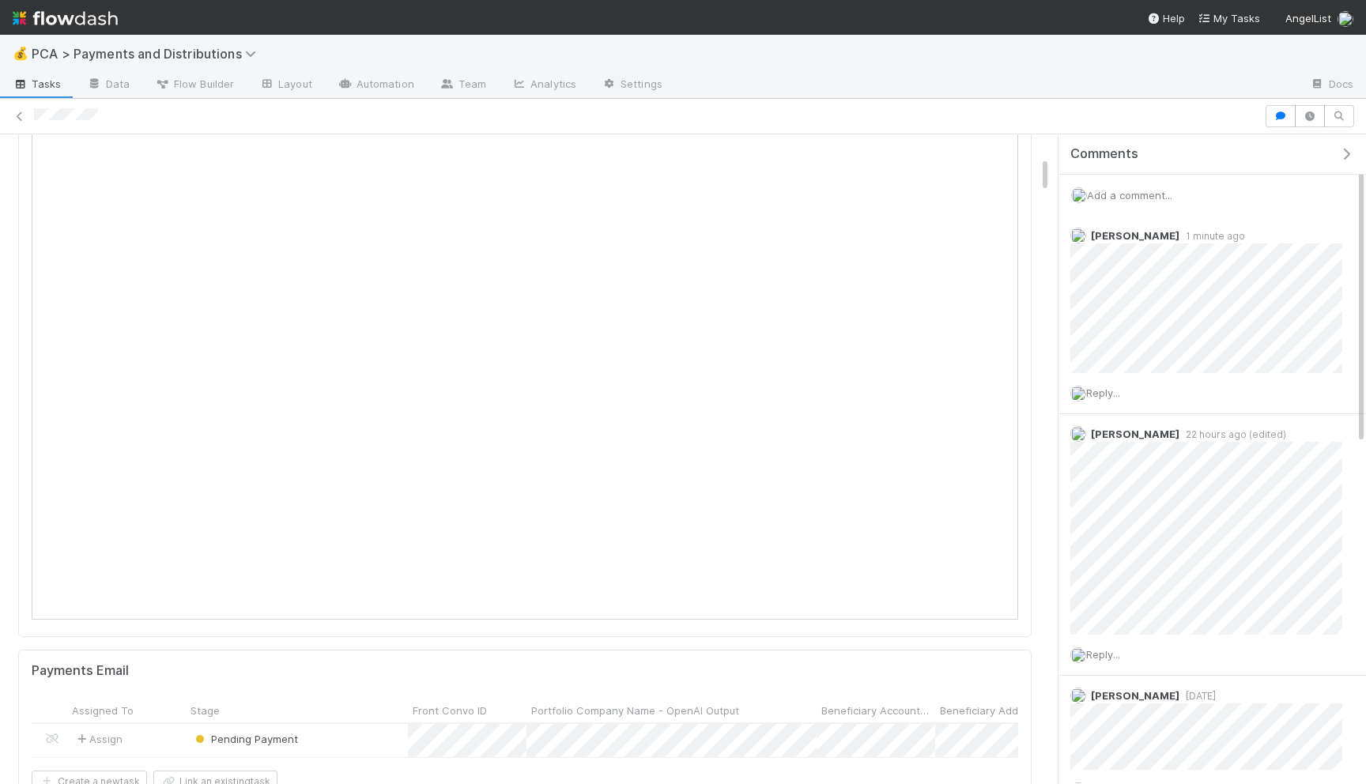
scroll to position [0, 0]
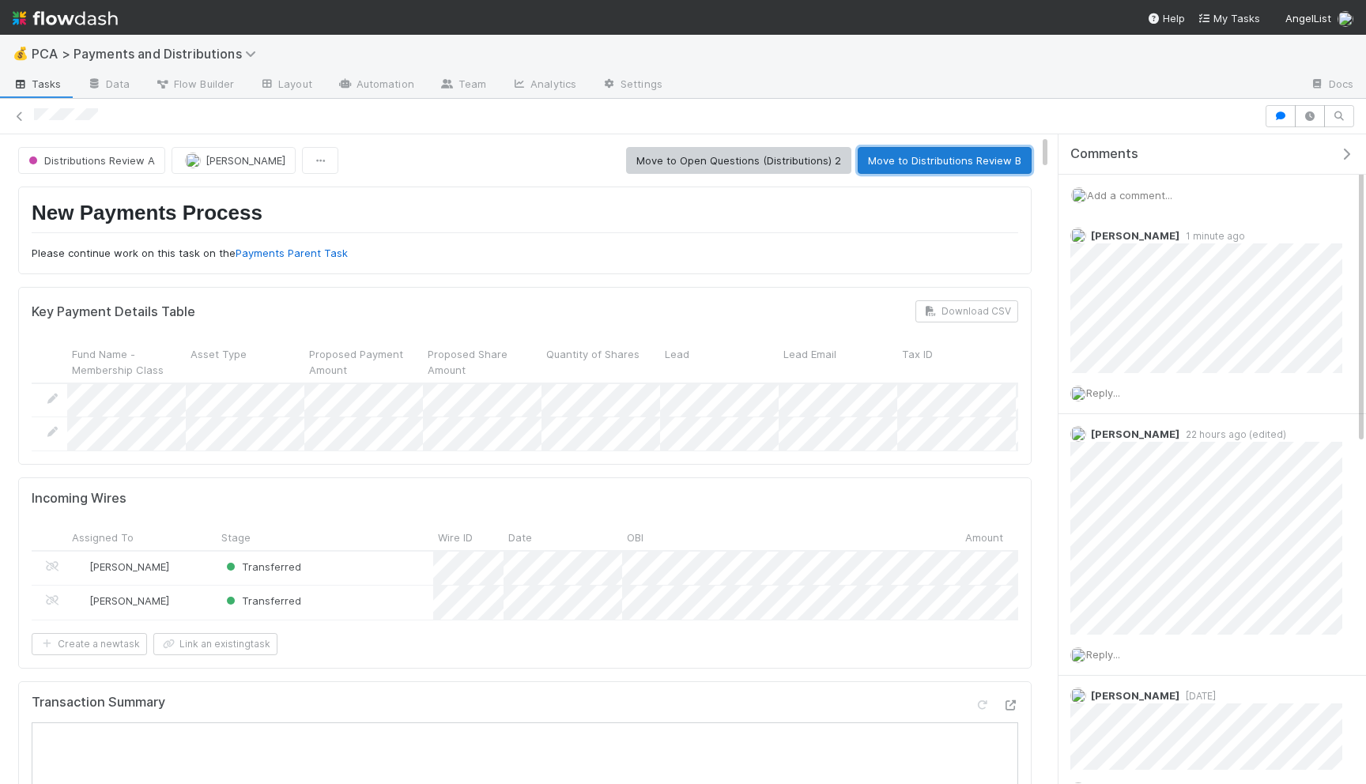
click at [930, 148] on button "Move to Distributions Review B" at bounding box center [945, 160] width 174 height 27
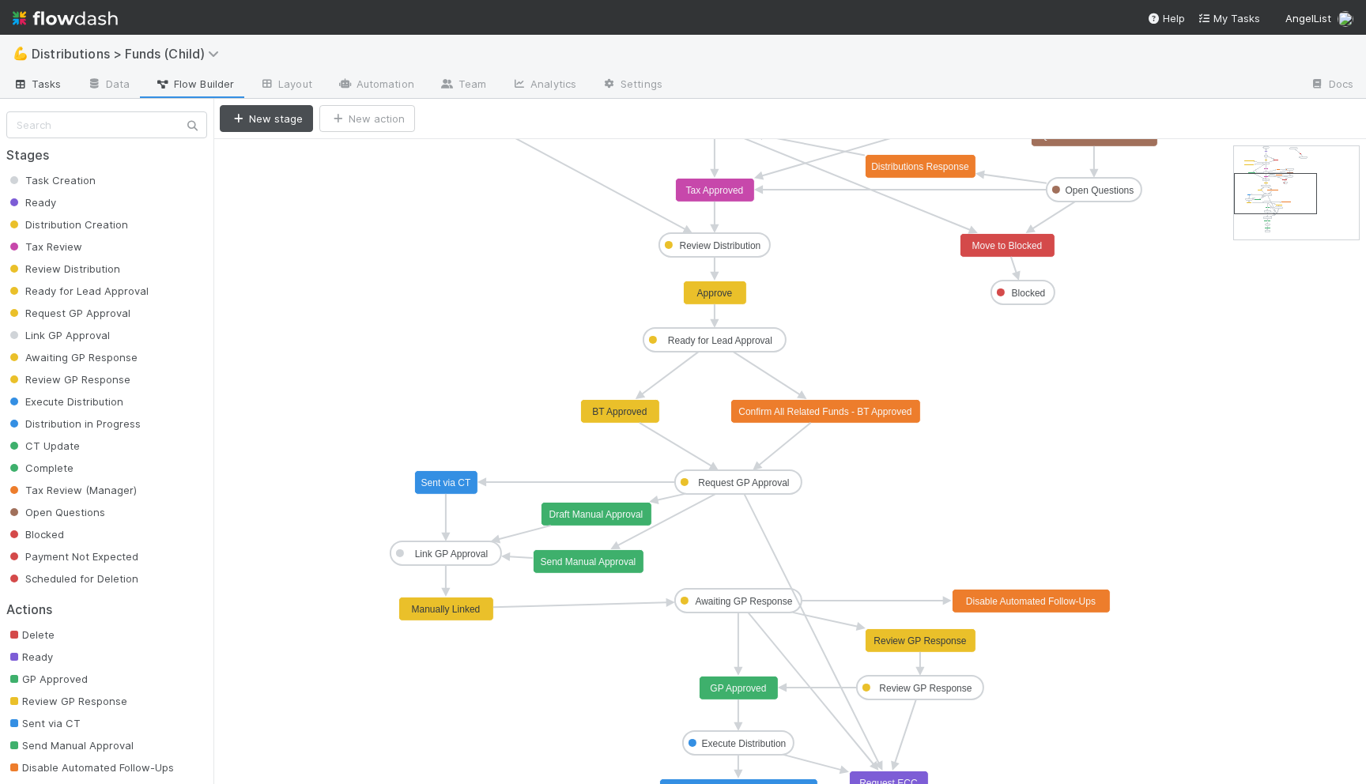
click at [48, 79] on span "Tasks" at bounding box center [37, 84] width 49 height 16
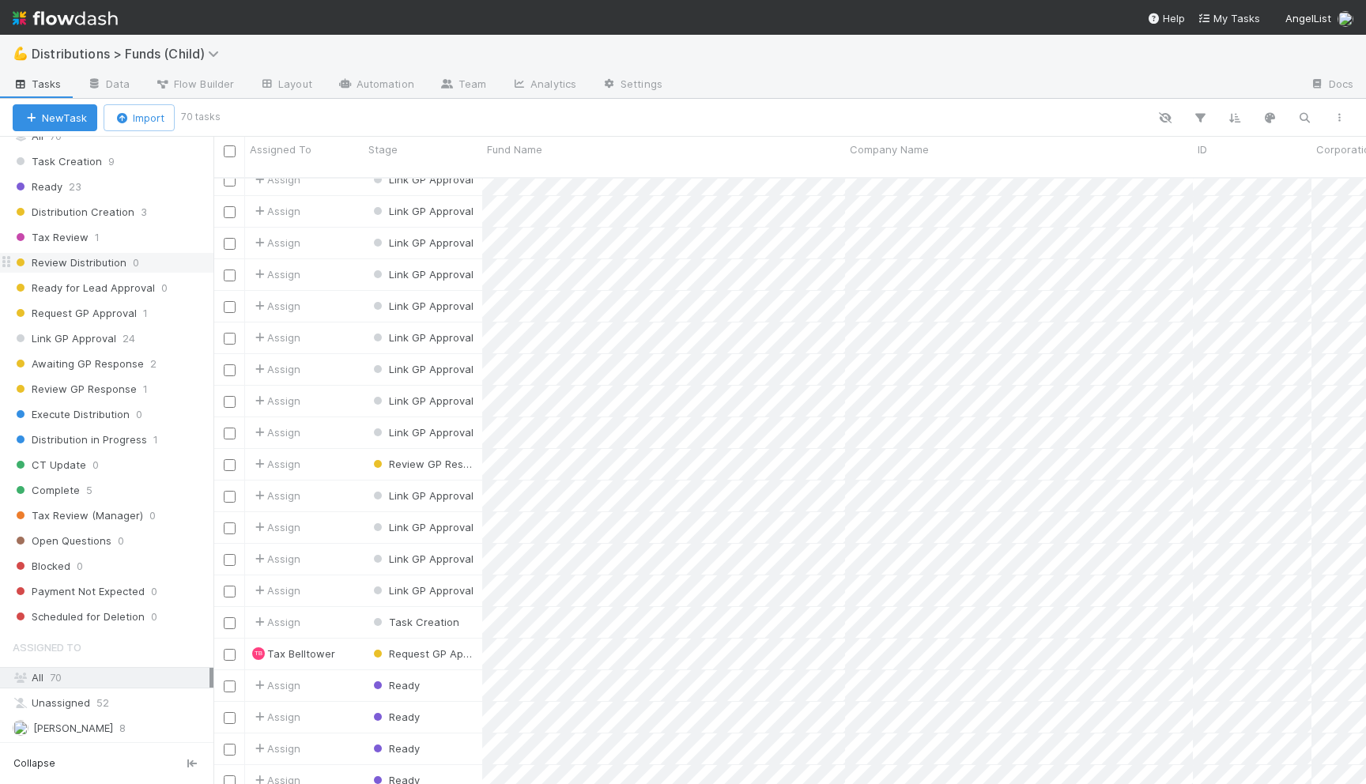
scroll to position [188, 0]
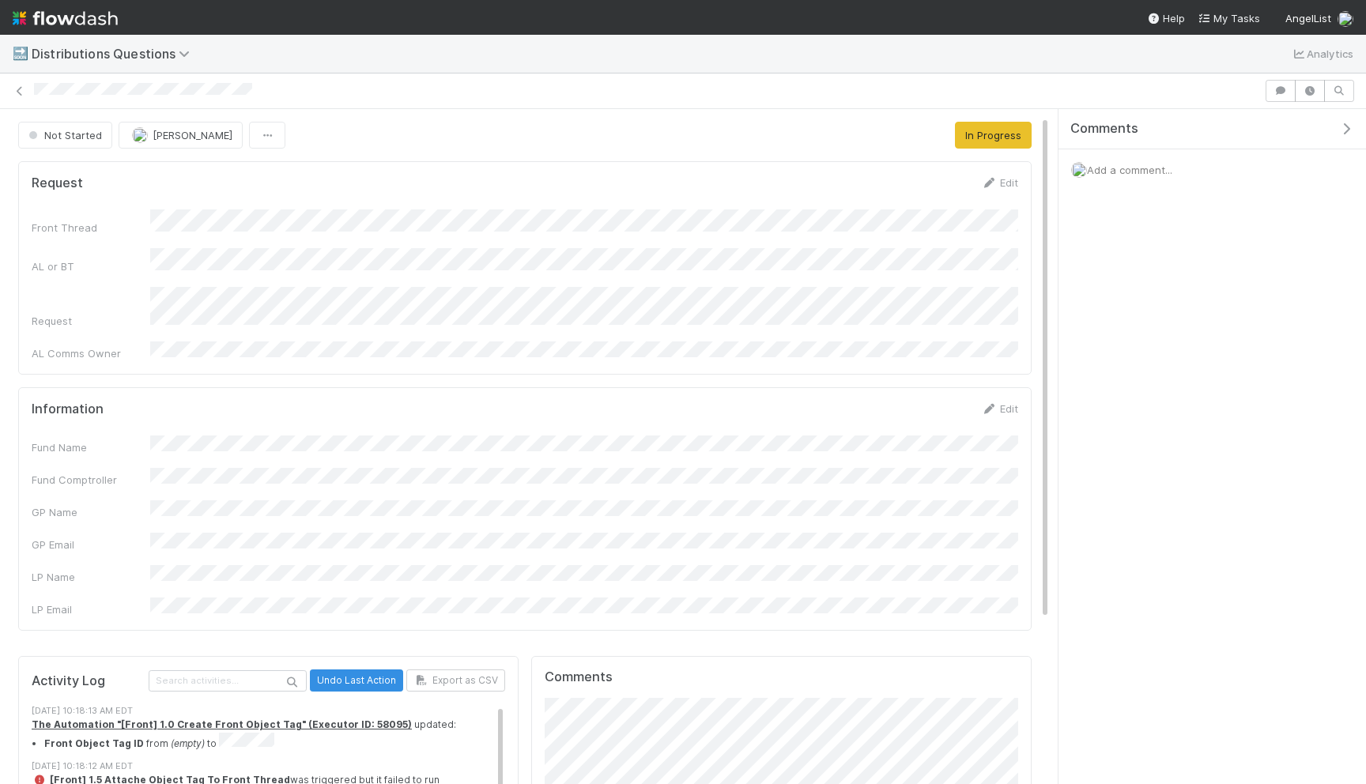
scroll to position [229, 0]
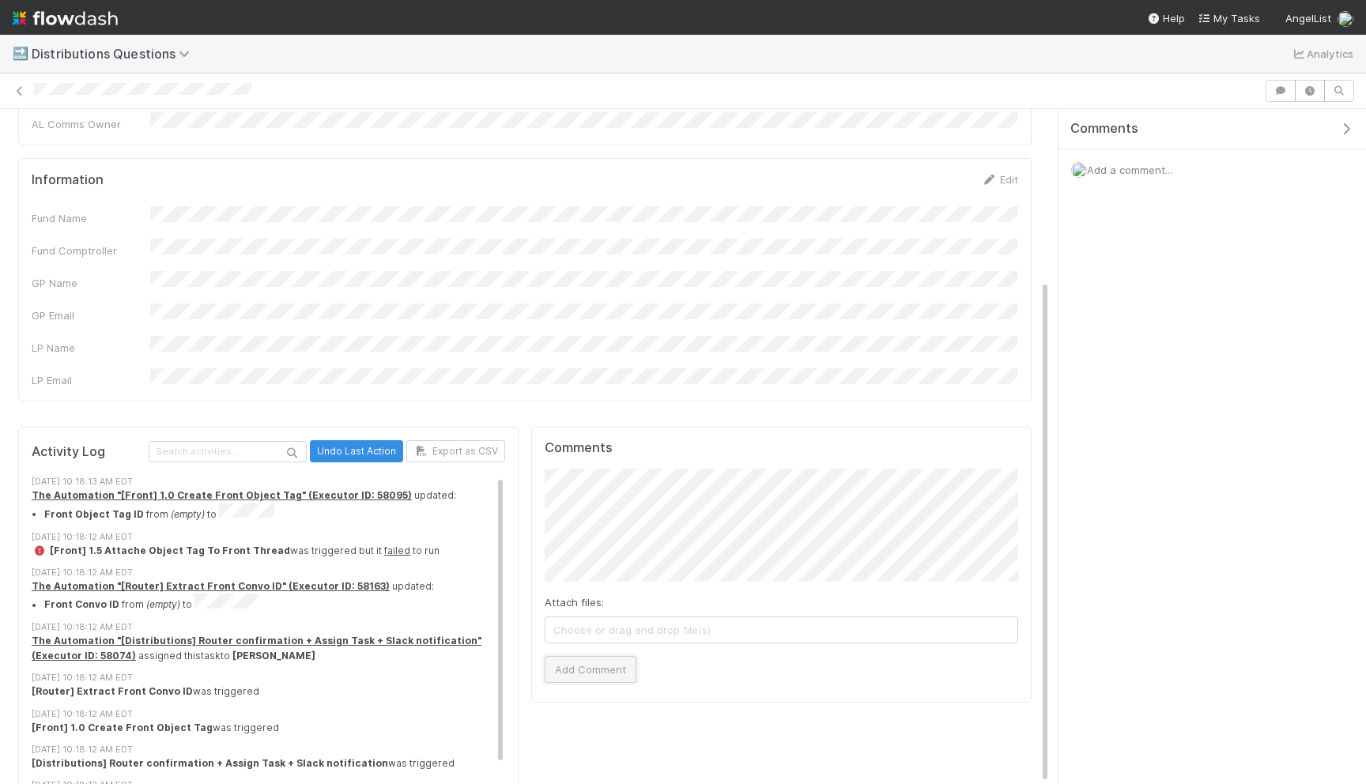
click at [601, 656] on button "Add Comment" at bounding box center [591, 669] width 92 height 27
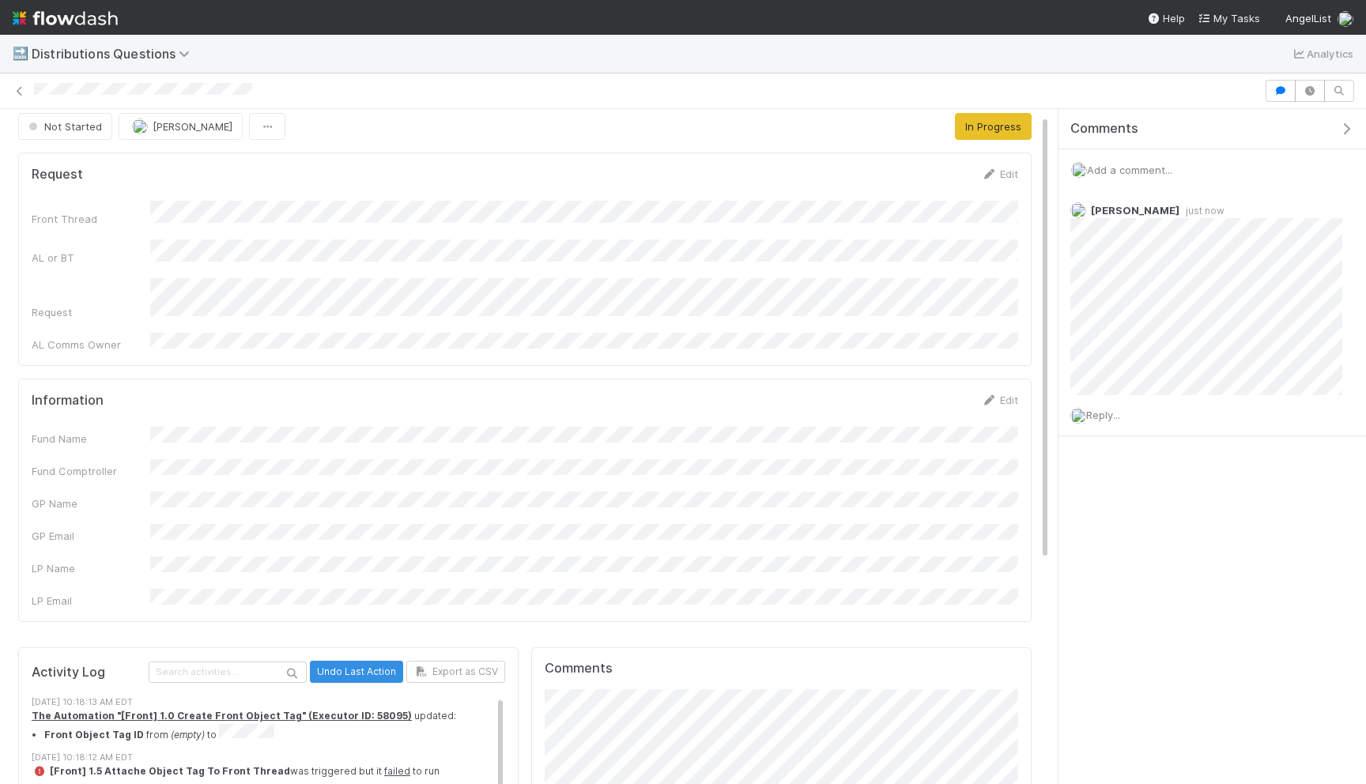
scroll to position [0, 0]
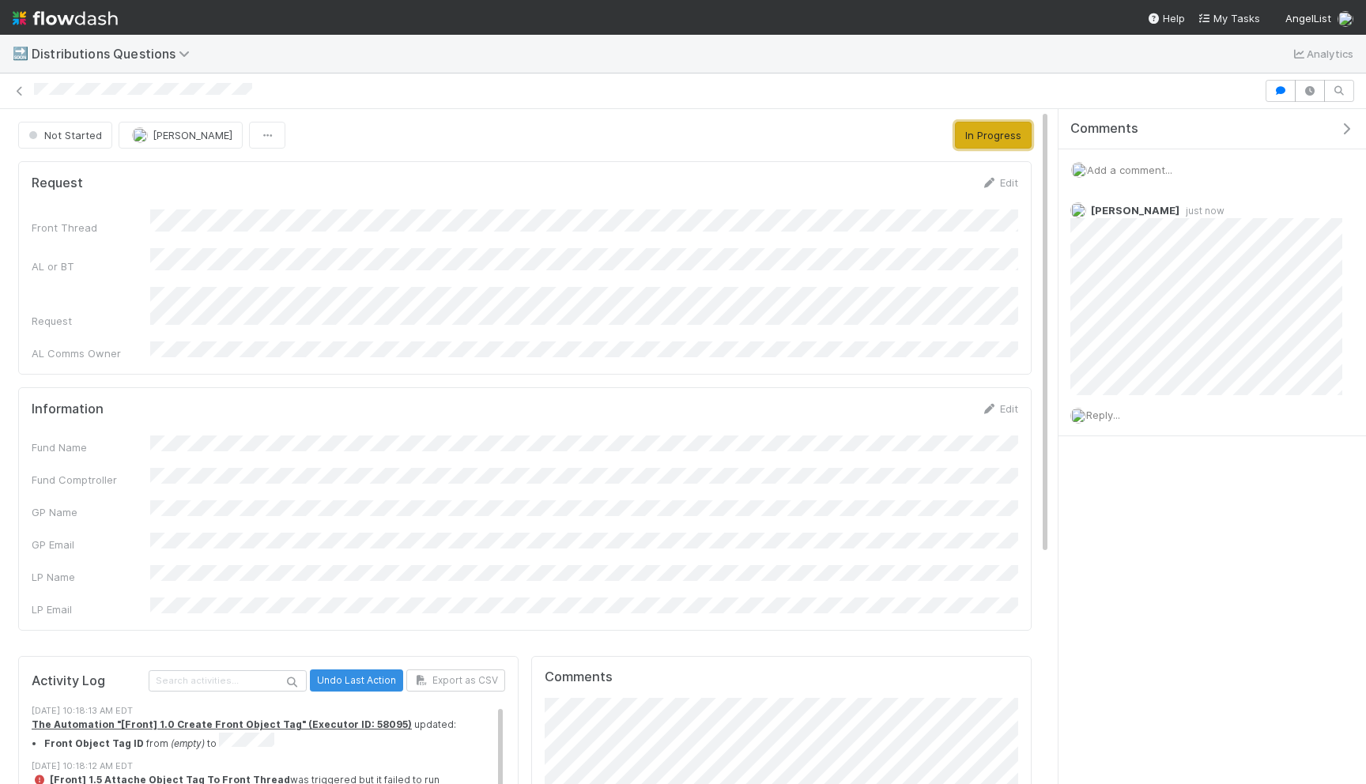
click at [984, 137] on button "In Progress" at bounding box center [993, 135] width 77 height 27
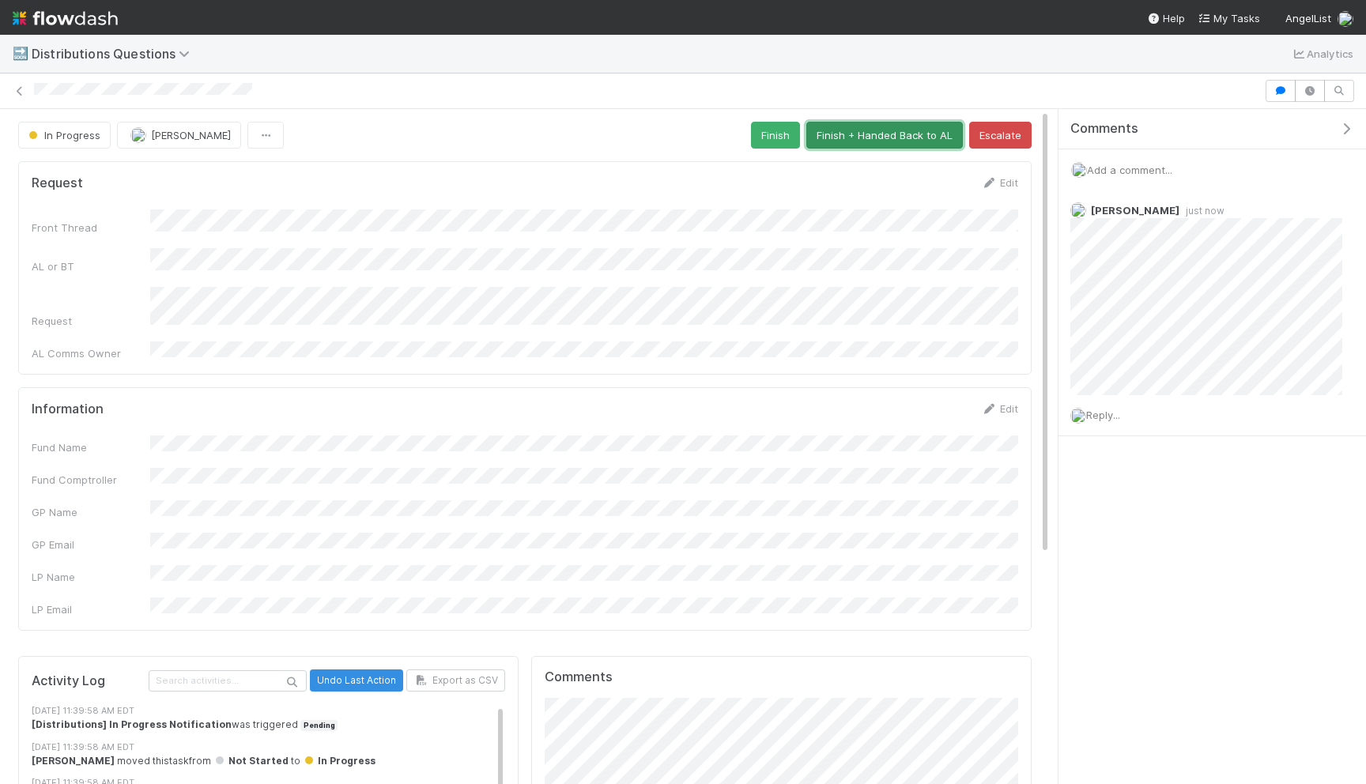
click at [915, 124] on button "Finish + Handed Back to AL" at bounding box center [884, 135] width 157 height 27
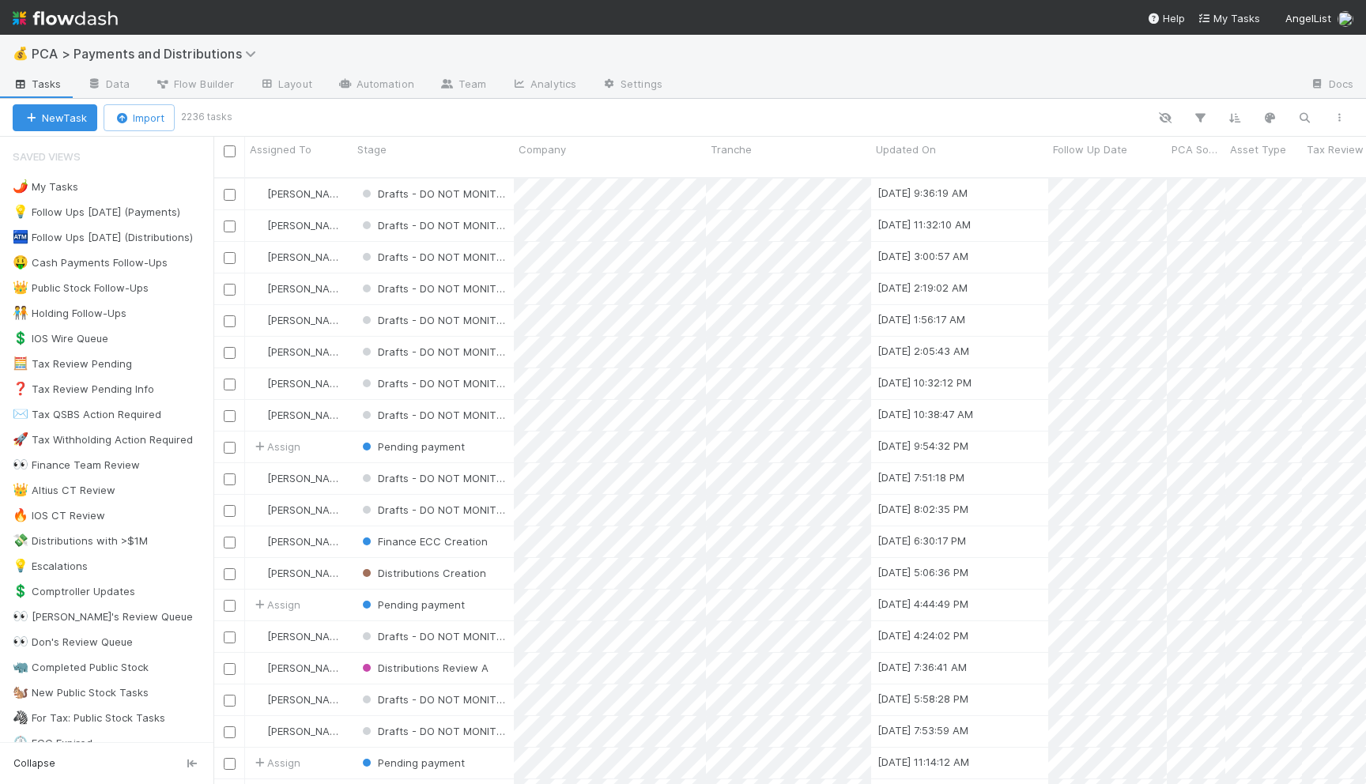
scroll to position [619, 1153]
click at [1301, 105] on div "New Task Import 2236 tasks Search Search Search Search Search" at bounding box center [683, 118] width 1366 height 38
click at [1301, 117] on icon "button" at bounding box center [1305, 118] width 16 height 14
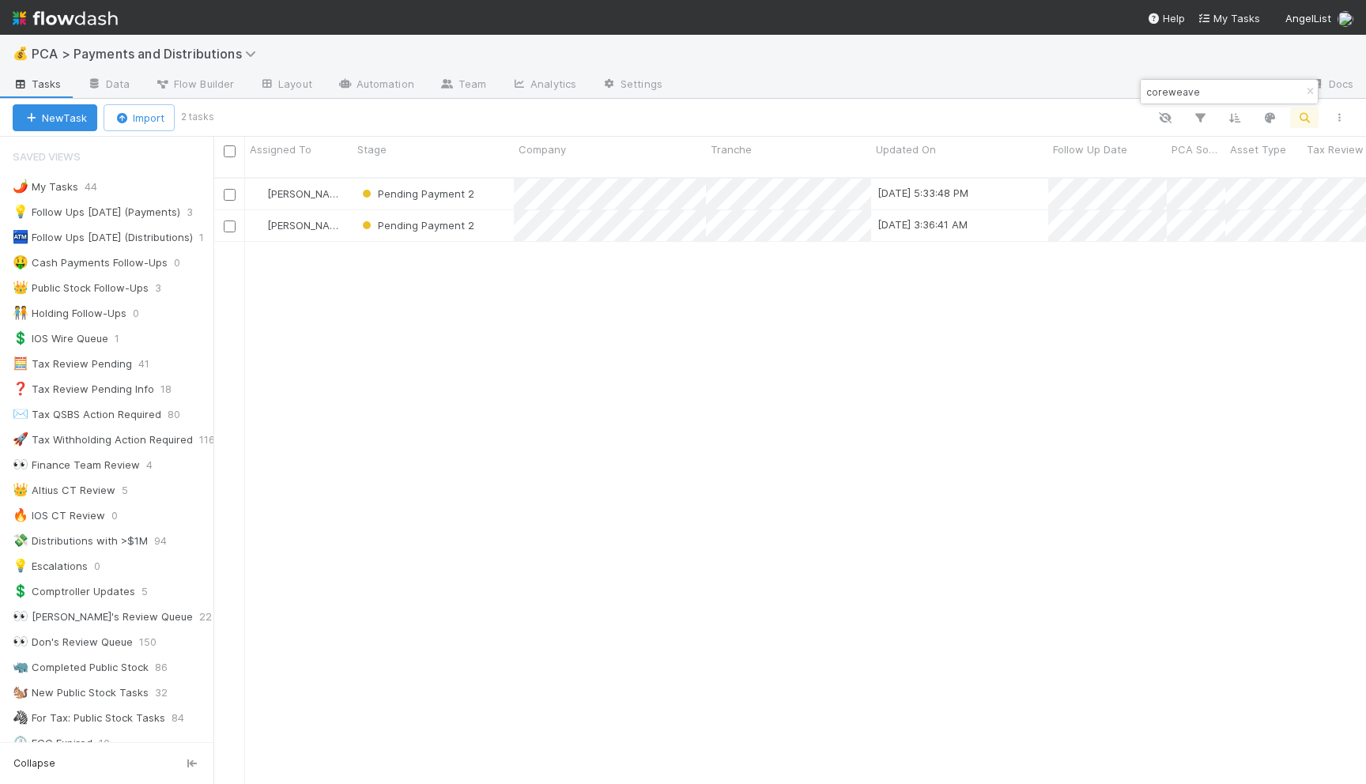
type input "coreweave"
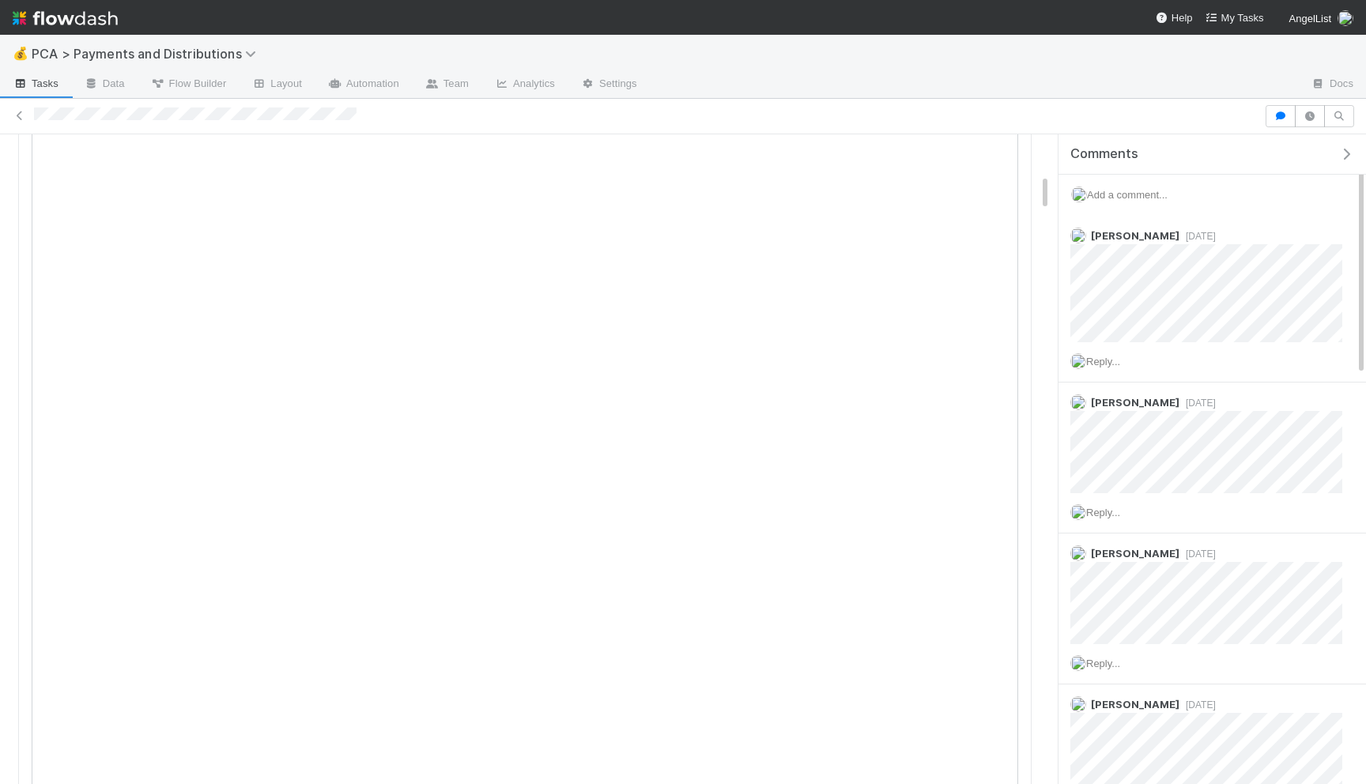
scroll to position [686, 0]
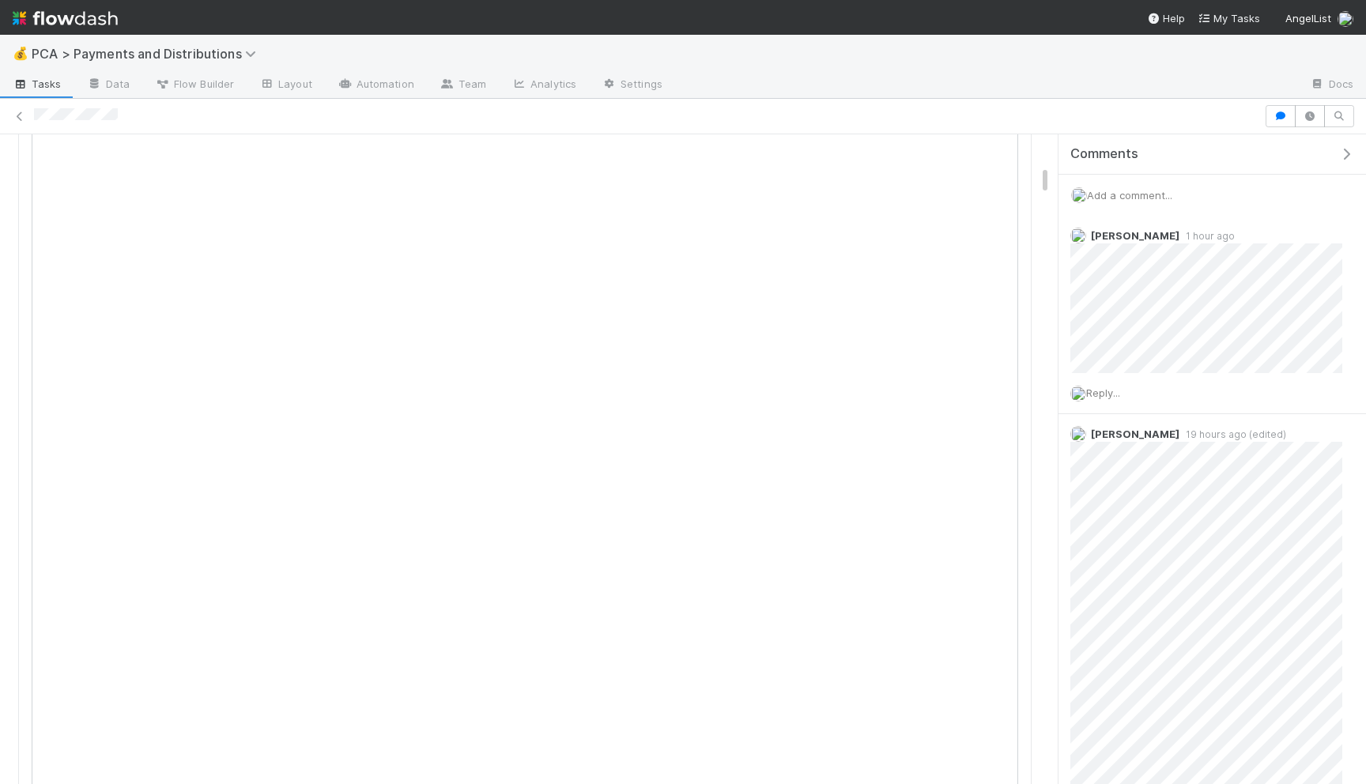
click at [1115, 193] on span "Add a comment..." at bounding box center [1129, 195] width 85 height 13
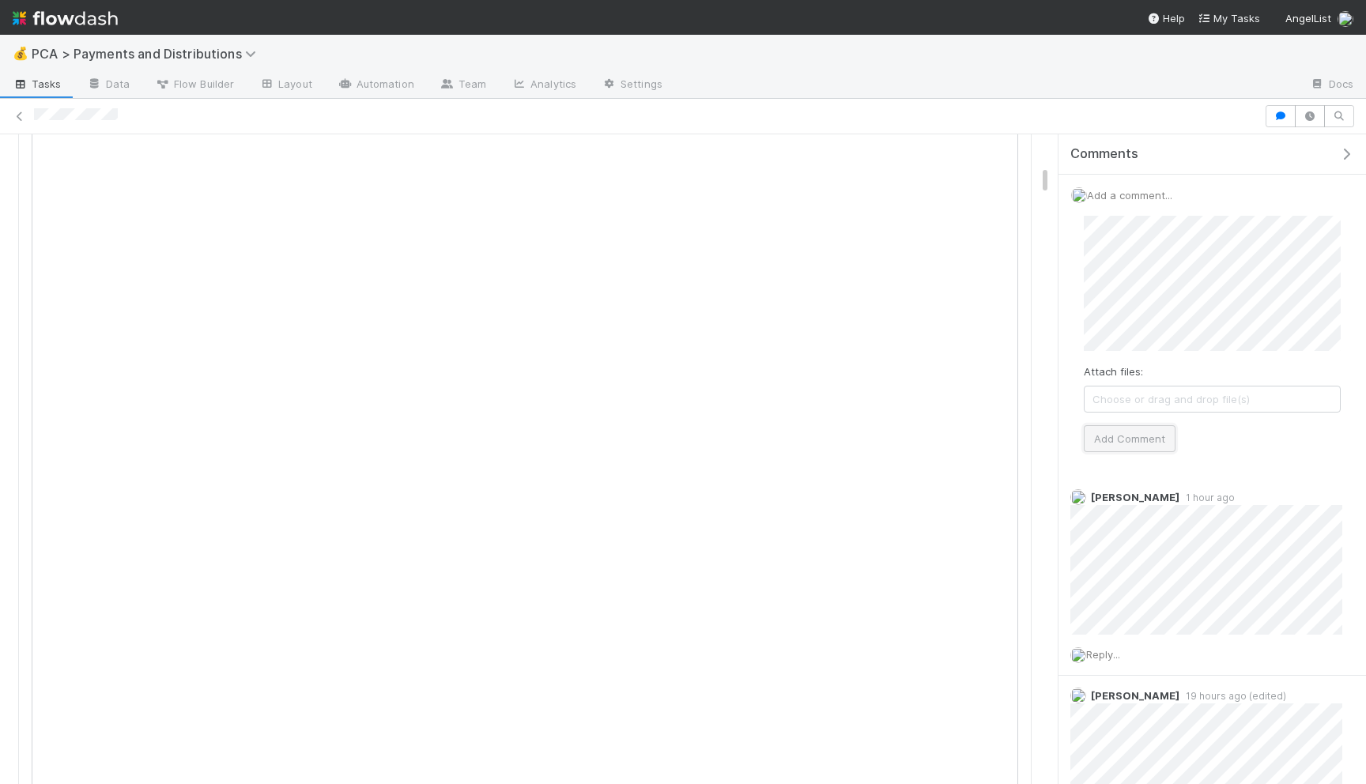
click at [1116, 430] on button "Add Comment" at bounding box center [1130, 438] width 92 height 27
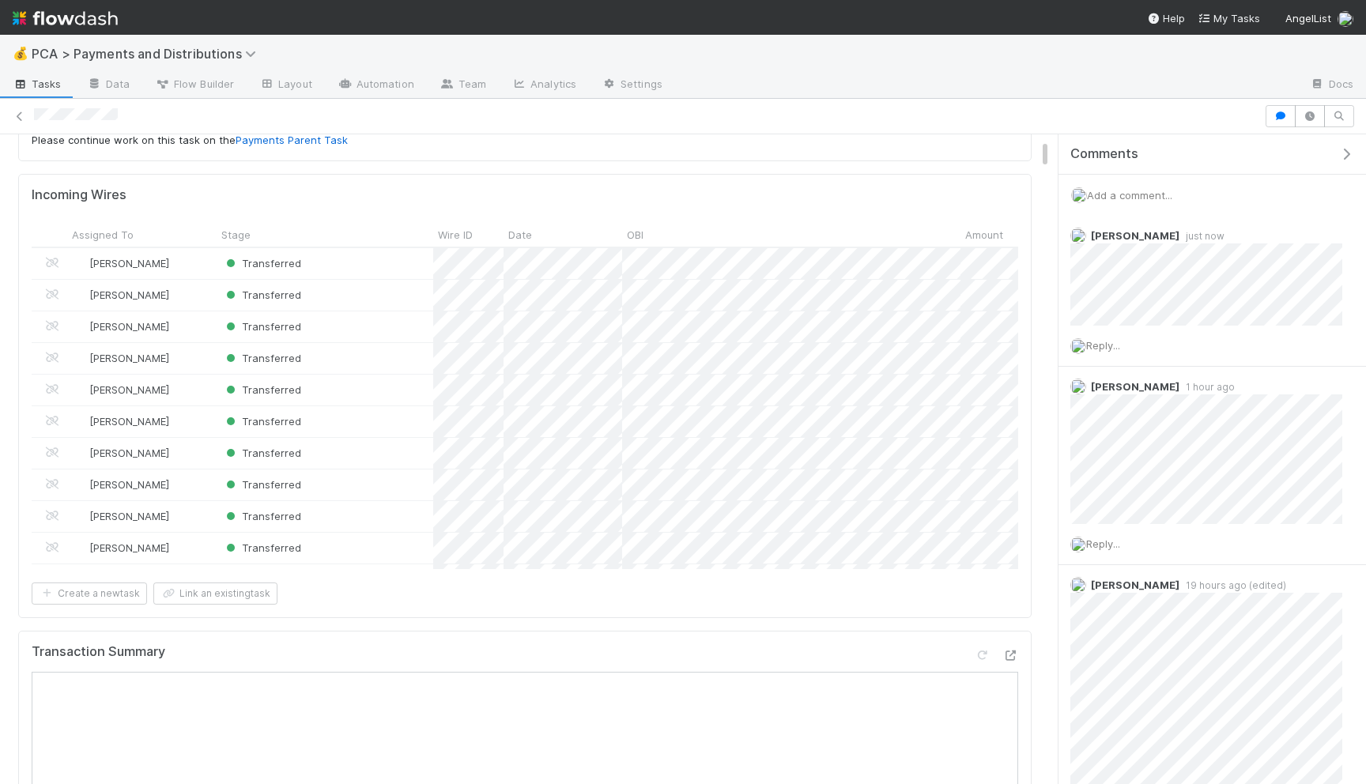
click at [244, 198] on div "Incoming Wires" at bounding box center [525, 195] width 987 height 16
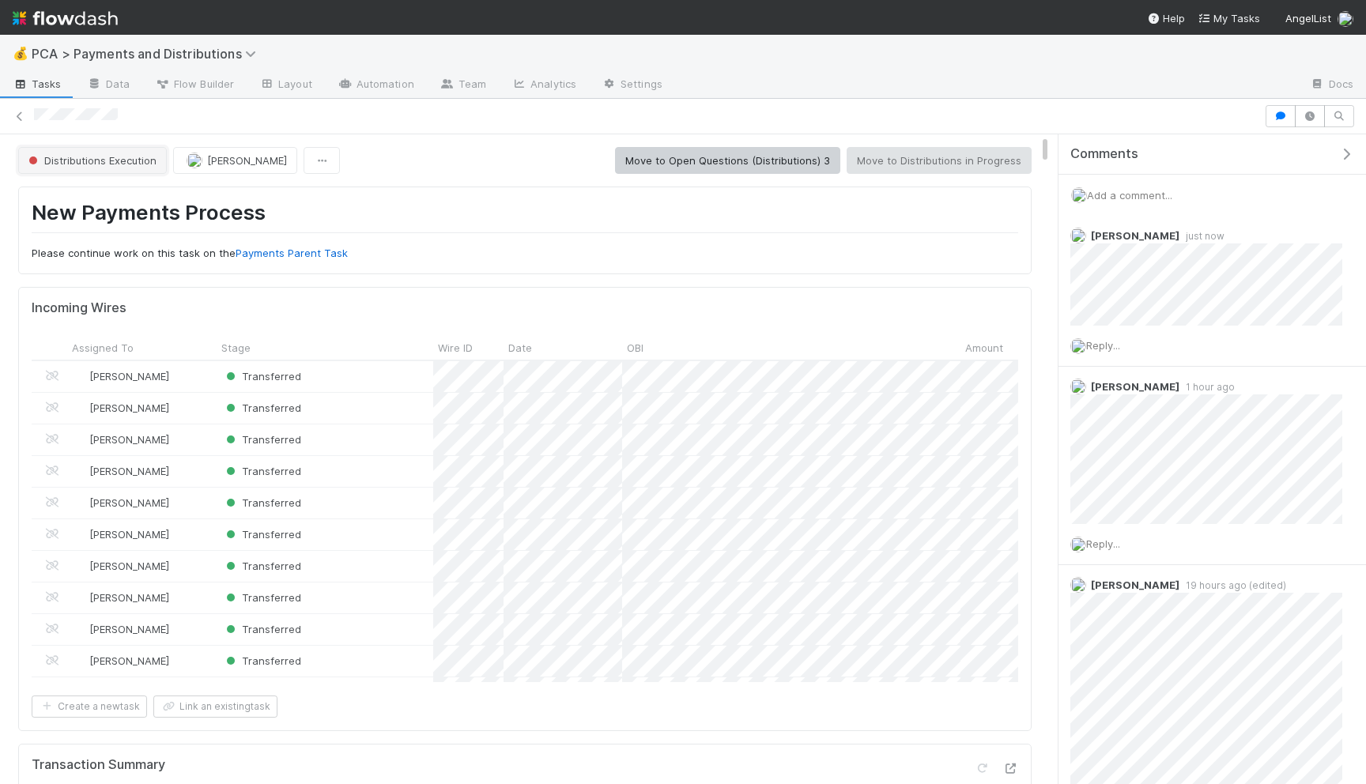
click at [133, 157] on span "Distributions Execution" at bounding box center [90, 160] width 131 height 13
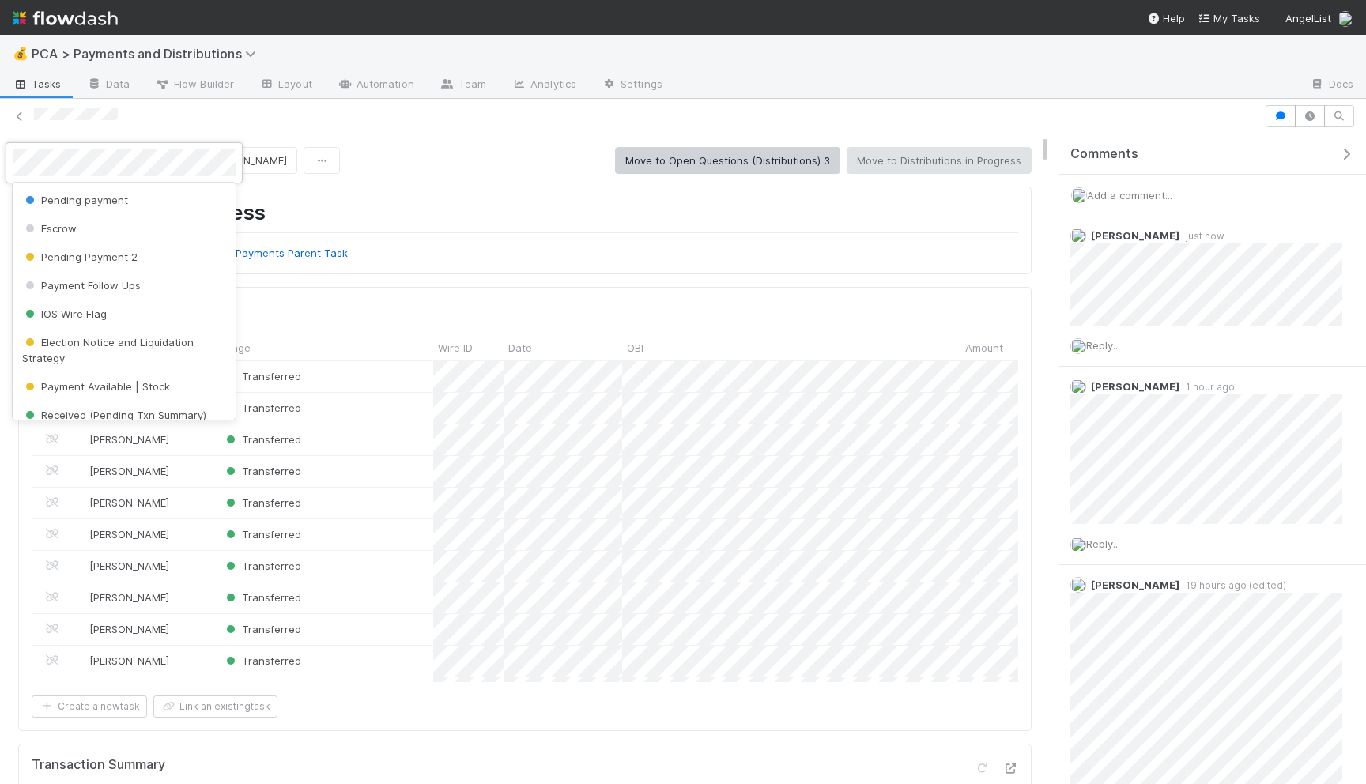
scroll to position [218, 0]
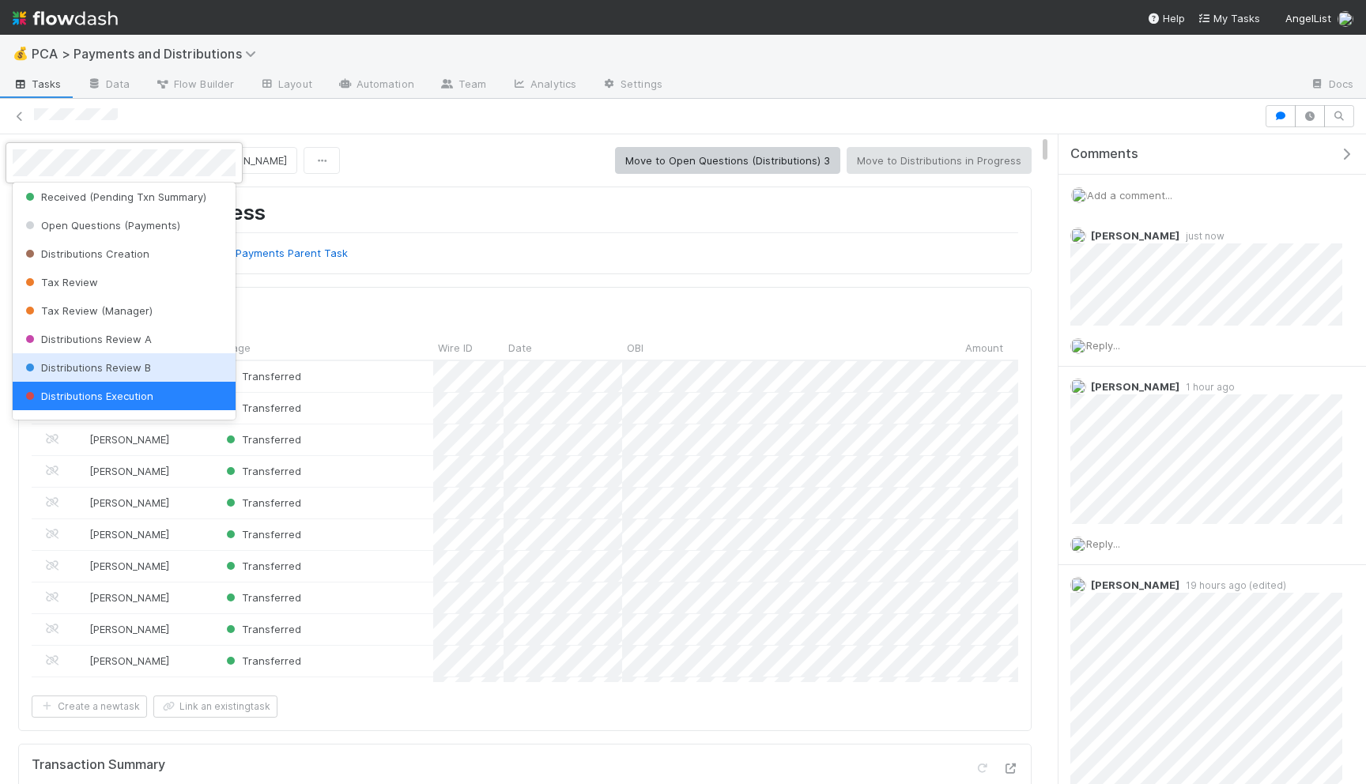
click at [123, 355] on div "Distributions Review B" at bounding box center [124, 367] width 223 height 28
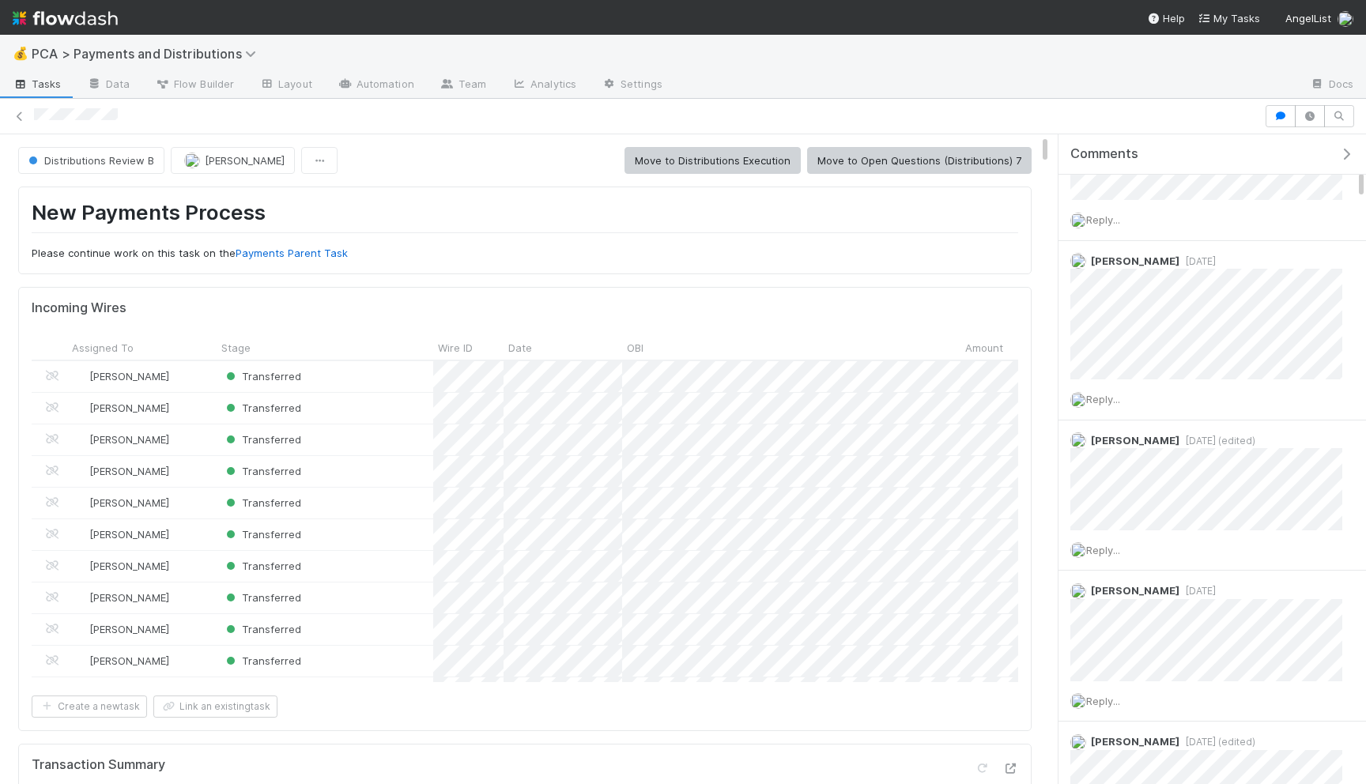
scroll to position [835, 0]
click at [1105, 549] on span "Reply..." at bounding box center [1103, 551] width 34 height 13
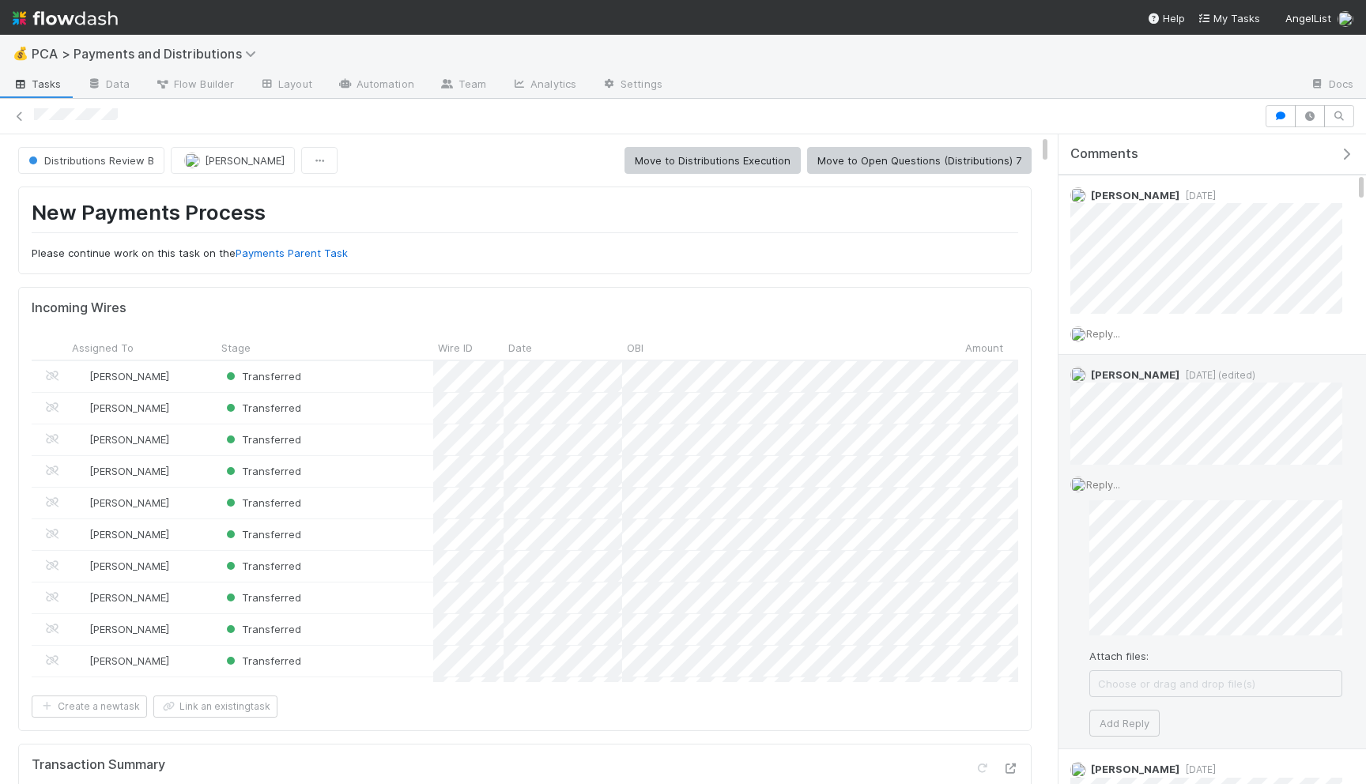
scroll to position [923, 0]
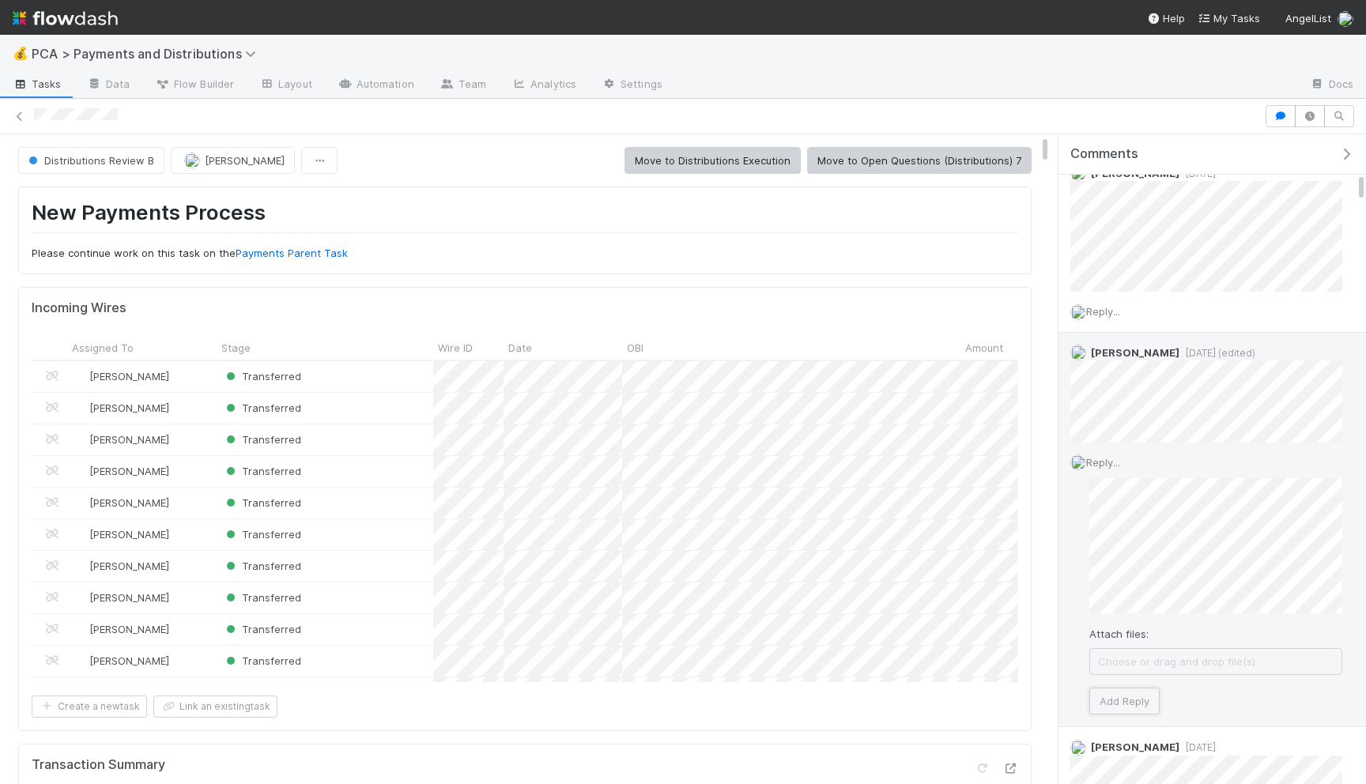
click at [1115, 702] on button "Add Reply" at bounding box center [1125, 701] width 70 height 27
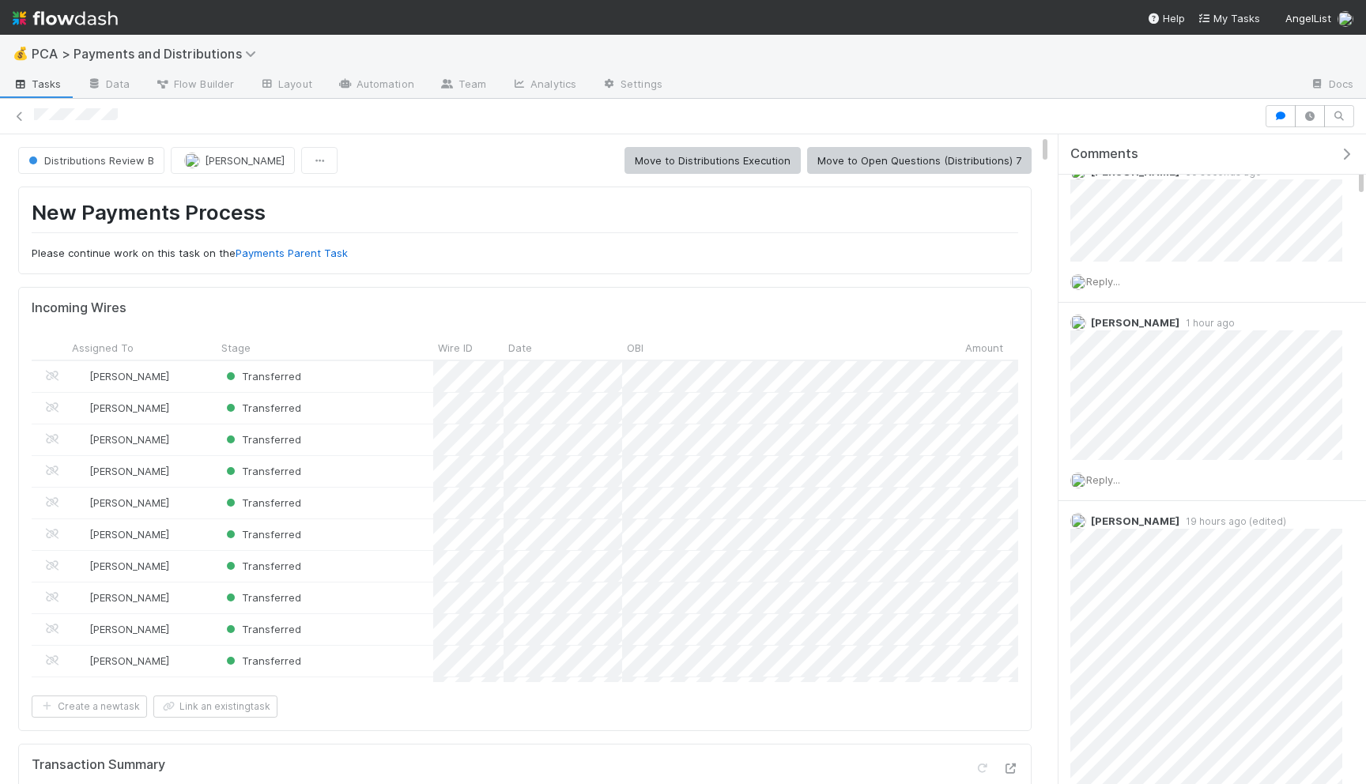
scroll to position [0, 0]
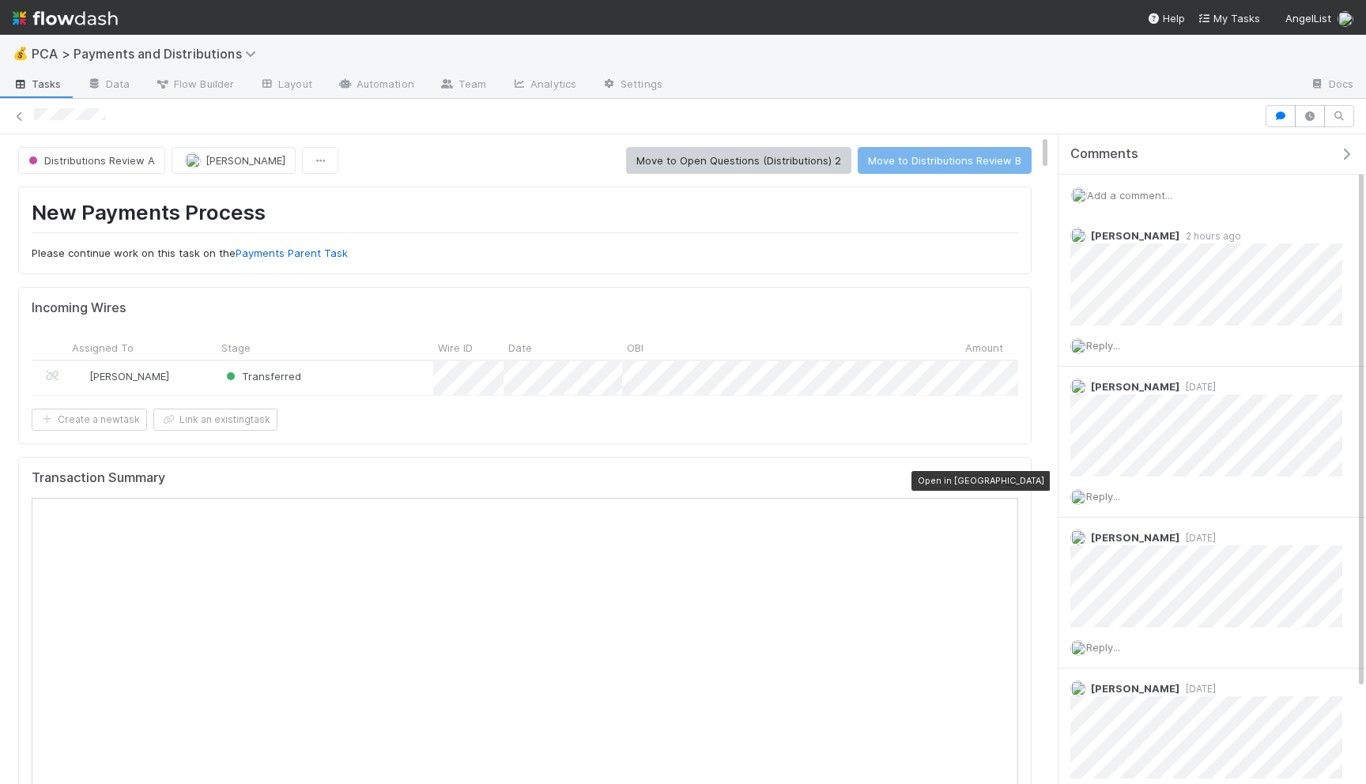
click at [1006, 484] on icon at bounding box center [1011, 481] width 16 height 10
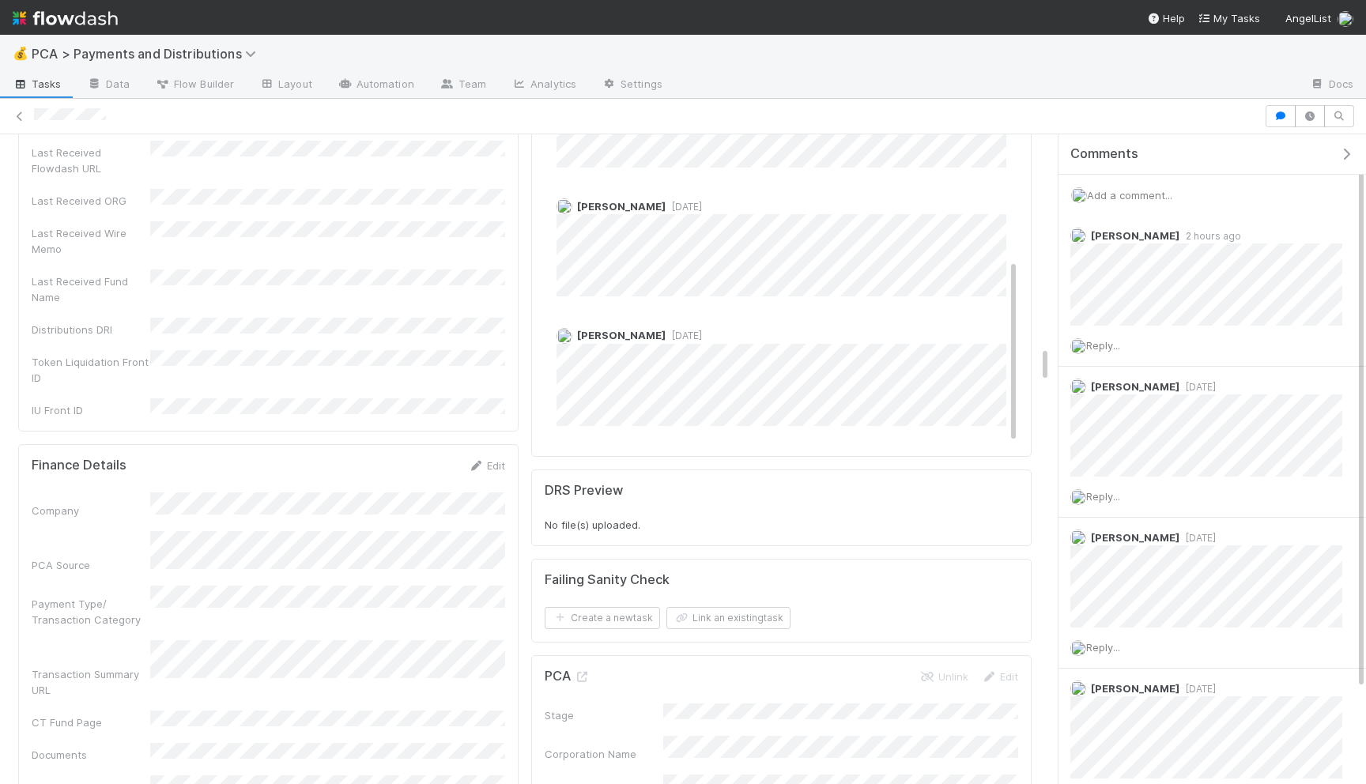
scroll to position [3818, 0]
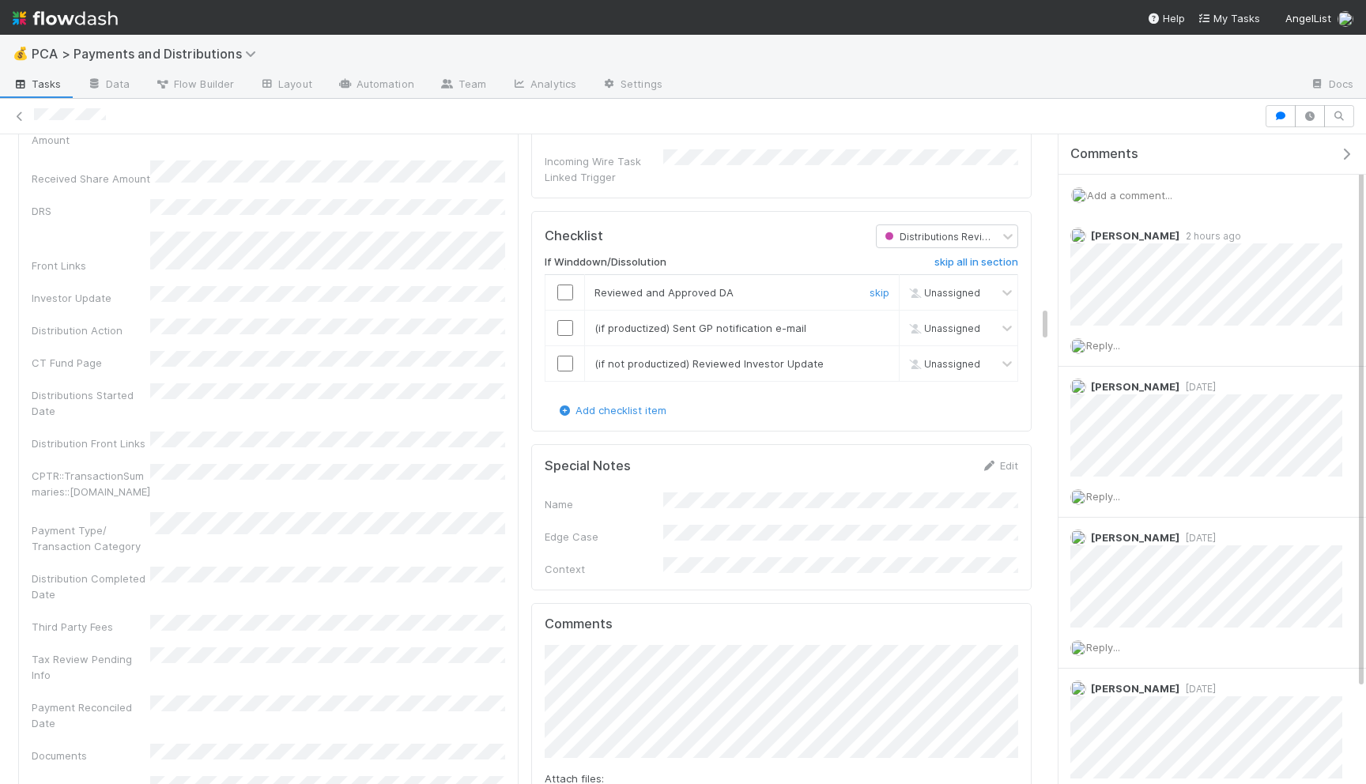
scroll to position [3079, 0]
click at [564, 284] on input "checkbox" at bounding box center [565, 292] width 16 height 16
click at [568, 319] on input "checkbox" at bounding box center [565, 327] width 16 height 16
click at [568, 355] on input "checkbox" at bounding box center [565, 363] width 16 height 16
checkbox input "true"
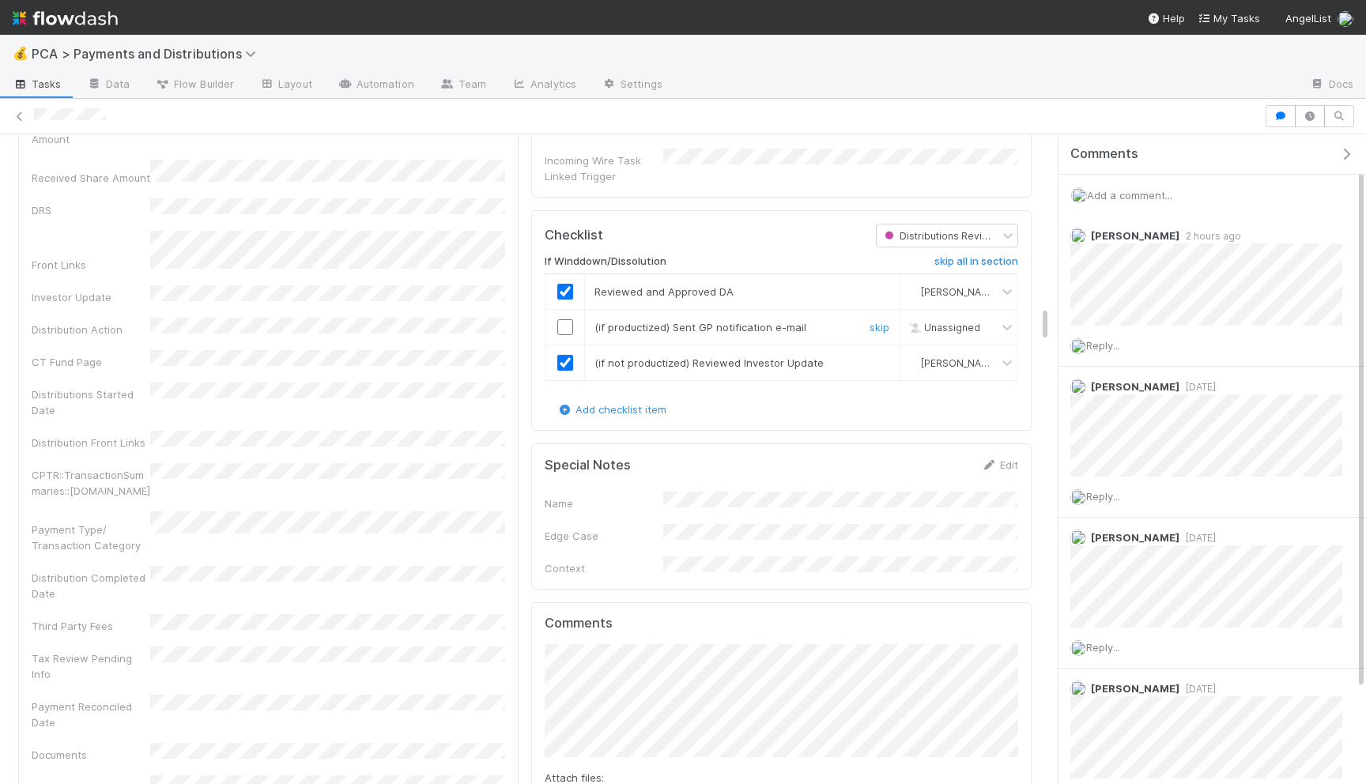
click at [565, 319] on input "checkbox" at bounding box center [565, 327] width 16 height 16
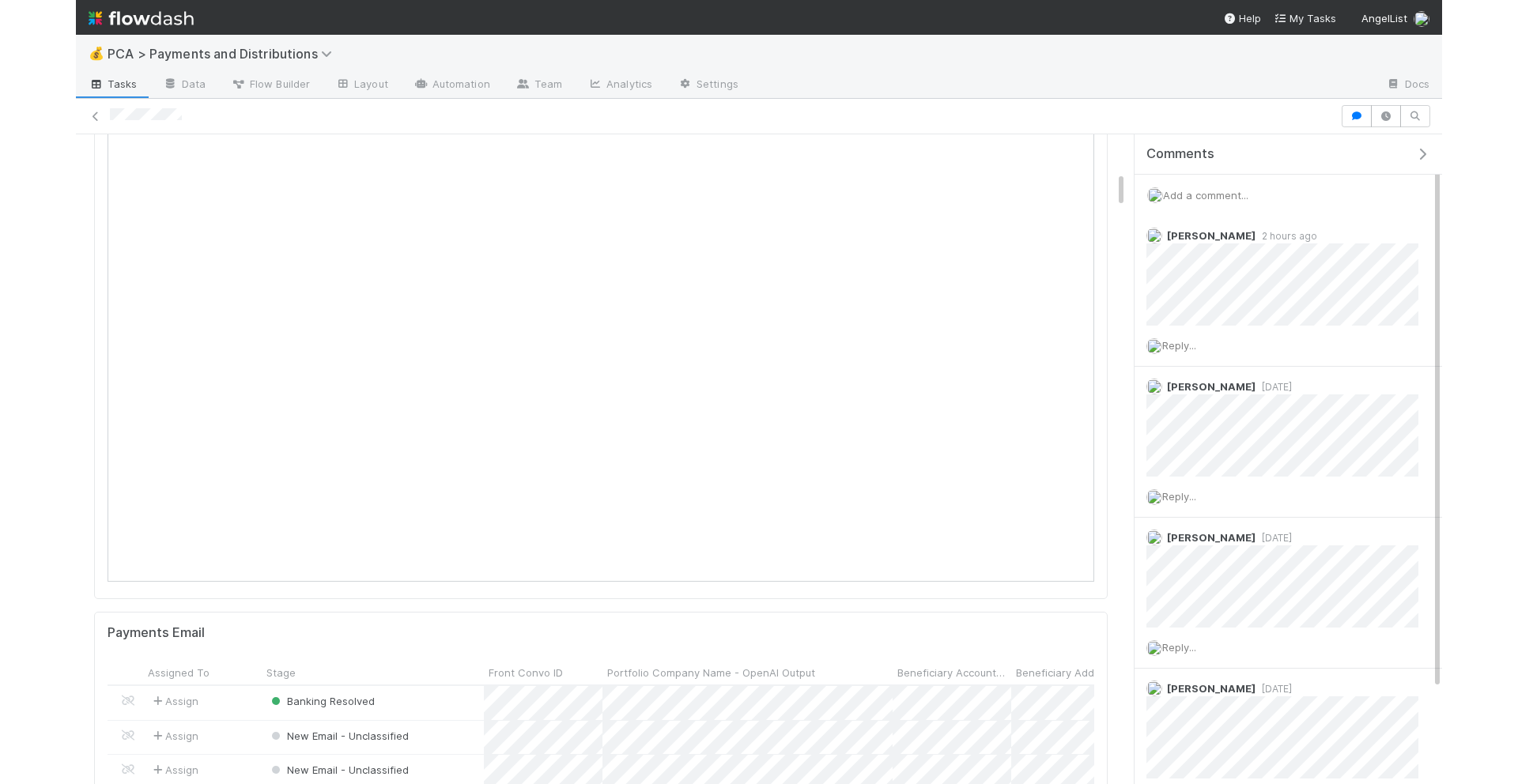
scroll to position [0, 0]
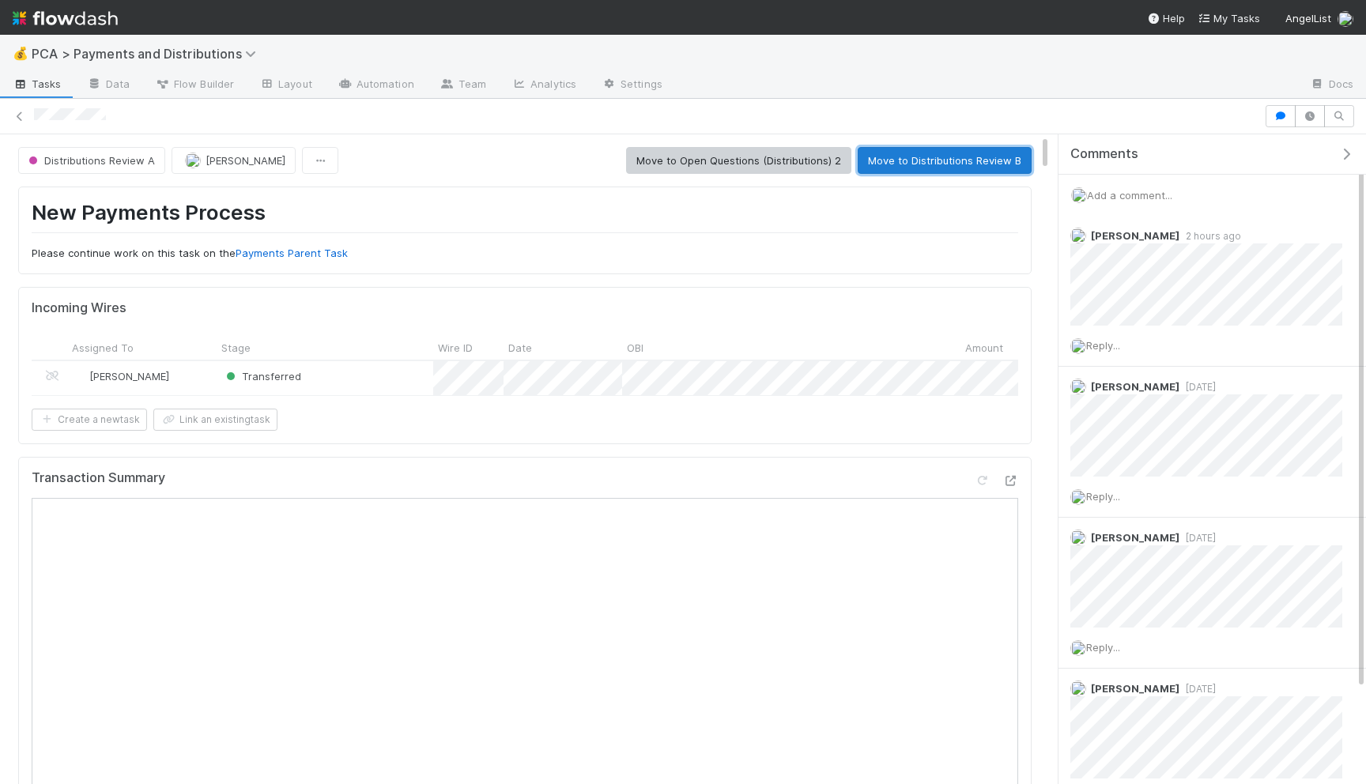
click at [888, 160] on button "Move to Distributions Review B" at bounding box center [945, 160] width 174 height 27
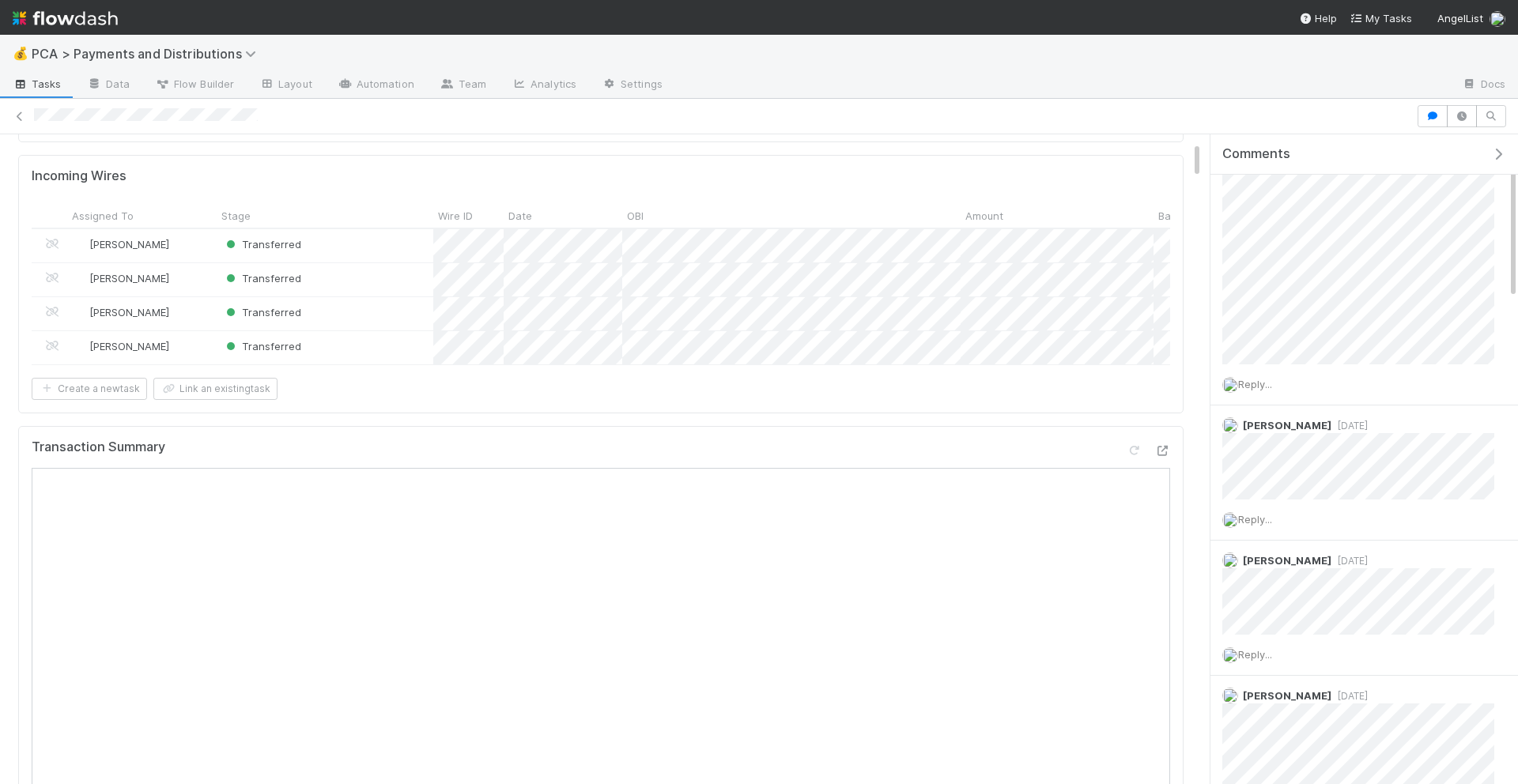
scroll to position [133, 0]
click at [1267, 521] on span "Reply..." at bounding box center [1255, 519] width 34 height 13
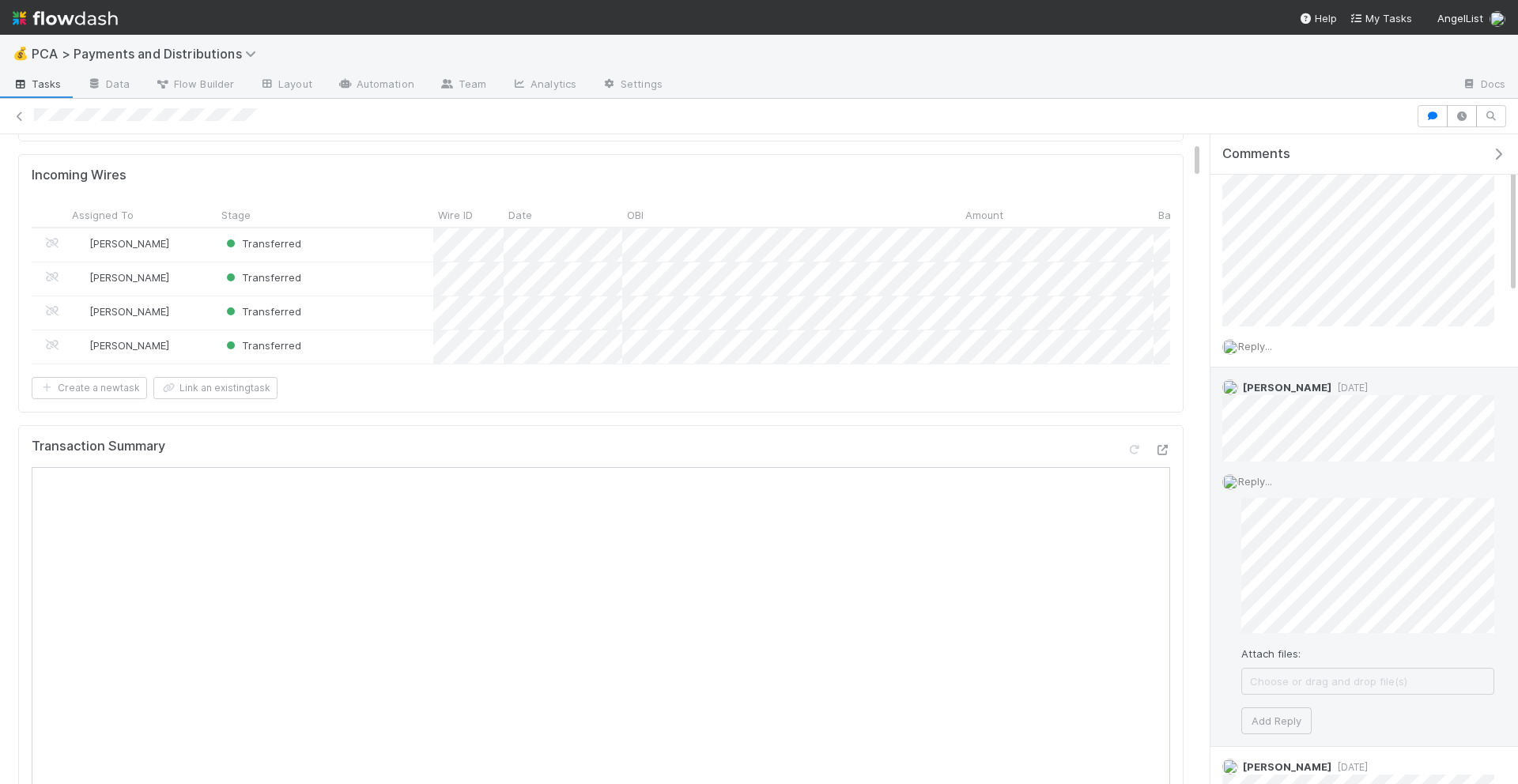
scroll to position [127, 0]
click at [1286, 704] on button "Add Reply" at bounding box center [1276, 704] width 70 height 27
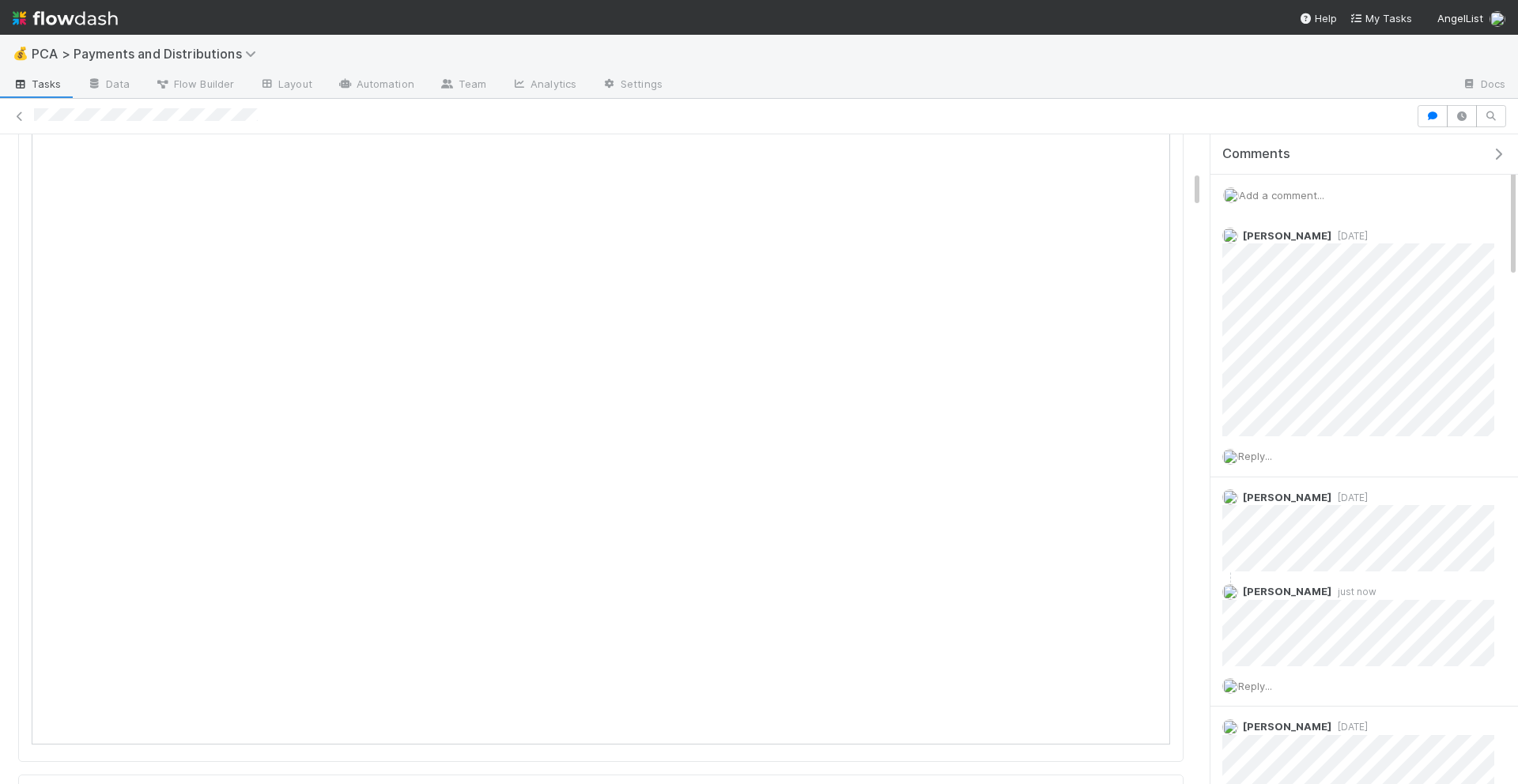
scroll to position [624, 0]
click at [1320, 202] on div "Add a comment..." at bounding box center [1364, 195] width 308 height 41
click at [1311, 195] on span "Add a comment..." at bounding box center [1281, 195] width 85 height 13
click at [1264, 445] on button "Add Comment" at bounding box center [1282, 438] width 92 height 27
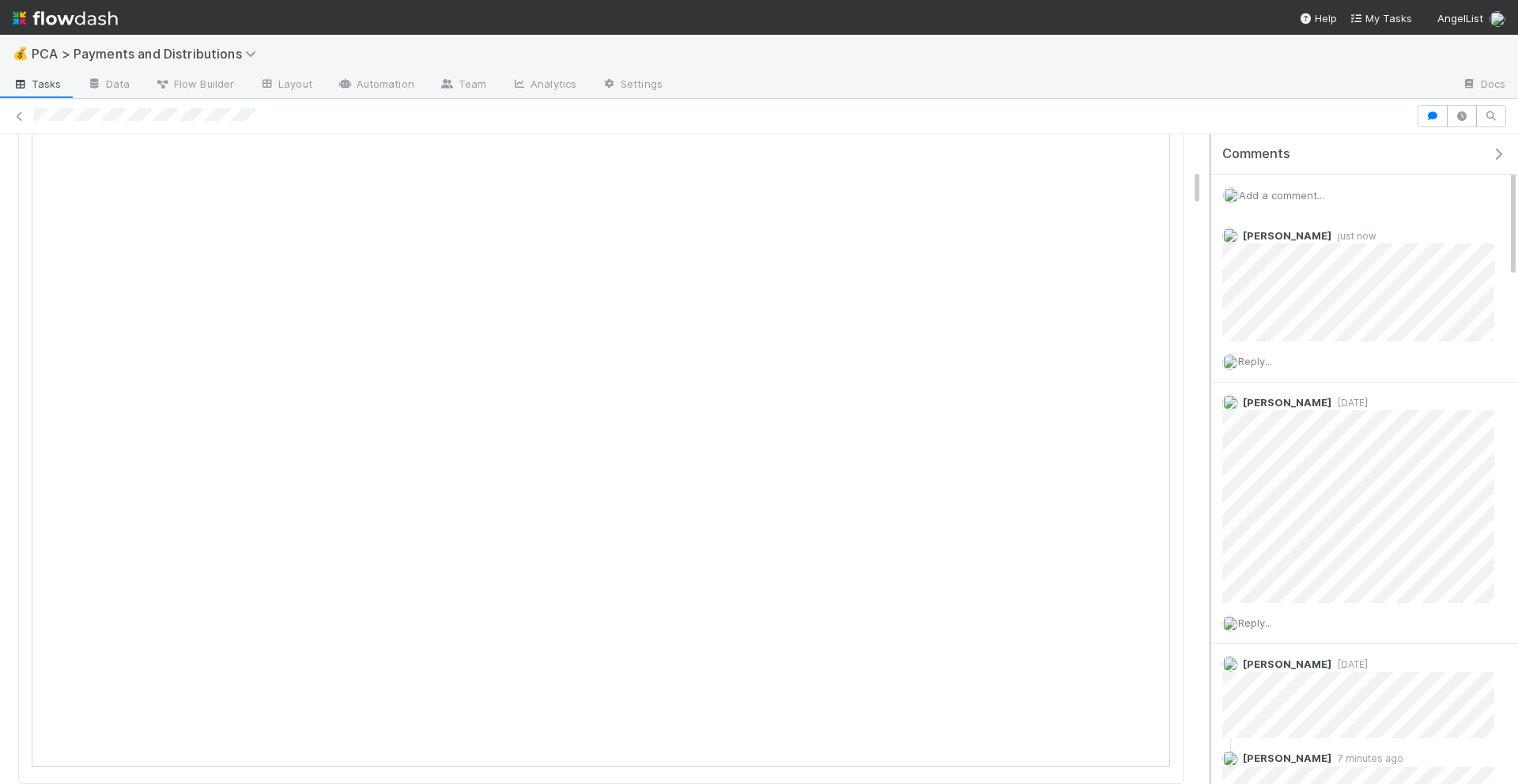
scroll to position [0, 0]
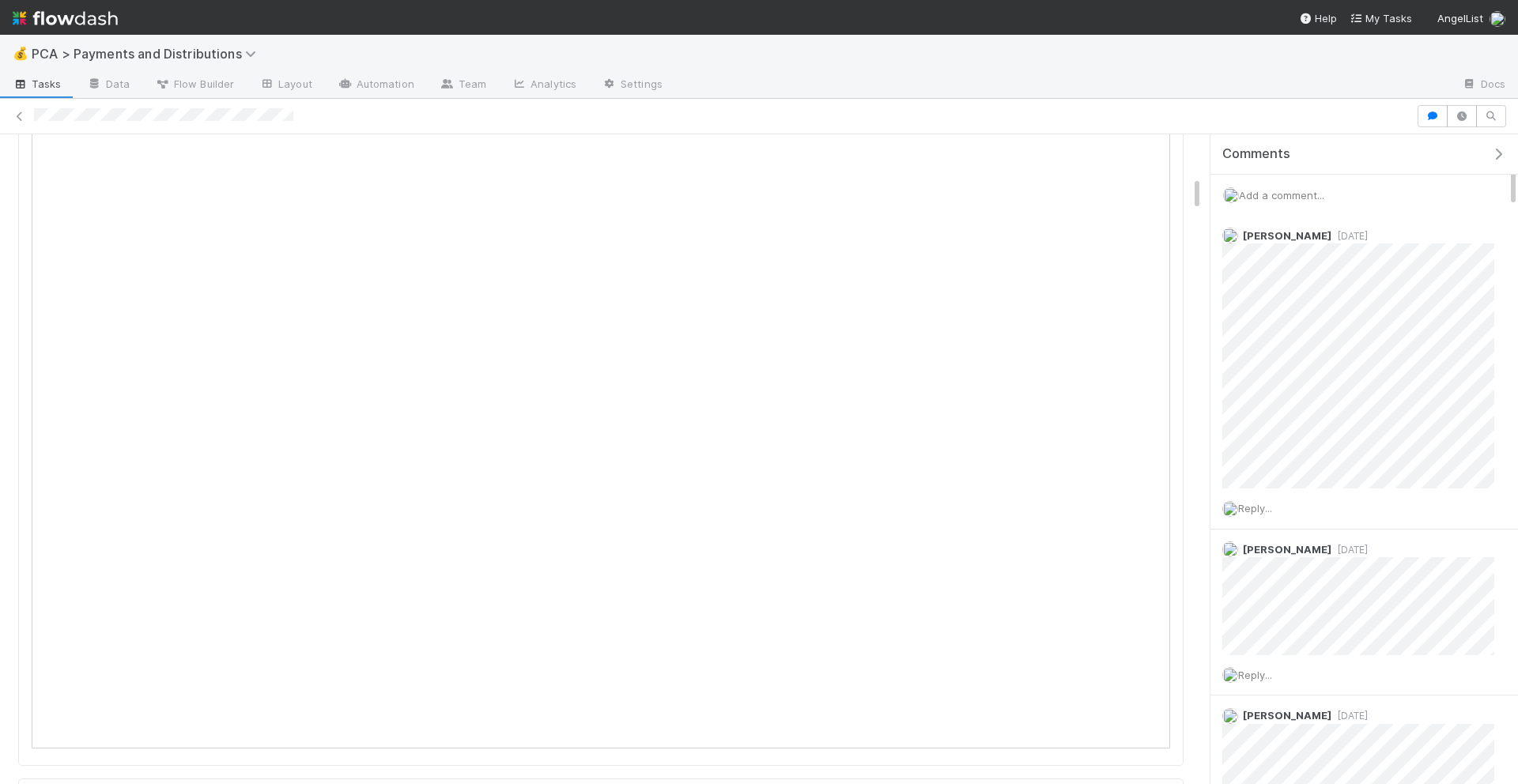
scroll to position [778, 0]
click at [1281, 197] on span "Add a comment..." at bounding box center [1281, 195] width 85 height 13
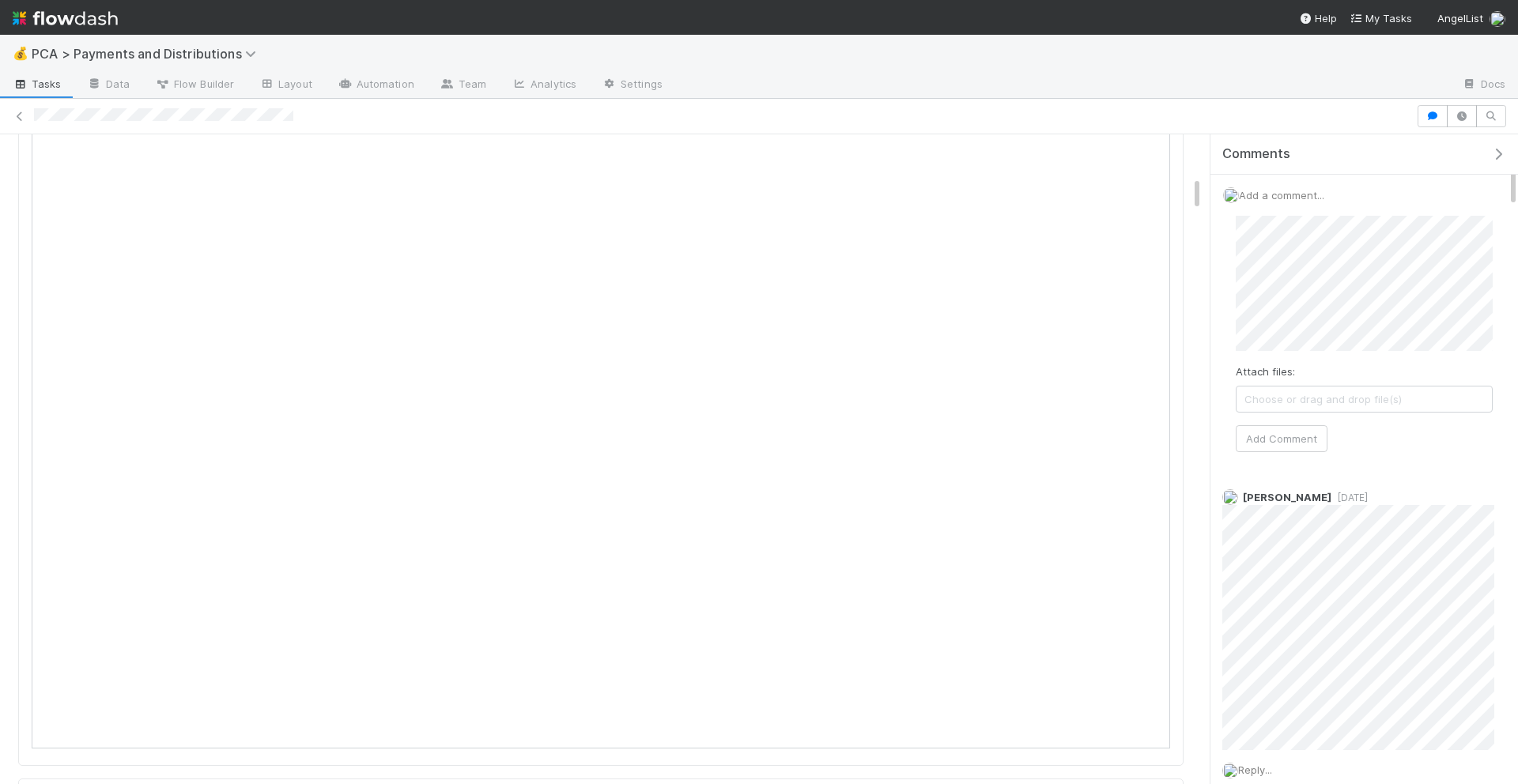
click at [1266, 423] on div "Attach files: Choose or drag and drop file(s) Add Comment" at bounding box center [1364, 334] width 257 height 236
click at [1266, 440] on button "Add Comment" at bounding box center [1282, 438] width 92 height 27
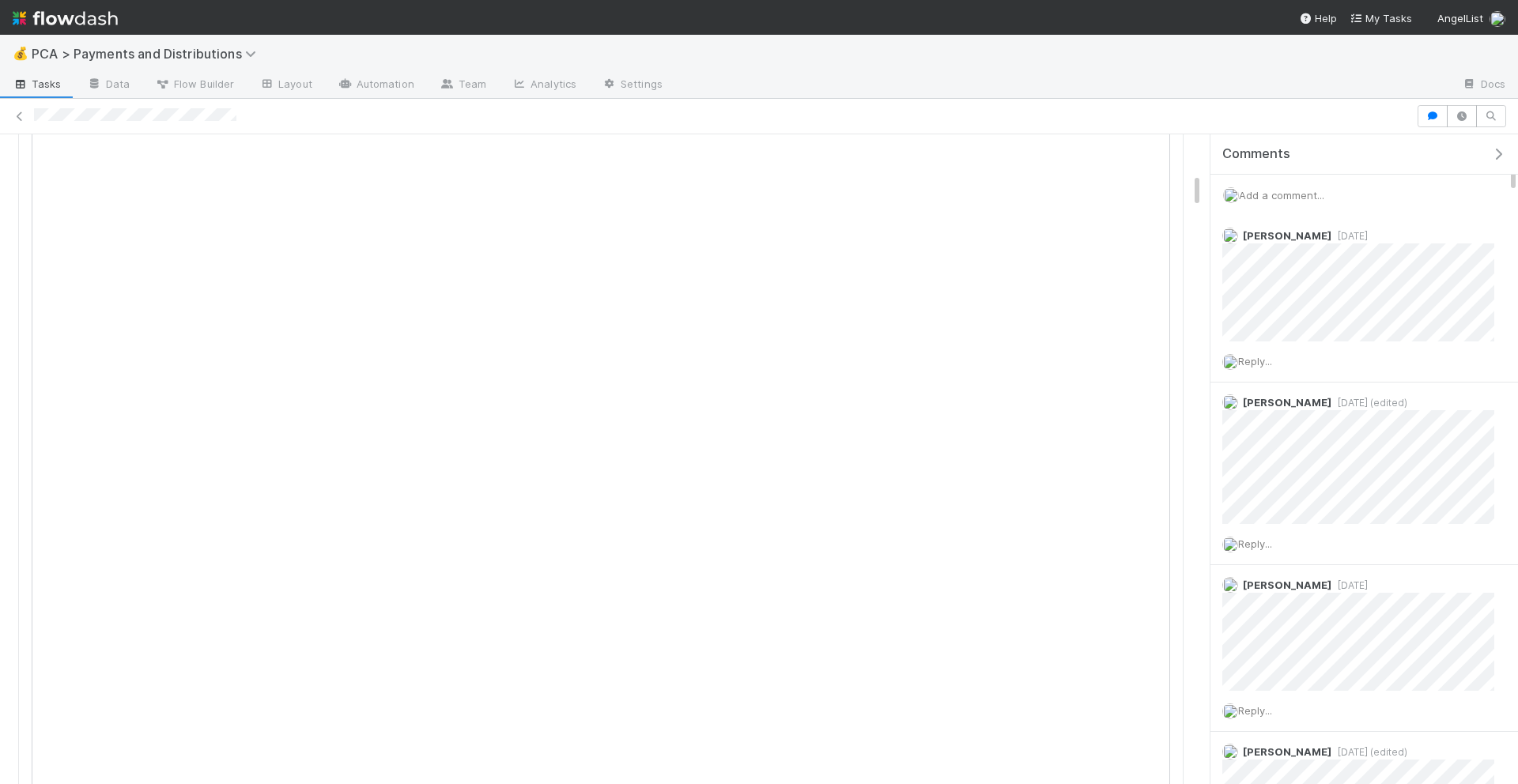
scroll to position [736, 0]
click at [1278, 200] on span "Add a comment..." at bounding box center [1281, 195] width 85 height 13
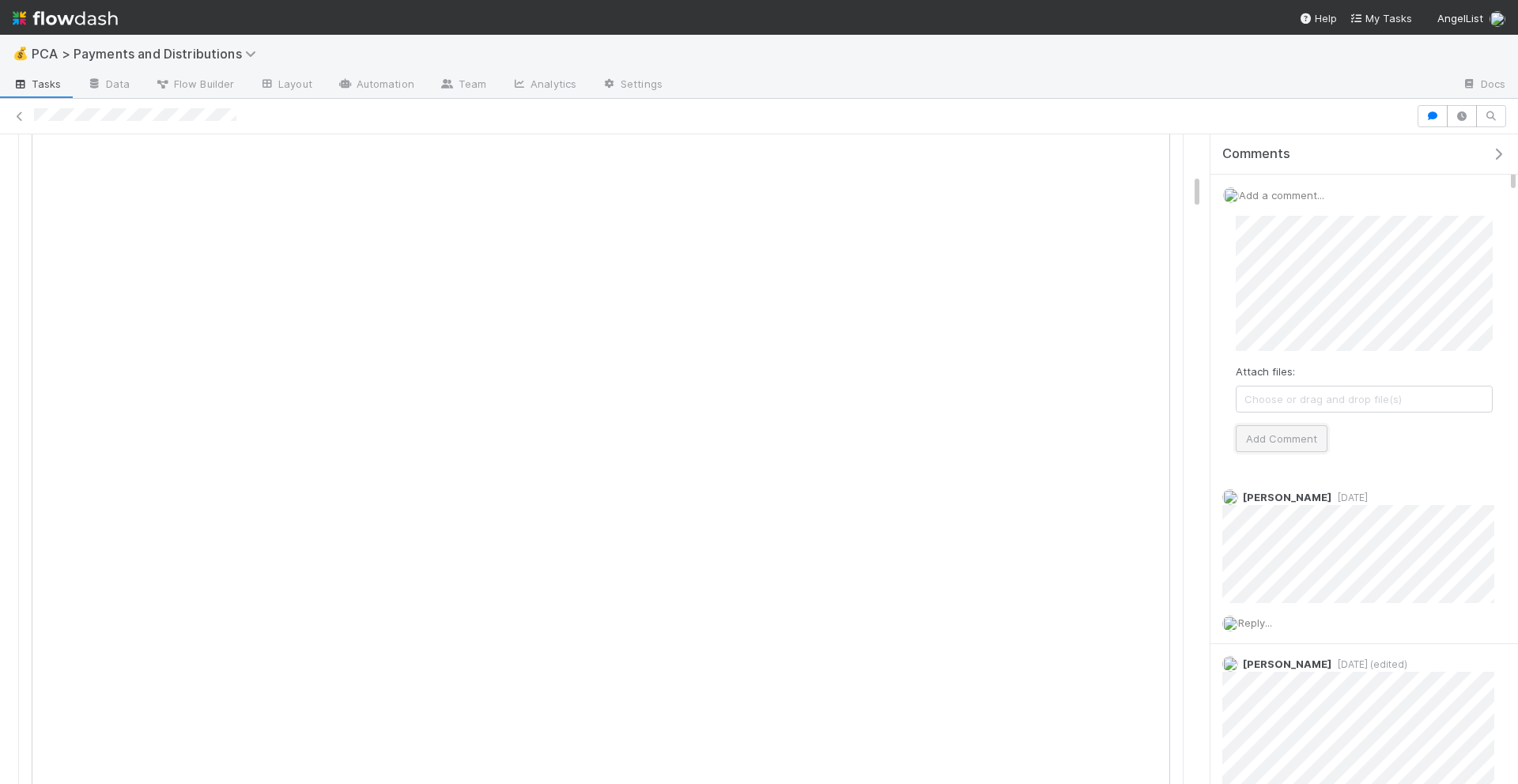
click at [1275, 438] on button "Add Comment" at bounding box center [1282, 438] width 92 height 27
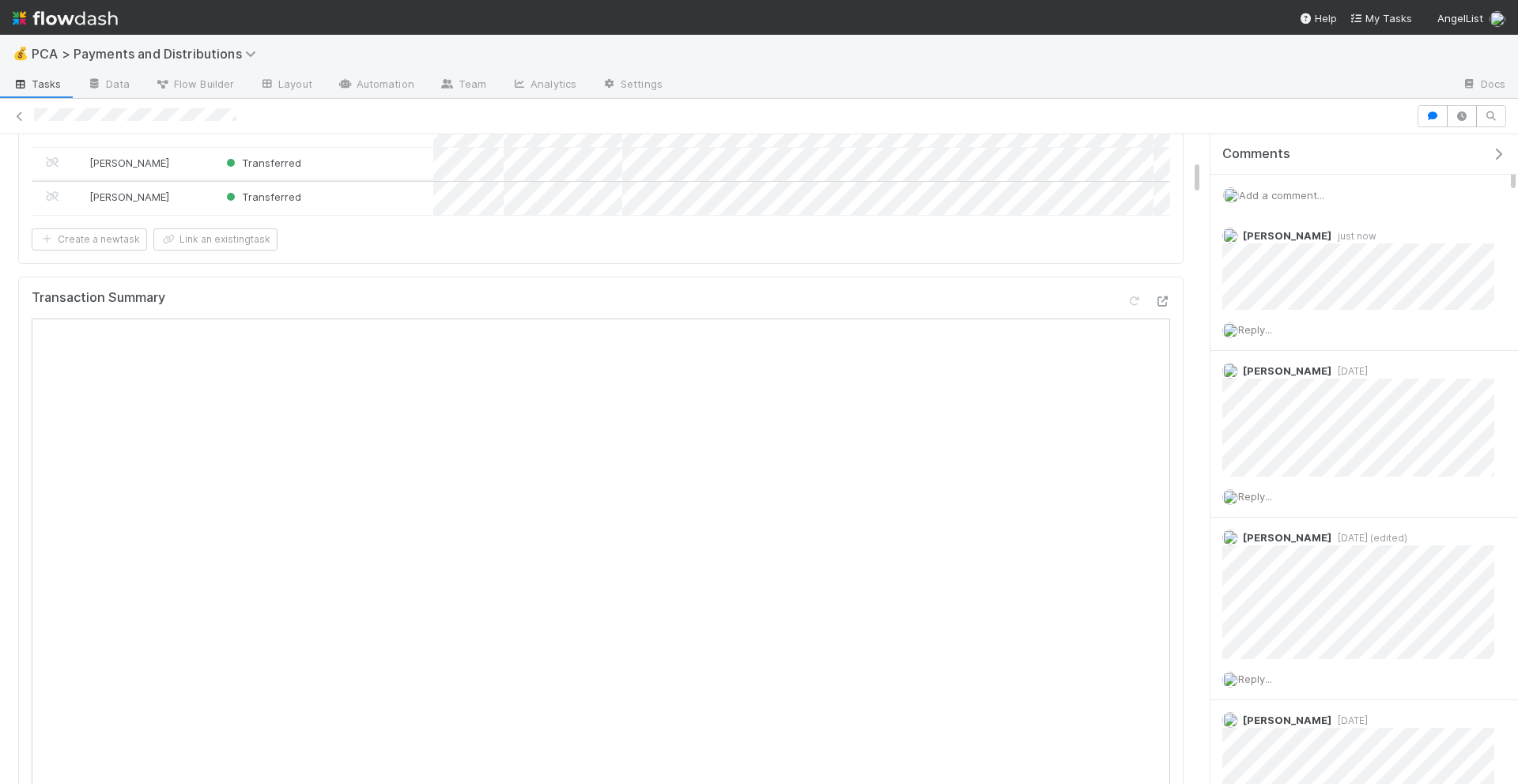
scroll to position [473, 0]
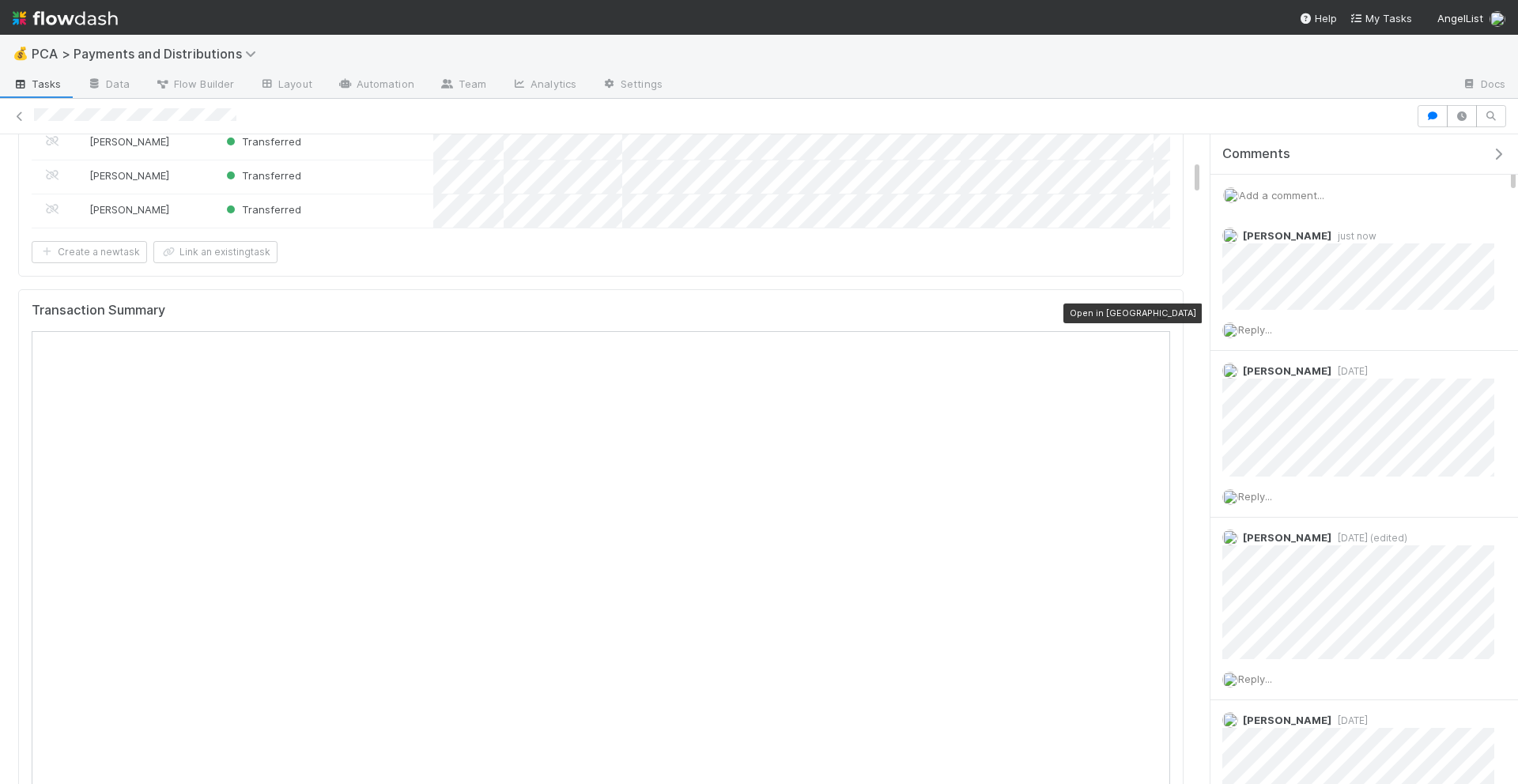
click at [1158, 307] on div at bounding box center [1162, 314] width 16 height 16
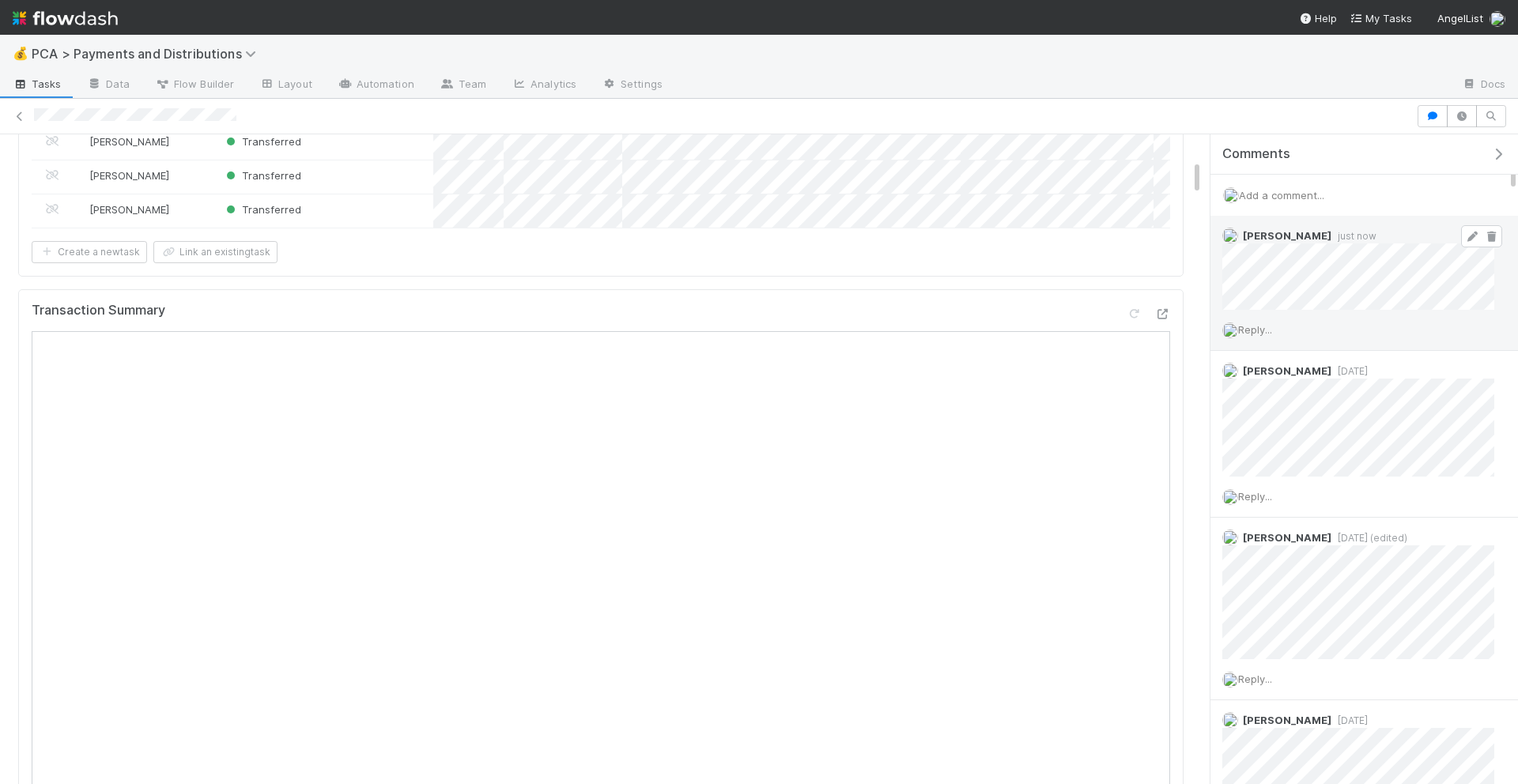
click at [1472, 232] on icon at bounding box center [1472, 237] width 16 height 10
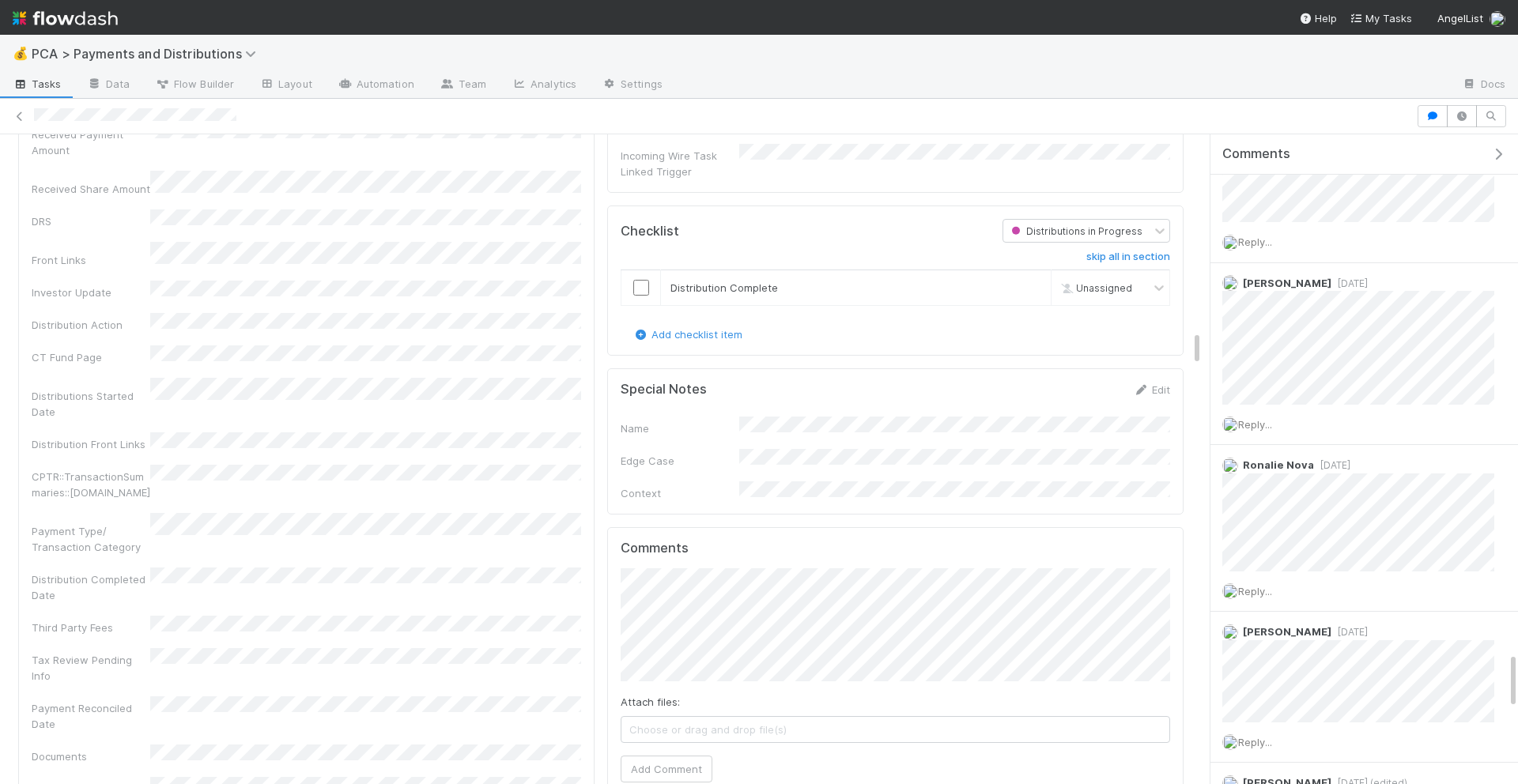
scroll to position [3227, 0]
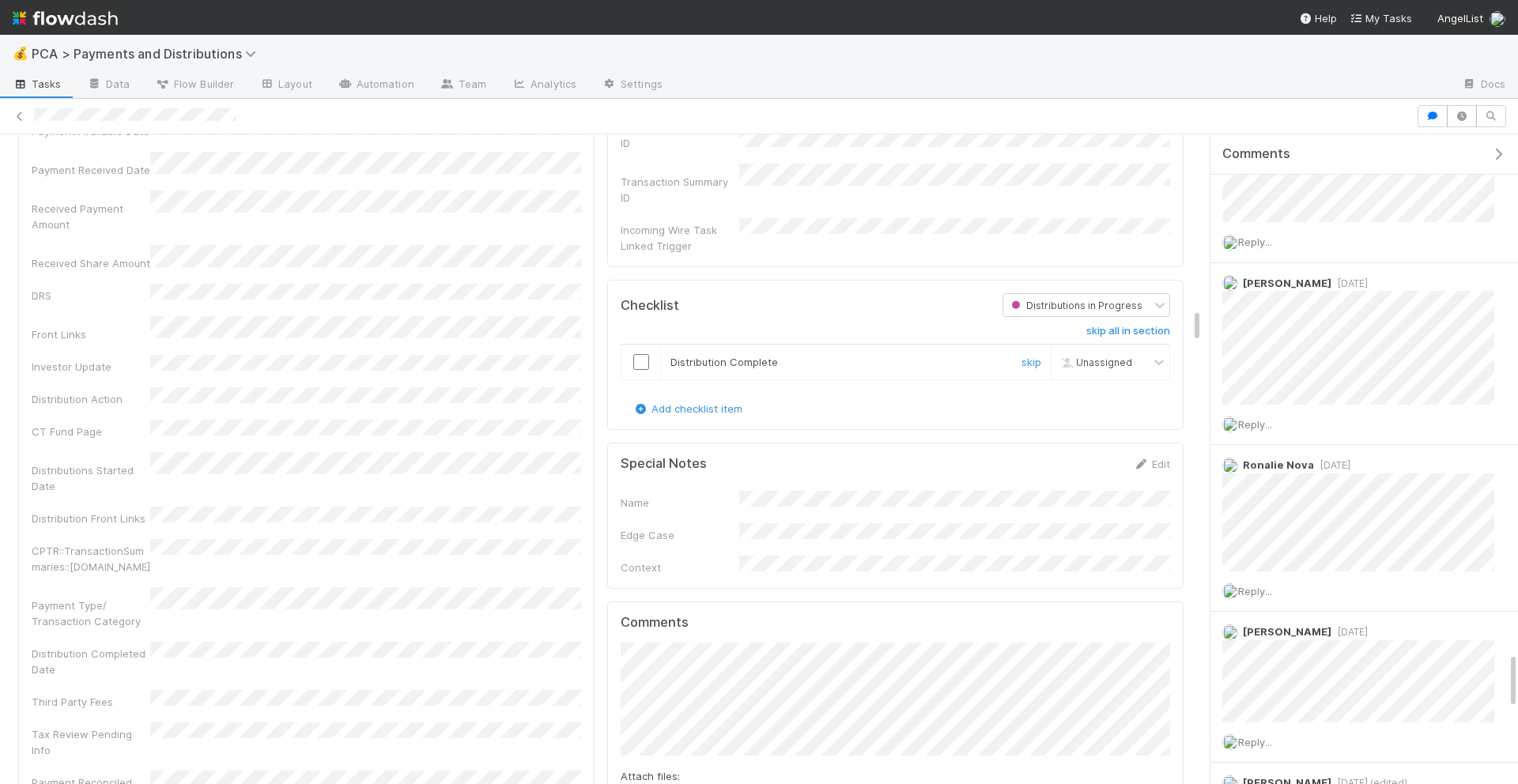
click at [644, 354] on input "checkbox" at bounding box center [641, 362] width 16 height 16
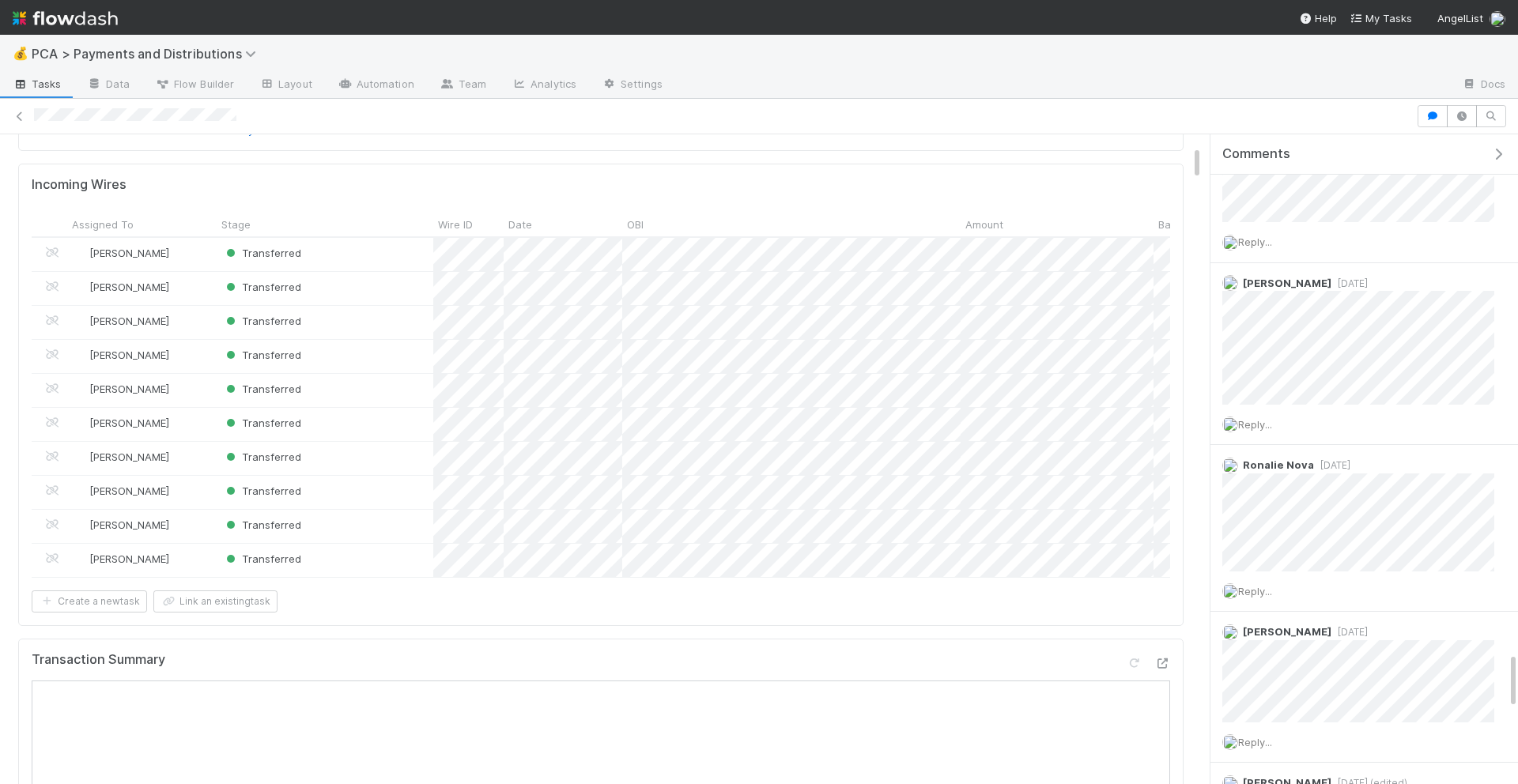
scroll to position [0, 0]
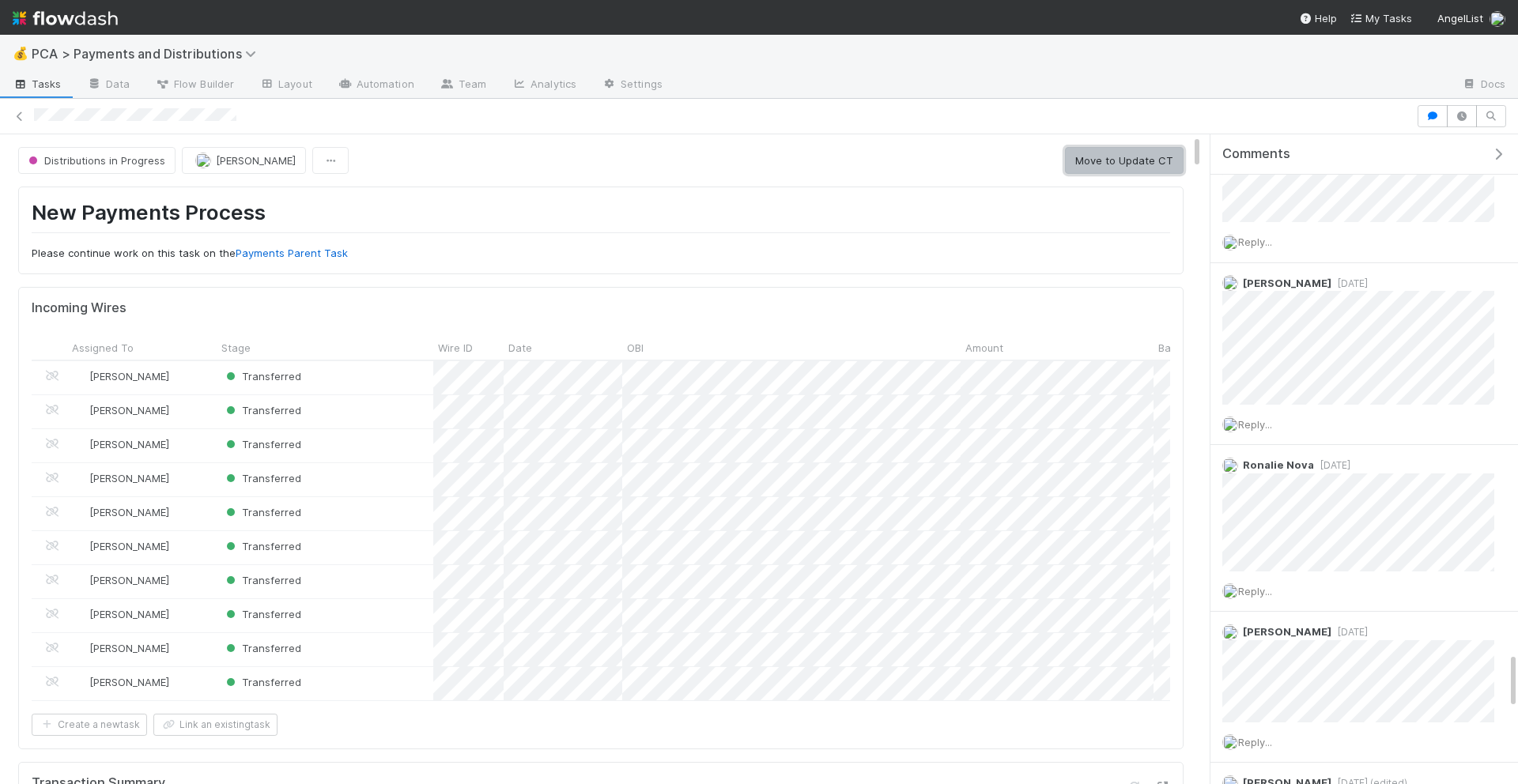
click at [1084, 158] on button "Move to Update CT" at bounding box center [1124, 160] width 119 height 27
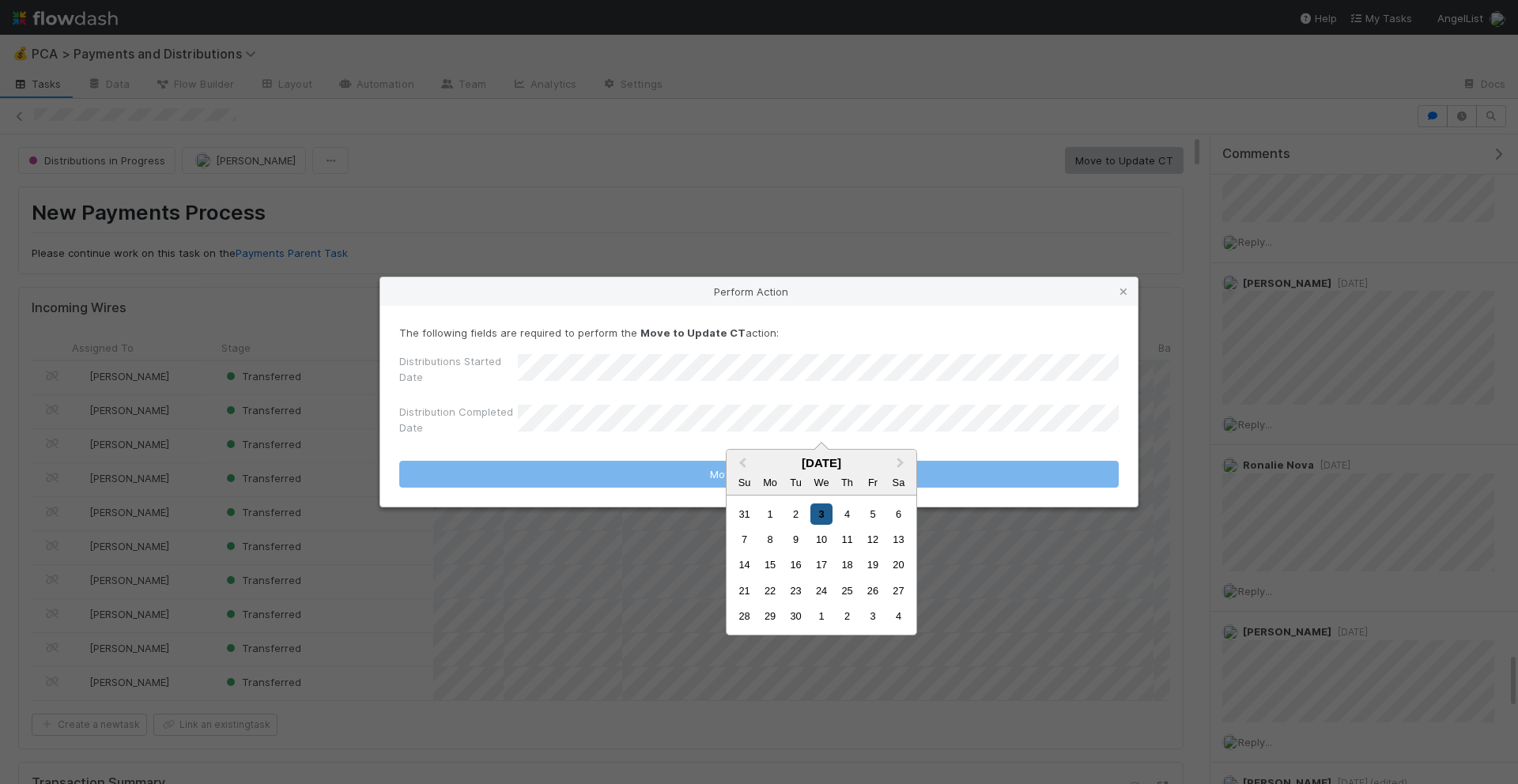
click at [824, 515] on div "3" at bounding box center [820, 514] width 21 height 21
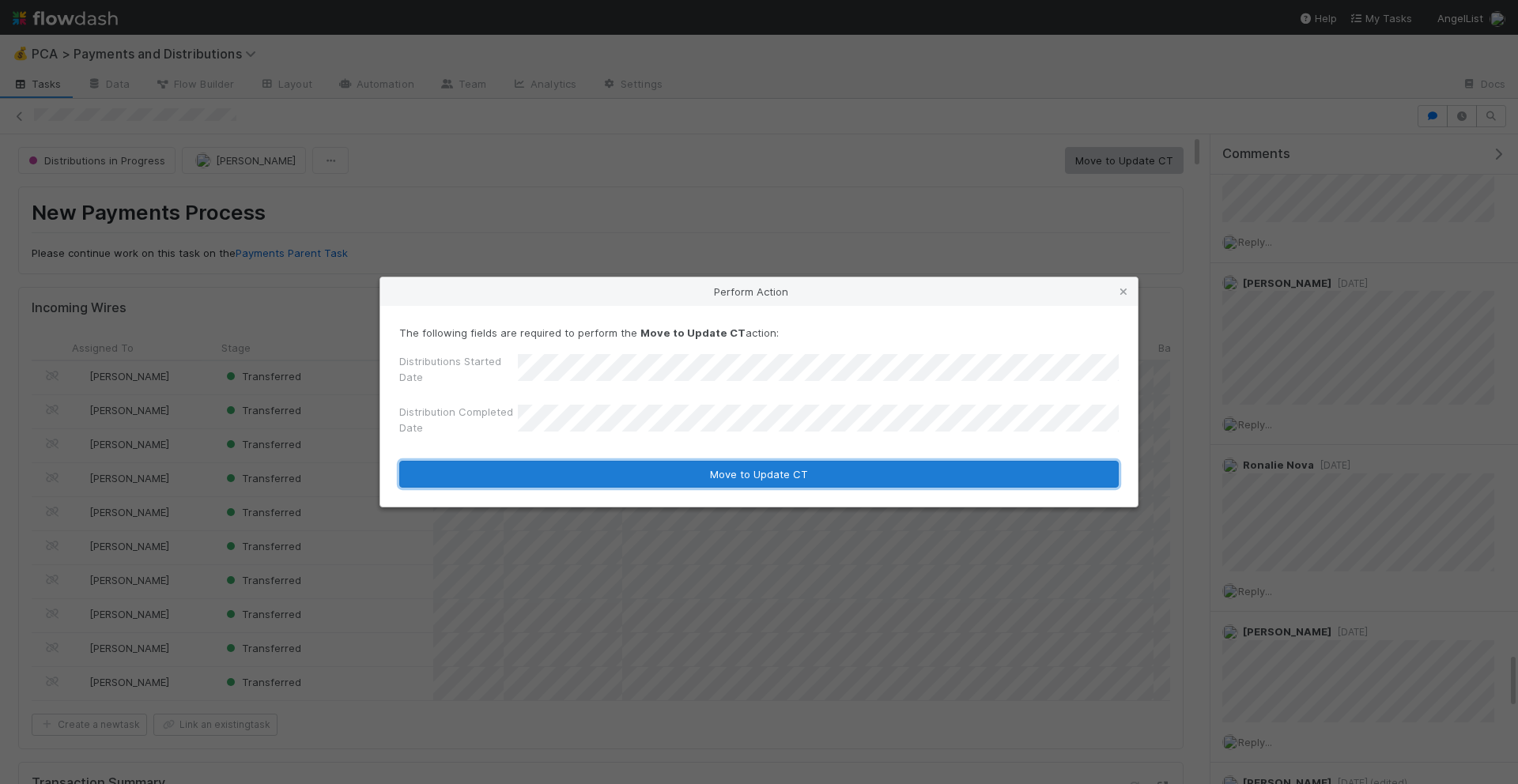
click at [792, 474] on button "Move to Update CT" at bounding box center [758, 474] width 719 height 27
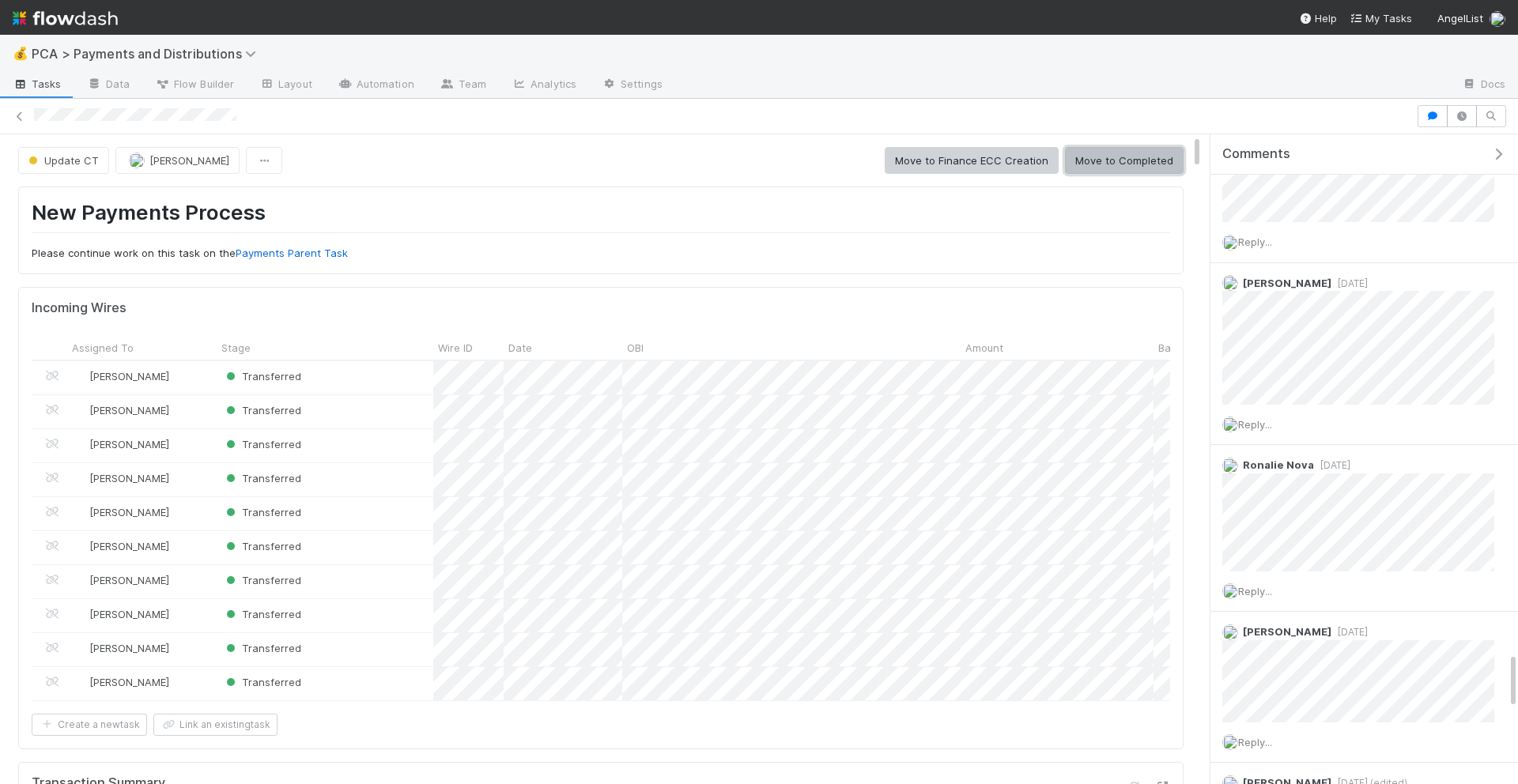
click at [1099, 167] on button "Move to Completed" at bounding box center [1124, 160] width 119 height 27
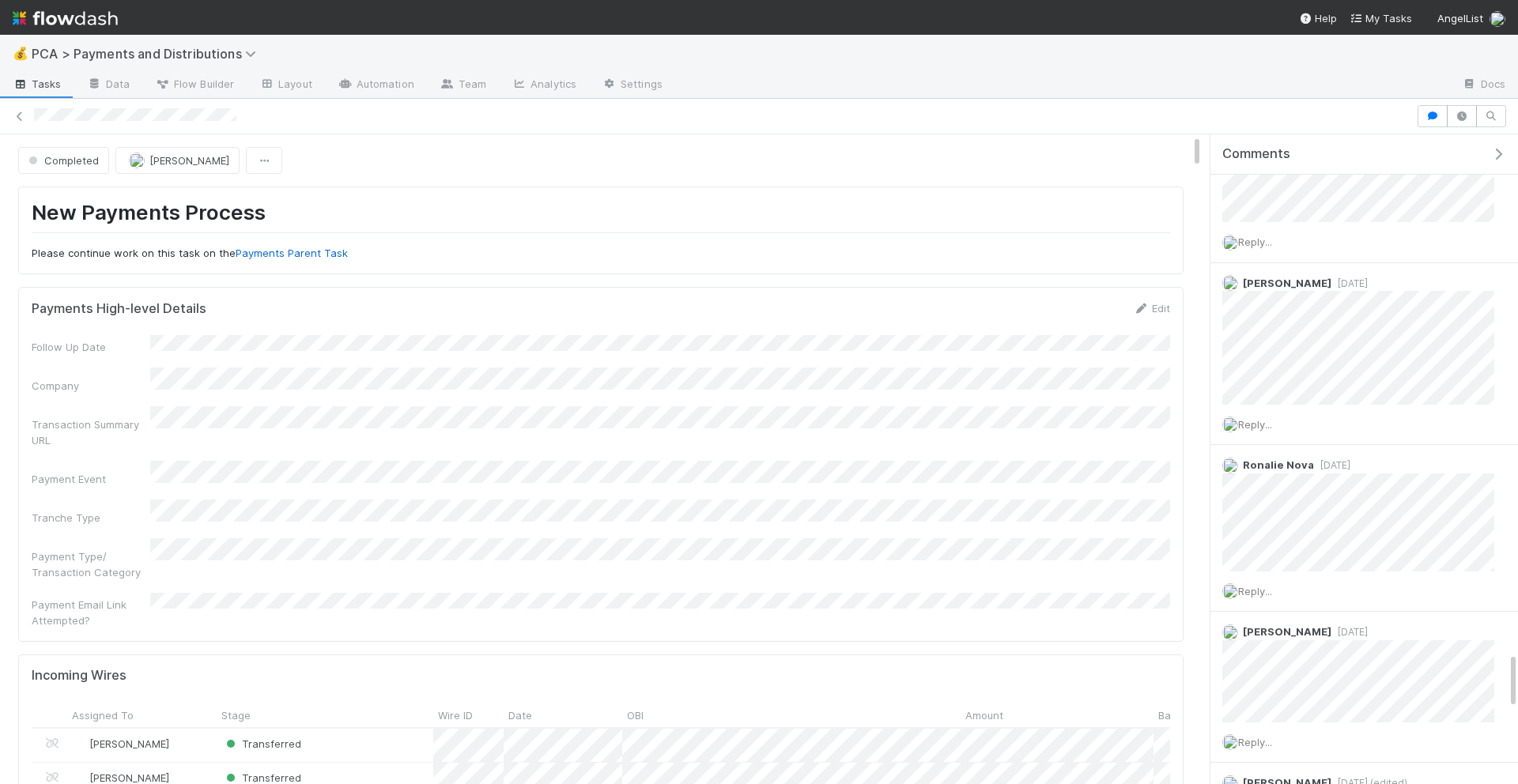
scroll to position [5927, 0]
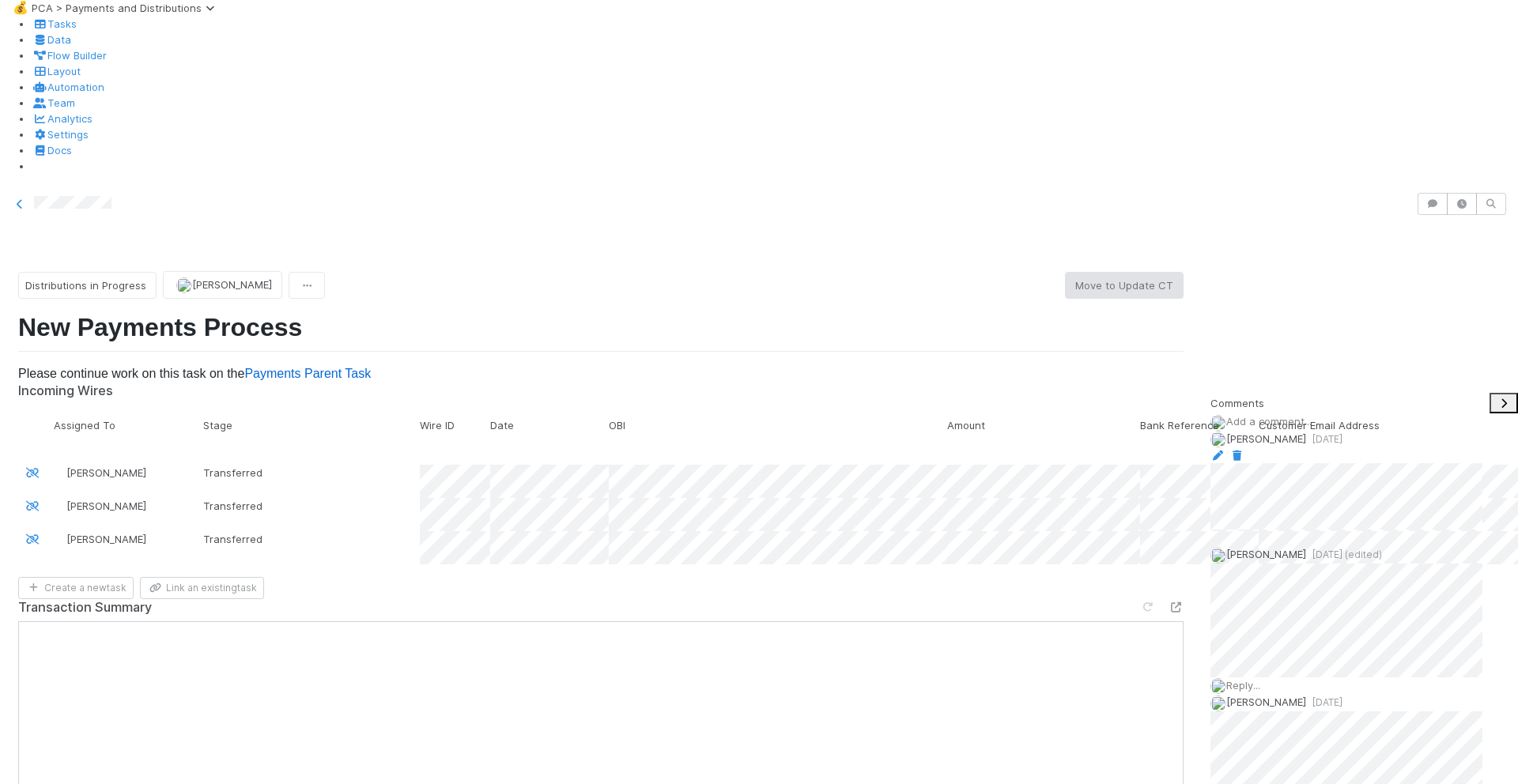
scroll to position [765, 0]
click at [1475, 431] on div "Cierra Catarino 1 day ago" at bounding box center [1364, 480] width 308 height 99
click at [1226, 451] on icon at bounding box center [1218, 456] width 16 height 10
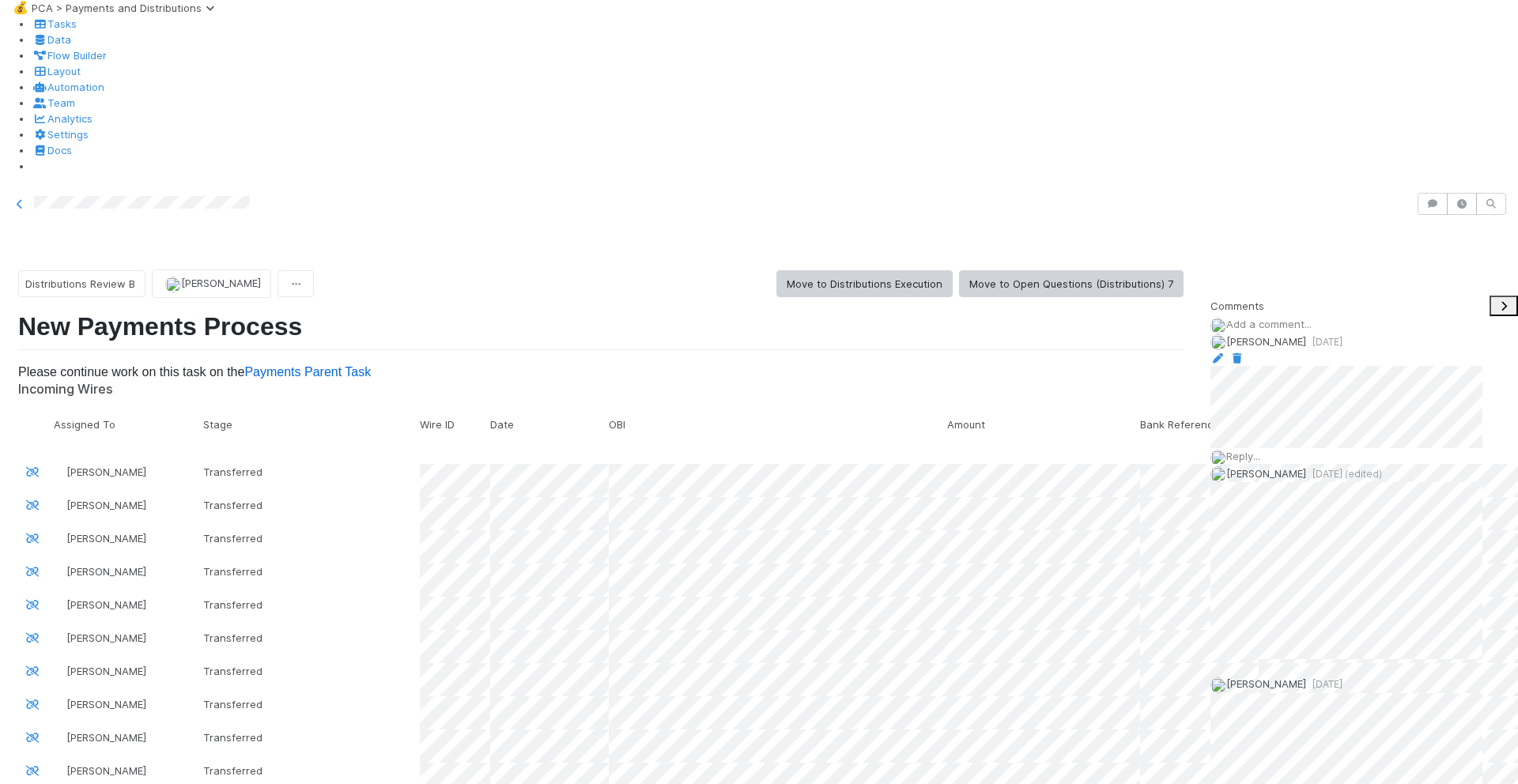
scroll to position [523, 0]
click at [1294, 318] on span "Add a comment..." at bounding box center [1268, 324] width 85 height 13
click at [1226, 580] on icon at bounding box center [1218, 585] width 16 height 10
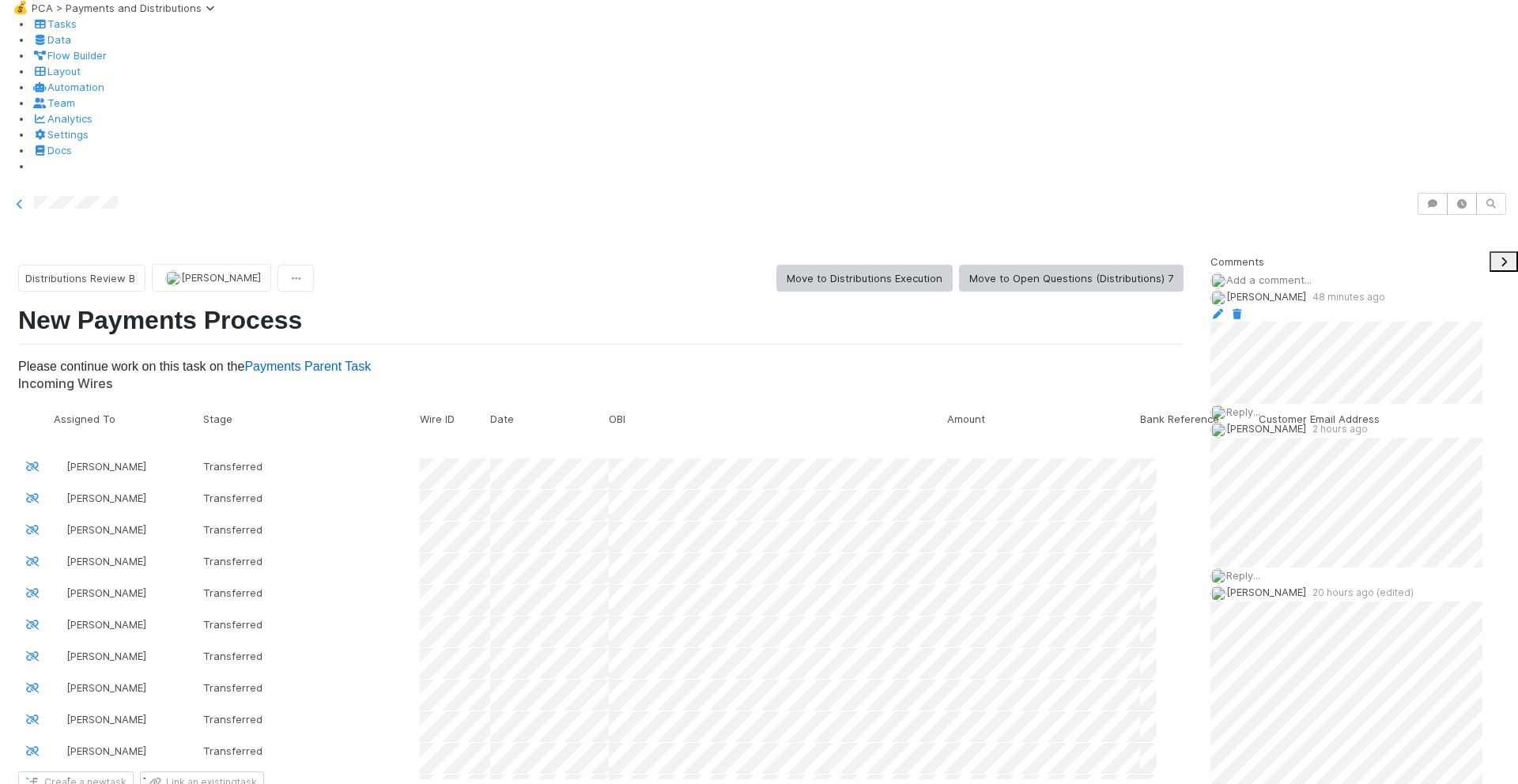
scroll to position [2250, 0]
click at [1226, 309] on icon at bounding box center [1218, 314] width 16 height 10
